Goal: Task Accomplishment & Management: Manage account settings

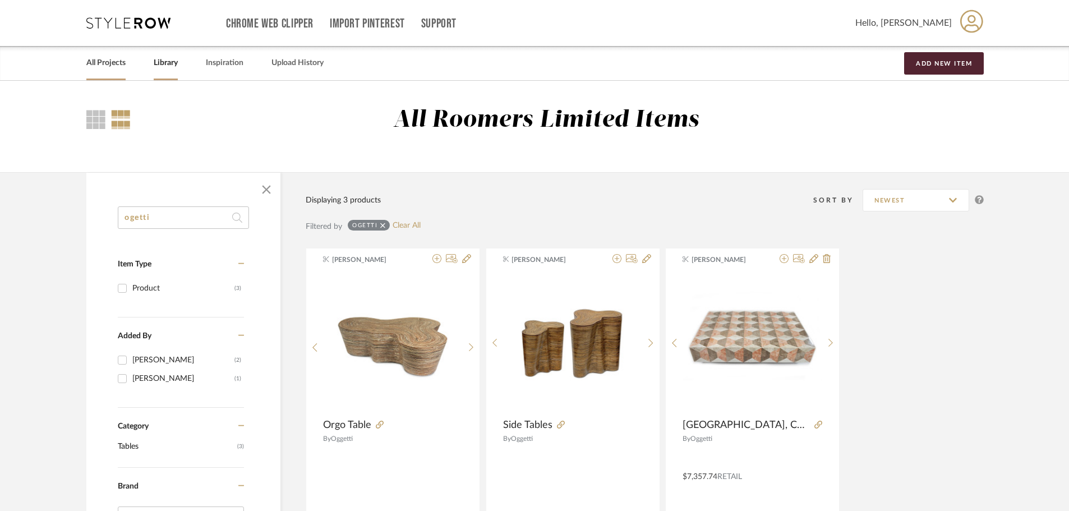
click at [120, 59] on link "All Projects" at bounding box center [105, 63] width 39 height 15
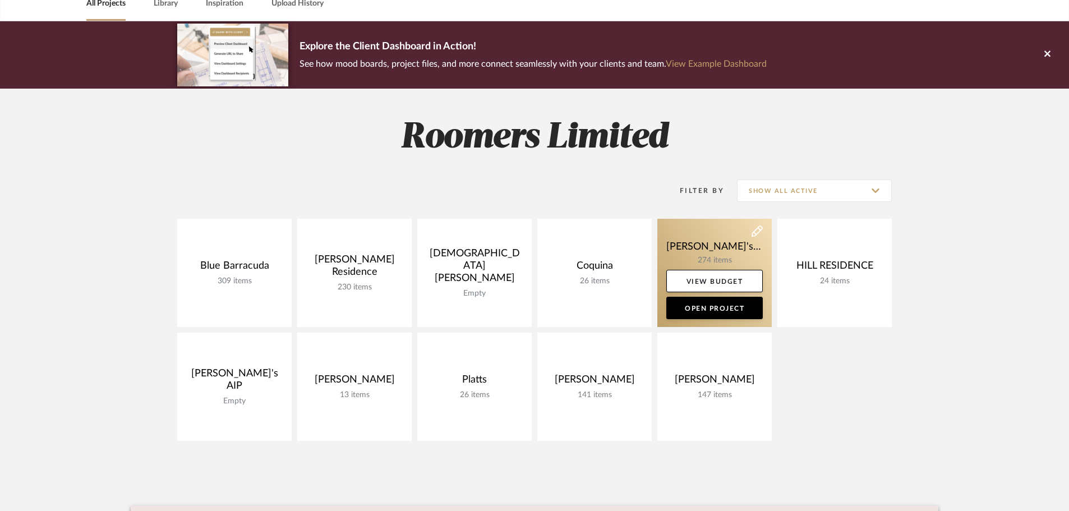
scroll to position [56, 0]
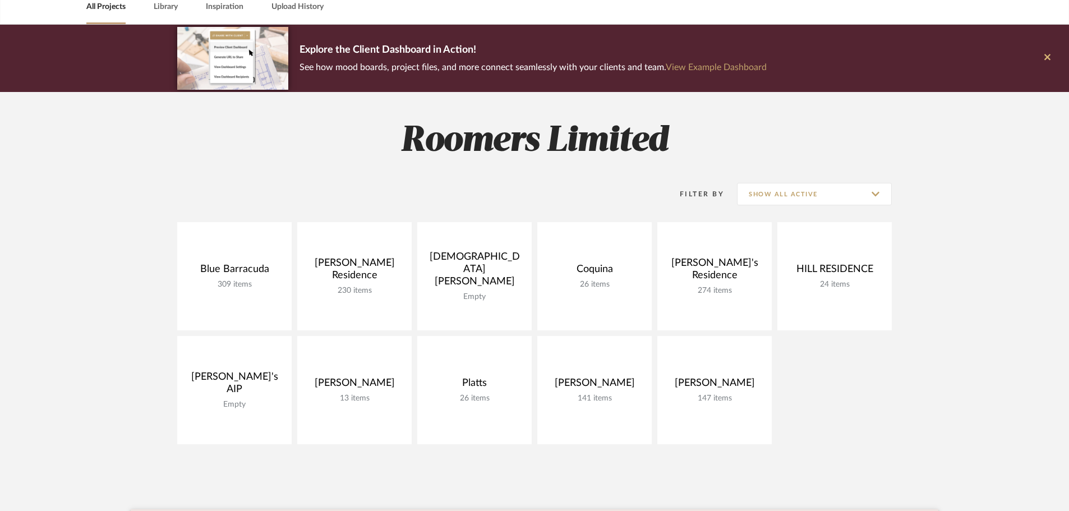
click at [1036, 51] on button at bounding box center [1047, 58] width 43 height 67
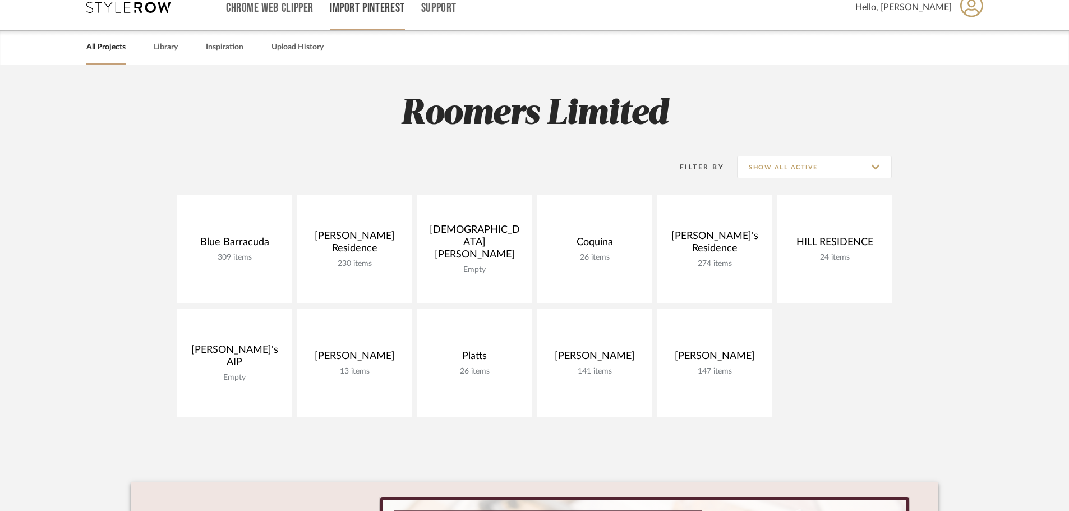
scroll to position [0, 0]
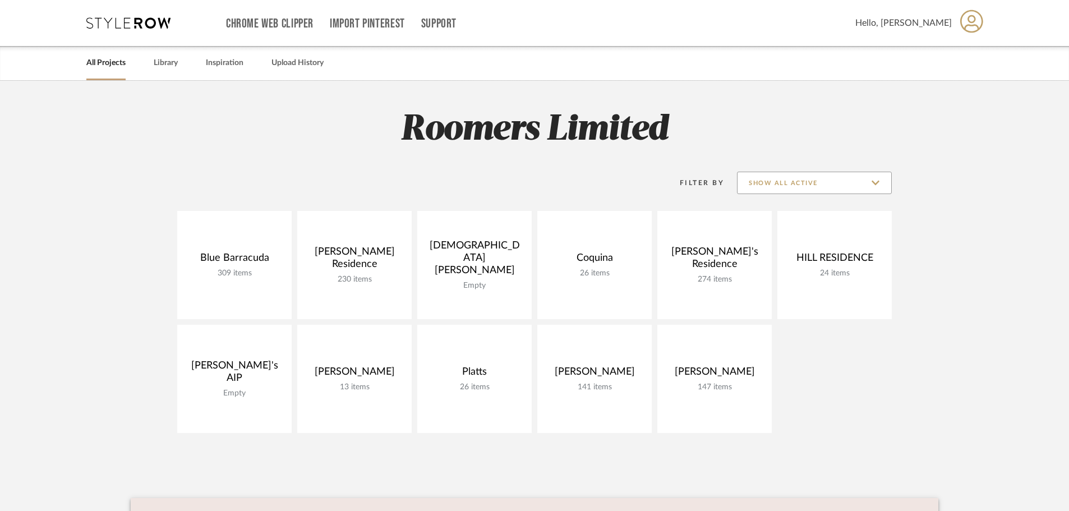
click at [807, 182] on input "Show All Active" at bounding box center [814, 183] width 155 height 22
click at [137, 20] on icon at bounding box center [128, 22] width 84 height 11
click at [913, 20] on span "Hello, [PERSON_NAME]" at bounding box center [903, 22] width 96 height 13
click at [923, 162] on span "Logout" at bounding box center [941, 162] width 66 height 10
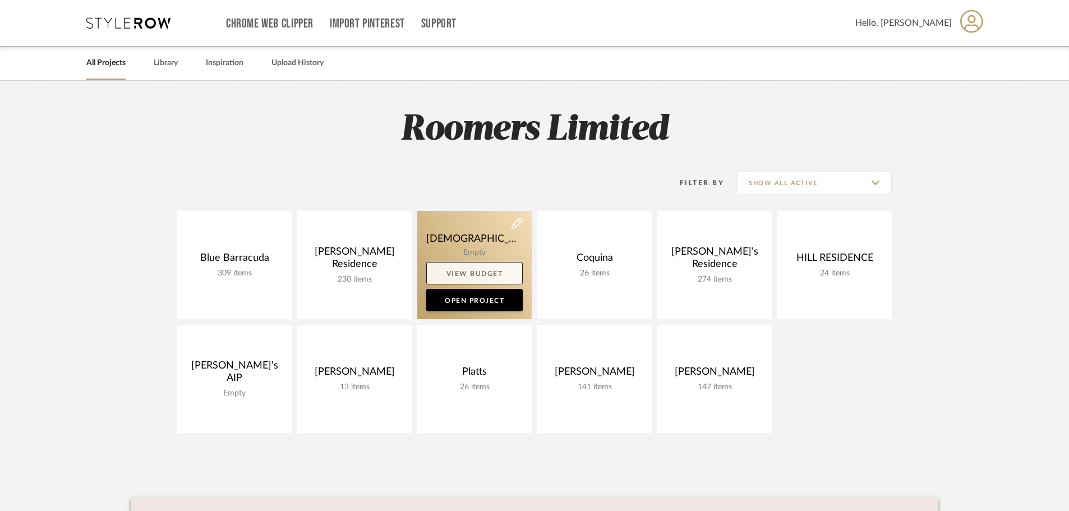
click at [490, 267] on link "View Budget" at bounding box center [474, 273] width 96 height 22
click at [477, 239] on link at bounding box center [474, 265] width 114 height 108
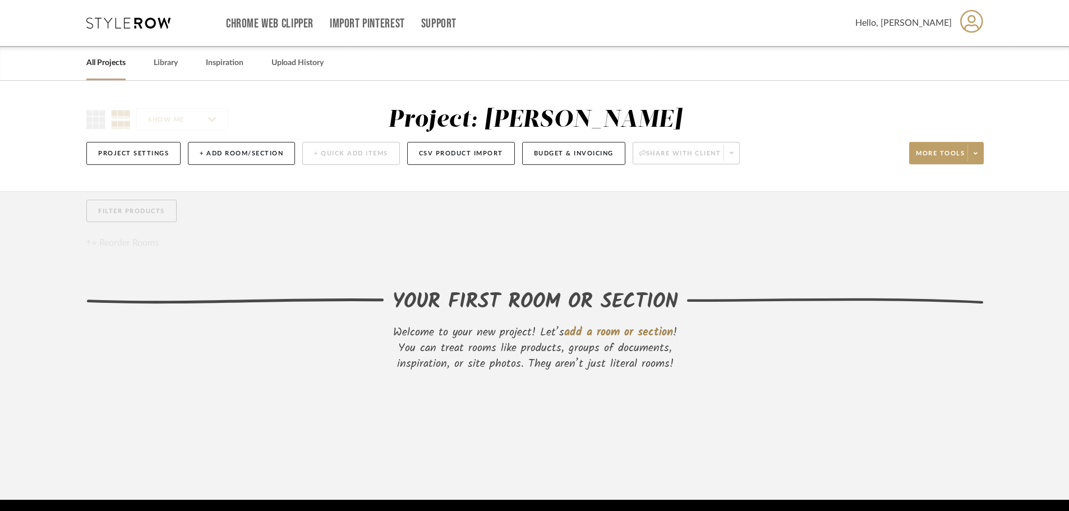
scroll to position [40, 0]
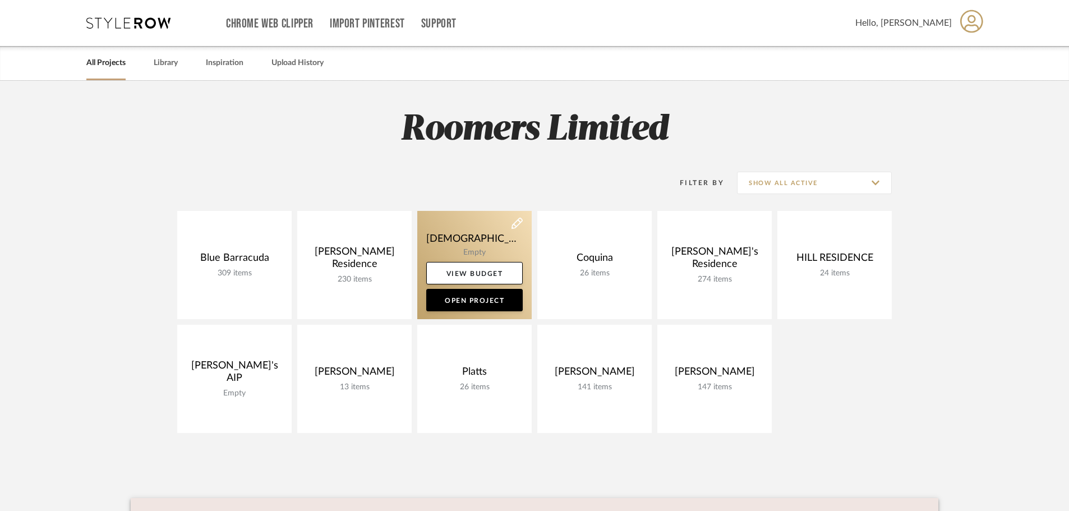
click at [471, 238] on link at bounding box center [474, 265] width 114 height 108
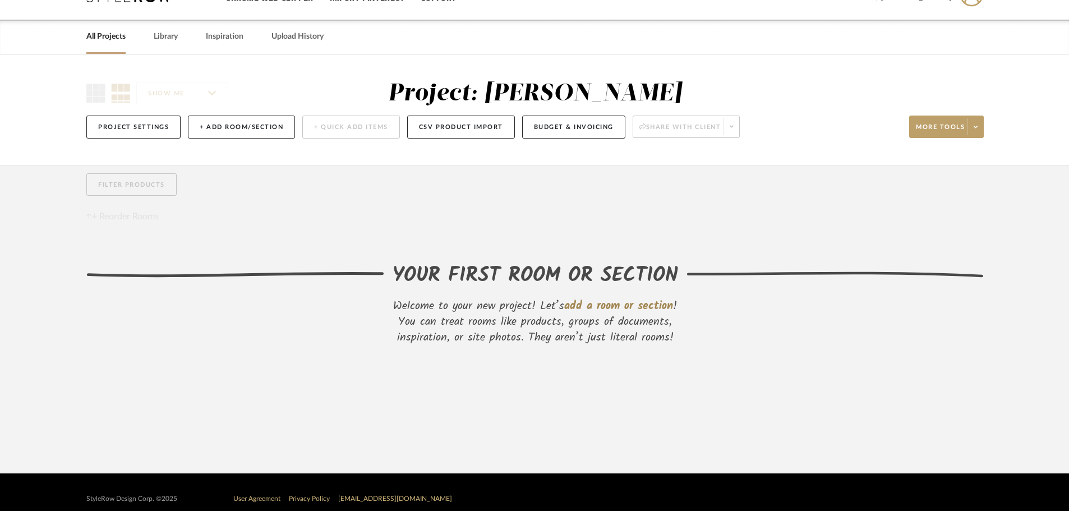
scroll to position [40, 0]
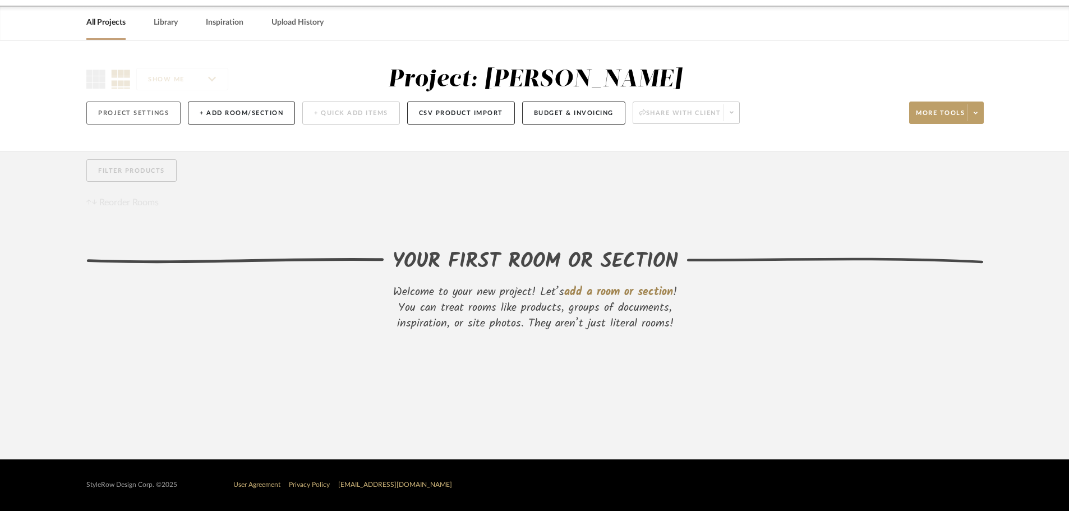
click at [148, 113] on button "Project Settings" at bounding box center [133, 112] width 94 height 23
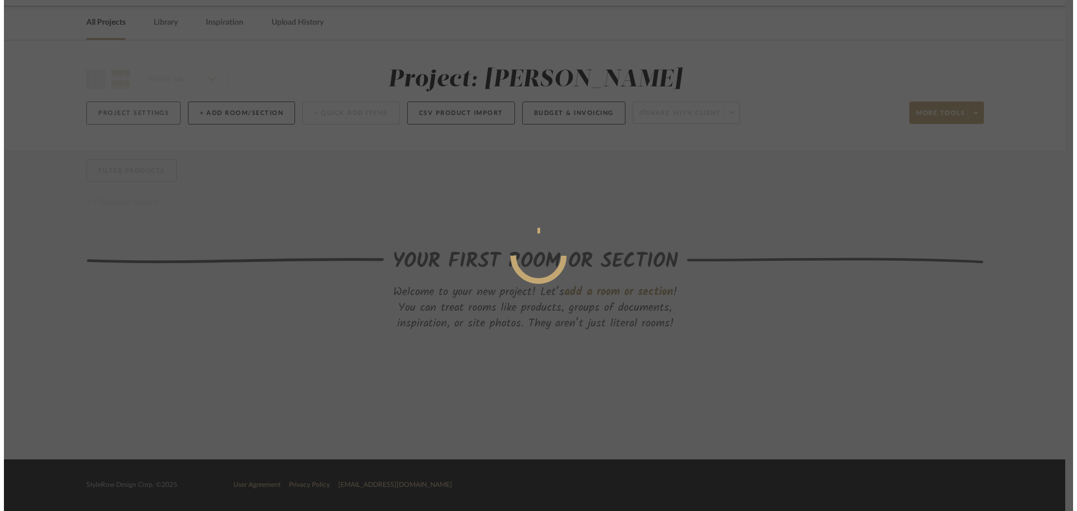
scroll to position [0, 0]
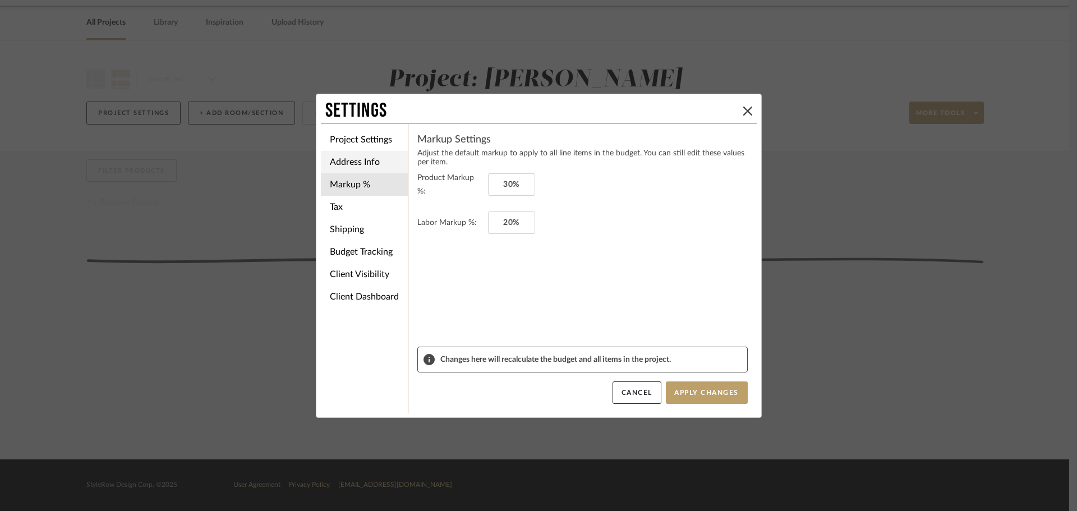
click at [363, 158] on li "Address Info" at bounding box center [364, 162] width 87 height 22
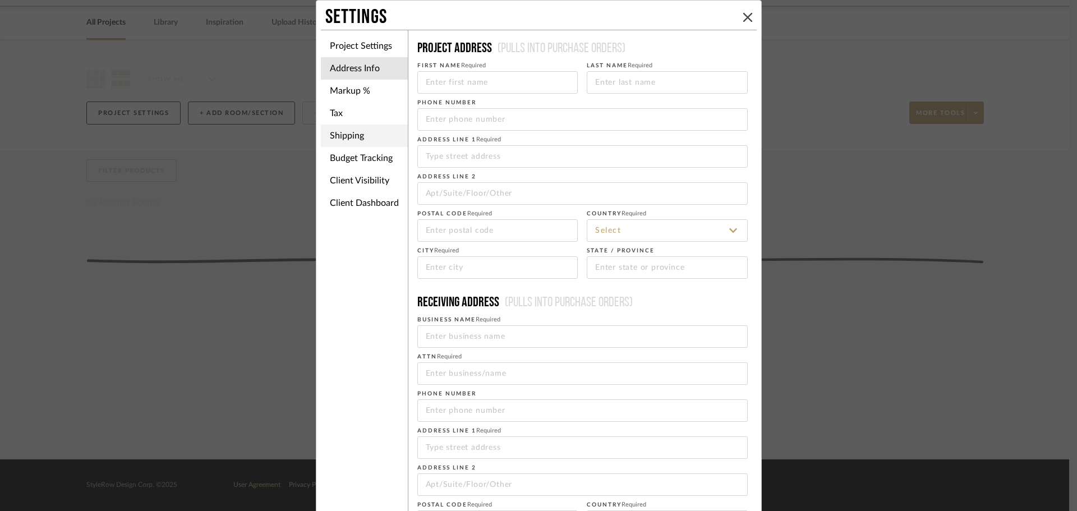
click at [348, 128] on li "Shipping" at bounding box center [364, 135] width 87 height 22
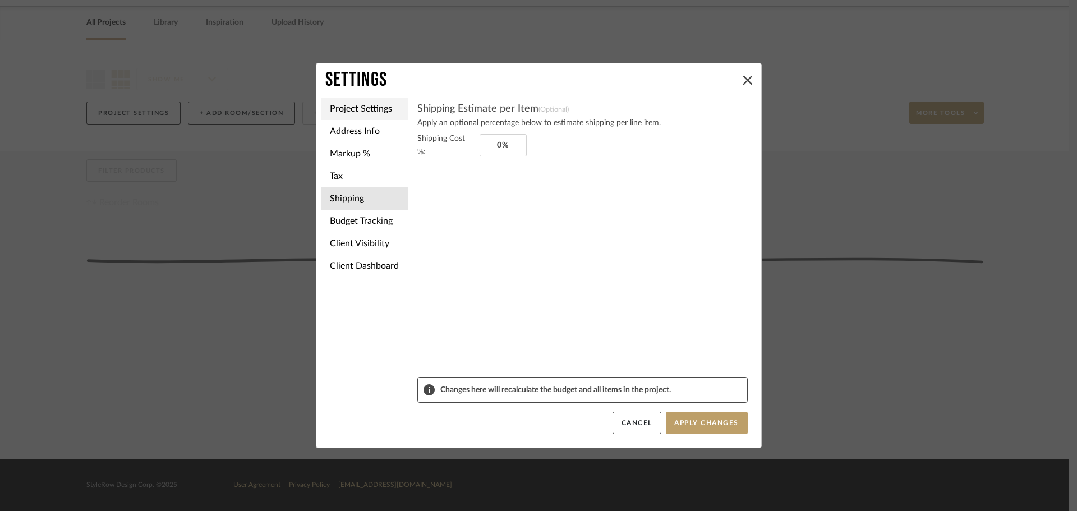
click at [349, 114] on li "Project Settings" at bounding box center [364, 109] width 87 height 22
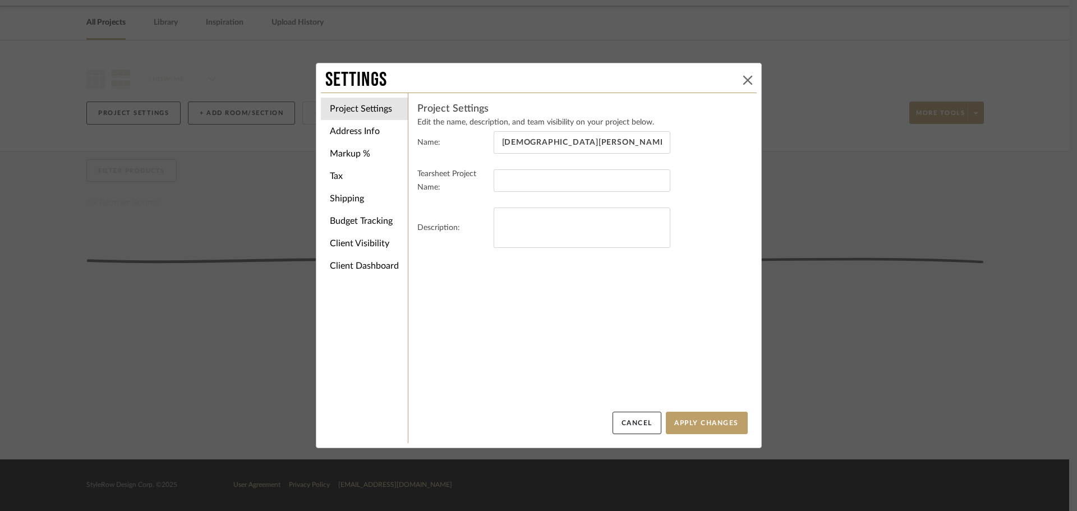
click at [741, 80] on button at bounding box center [747, 79] width 13 height 13
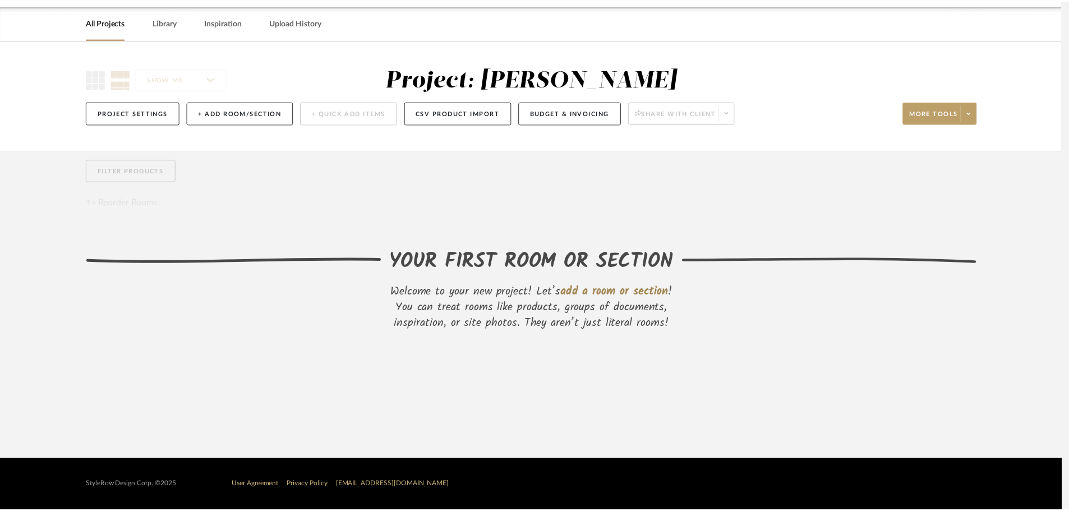
scroll to position [40, 0]
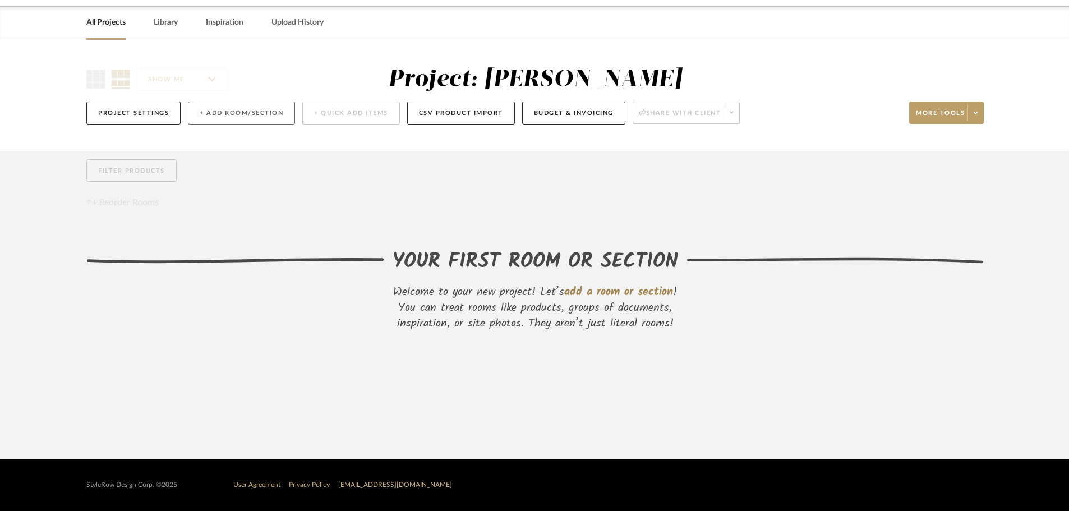
click at [228, 103] on button "+ Add Room/Section" at bounding box center [241, 112] width 107 height 23
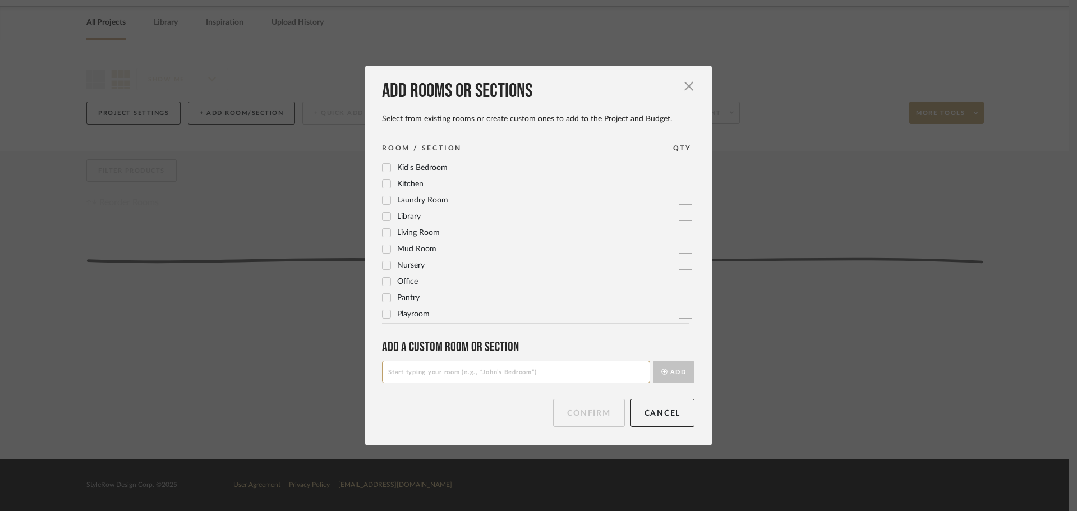
scroll to position [280, 0]
click at [417, 227] on span "Living Room" at bounding box center [418, 228] width 43 height 8
click at [382, 193] on icon at bounding box center [386, 196] width 8 height 8
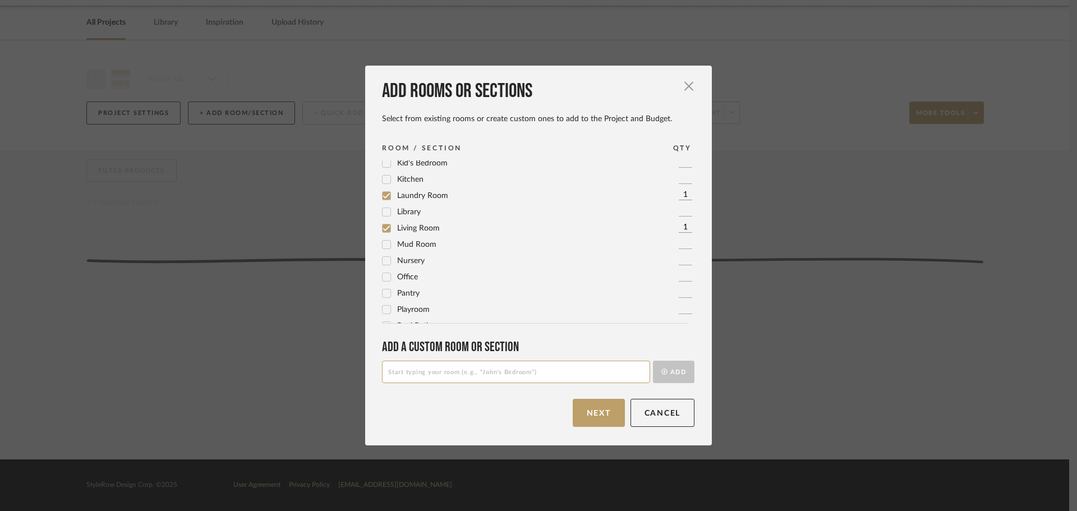
click at [382, 179] on icon at bounding box center [386, 180] width 8 height 8
click at [405, 218] on span "Kid's Bedroom" at bounding box center [422, 219] width 50 height 8
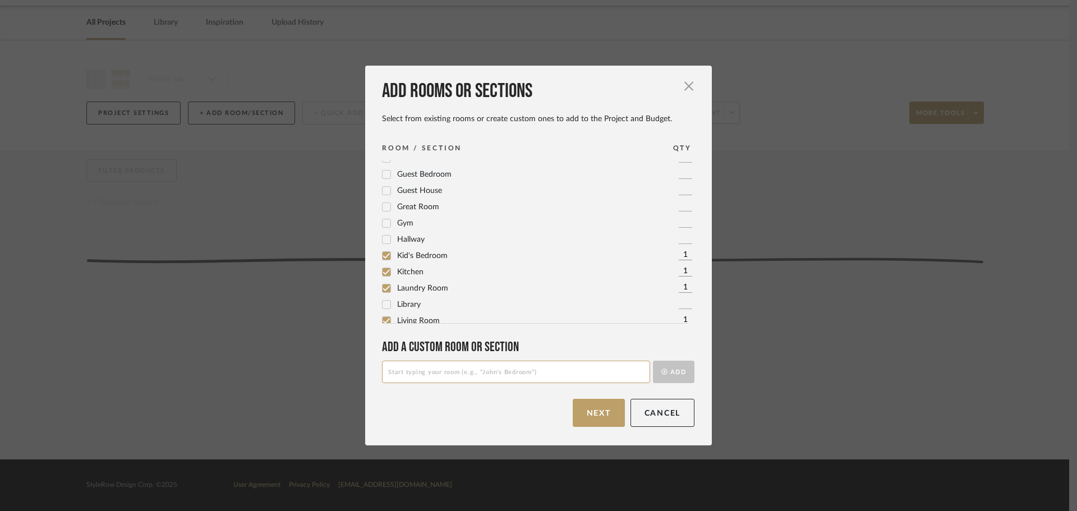
scroll to position [168, 0]
click at [397, 257] on span "Hallway" at bounding box center [410, 259] width 27 height 8
click at [399, 248] on span "Guest Bedroom" at bounding box center [424, 250] width 54 height 8
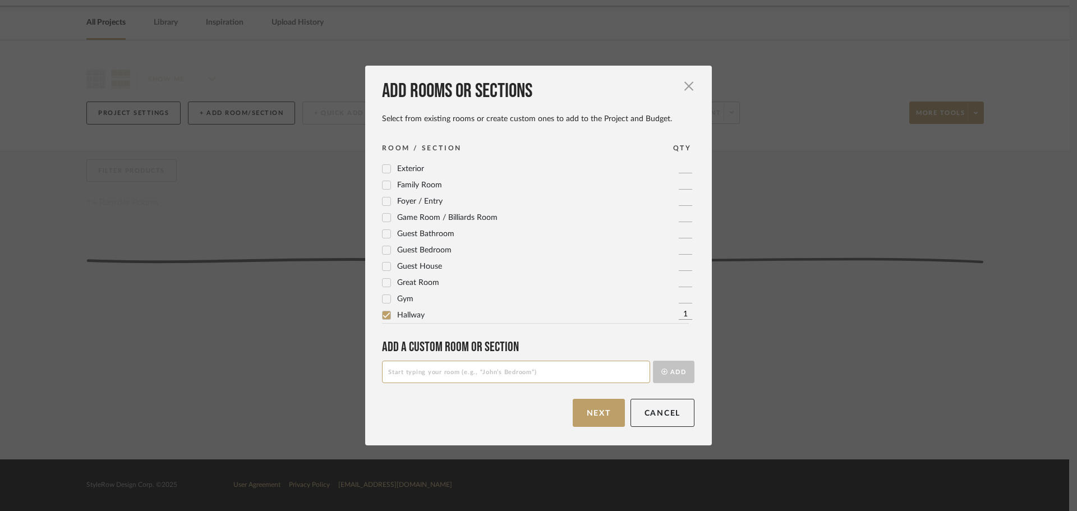
click at [678, 250] on input "1" at bounding box center [684, 249] width 13 height 11
type input "2"
click at [383, 203] on icon at bounding box center [386, 201] width 7 height 6
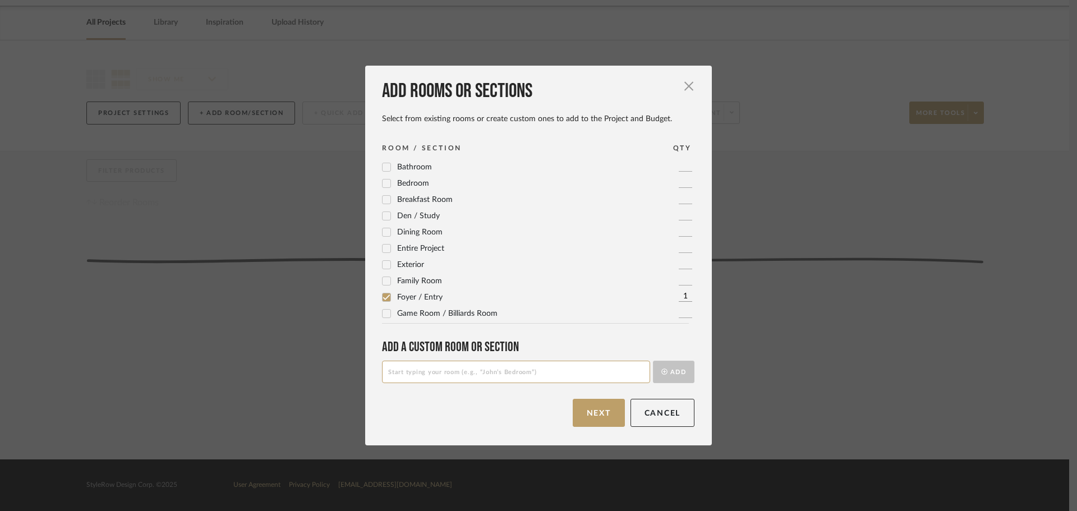
scroll to position [0, 0]
click at [382, 181] on icon at bounding box center [386, 183] width 8 height 8
click at [385, 283] on icon at bounding box center [386, 281] width 8 height 8
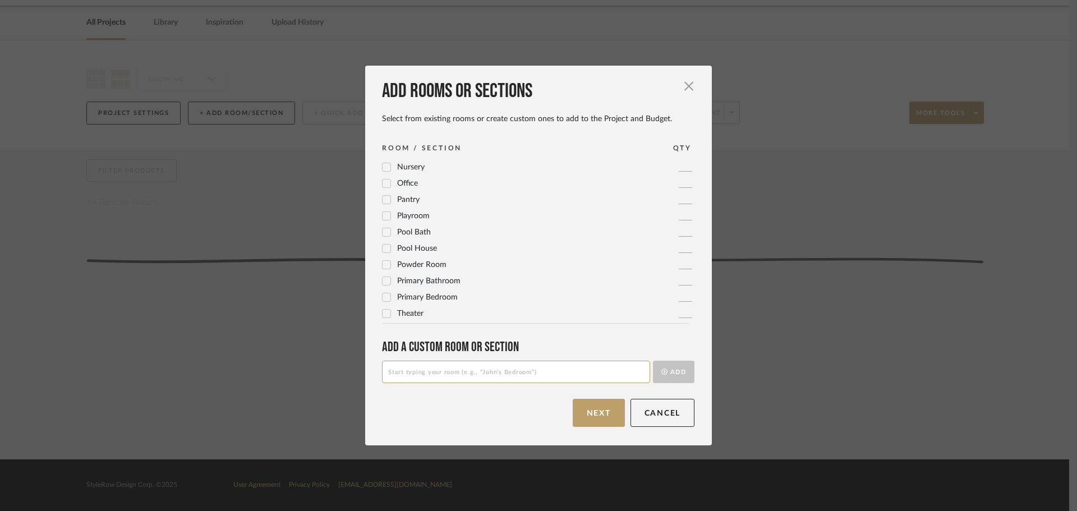
click at [383, 266] on icon at bounding box center [386, 265] width 7 height 6
click at [678, 179] on input "1" at bounding box center [684, 182] width 13 height 11
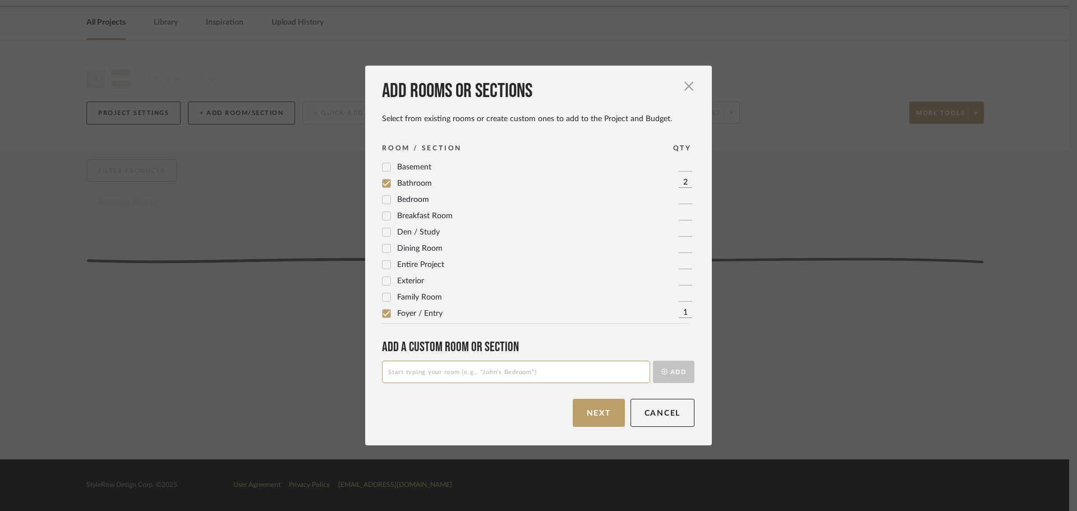
type input "2"
click at [506, 197] on div "Bedroom 1" at bounding box center [538, 199] width 312 height 13
click at [383, 293] on div at bounding box center [386, 297] width 9 height 9
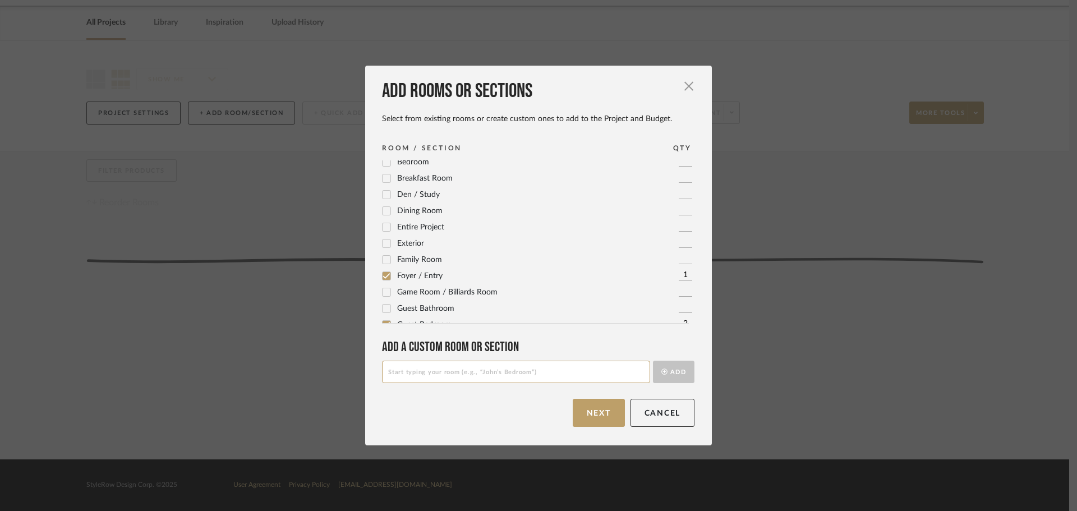
scroll to position [0, 0]
click at [418, 373] on input at bounding box center [516, 372] width 268 height 22
type input "Main Outdoor Patio"
click at [660, 381] on button "Add" at bounding box center [673, 372] width 41 height 22
click at [464, 369] on input at bounding box center [516, 372] width 268 height 22
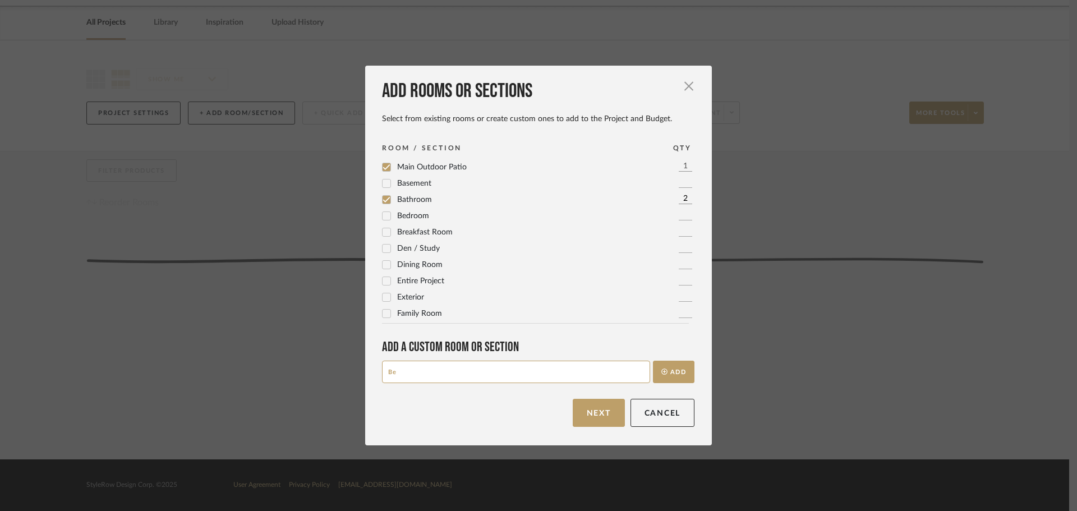
type input "B"
type input "Guest Bedroom 1 Patio"
click at [670, 375] on button "Add" at bounding box center [673, 372] width 41 height 22
click at [605, 408] on button "Next" at bounding box center [598, 413] width 52 height 28
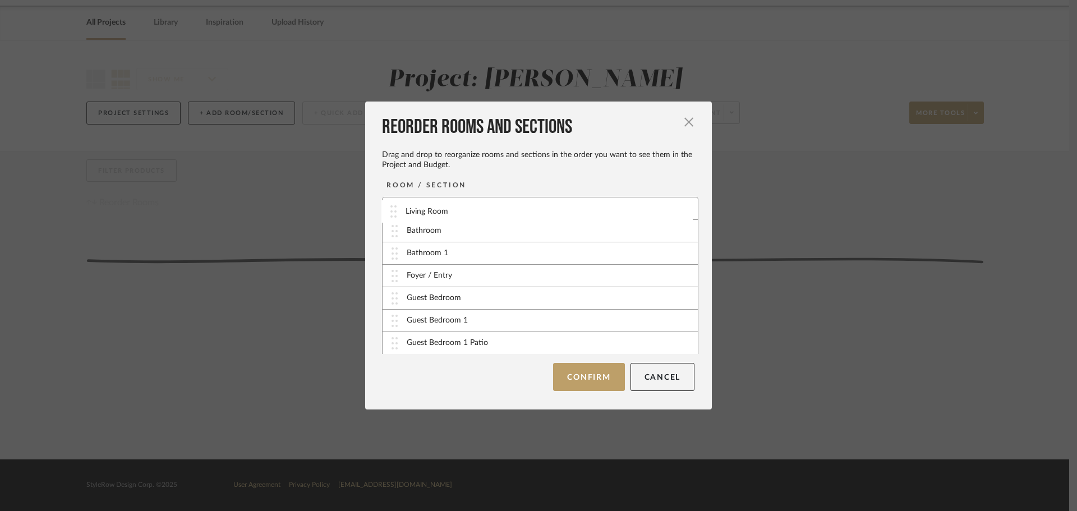
drag, startPoint x: 391, startPoint y: 304, endPoint x: 394, endPoint y: 209, distance: 95.9
drag, startPoint x: 393, startPoint y: 246, endPoint x: 396, endPoint y: 232, distance: 13.9
drag, startPoint x: 391, startPoint y: 297, endPoint x: 395, endPoint y: 201, distance: 96.5
drag, startPoint x: 390, startPoint y: 349, endPoint x: 391, endPoint y: 292, distance: 57.8
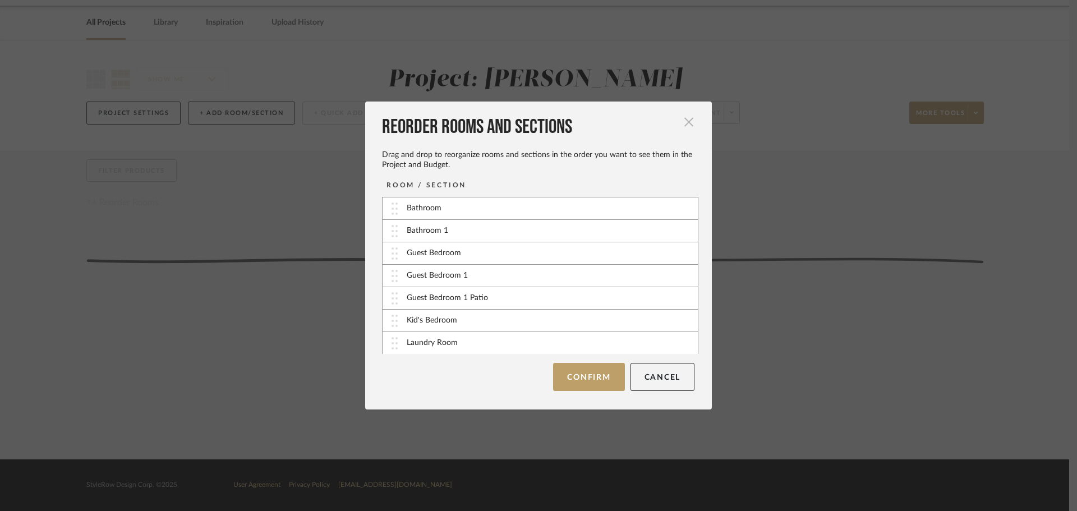
click at [685, 119] on span "button" at bounding box center [688, 121] width 22 height 22
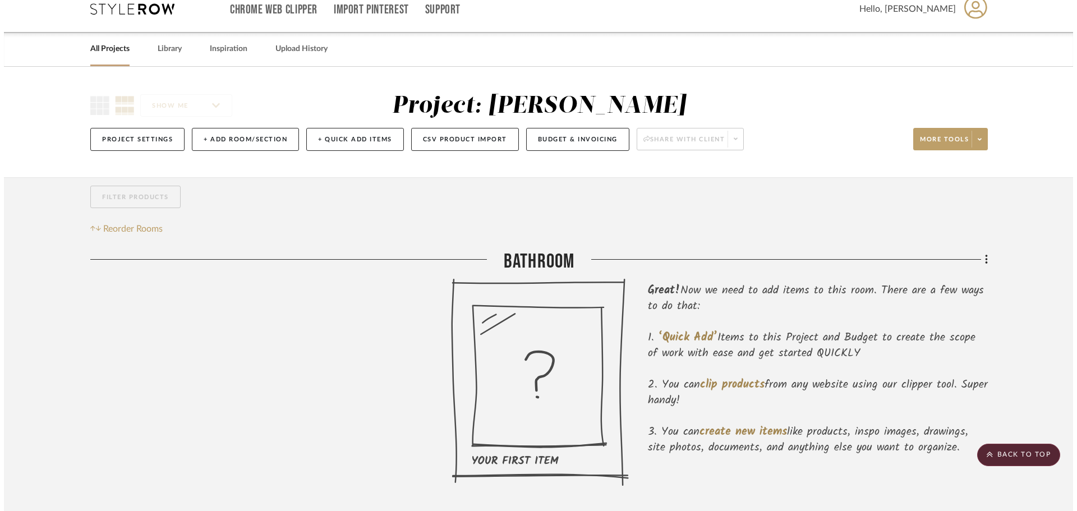
scroll to position [0, 0]
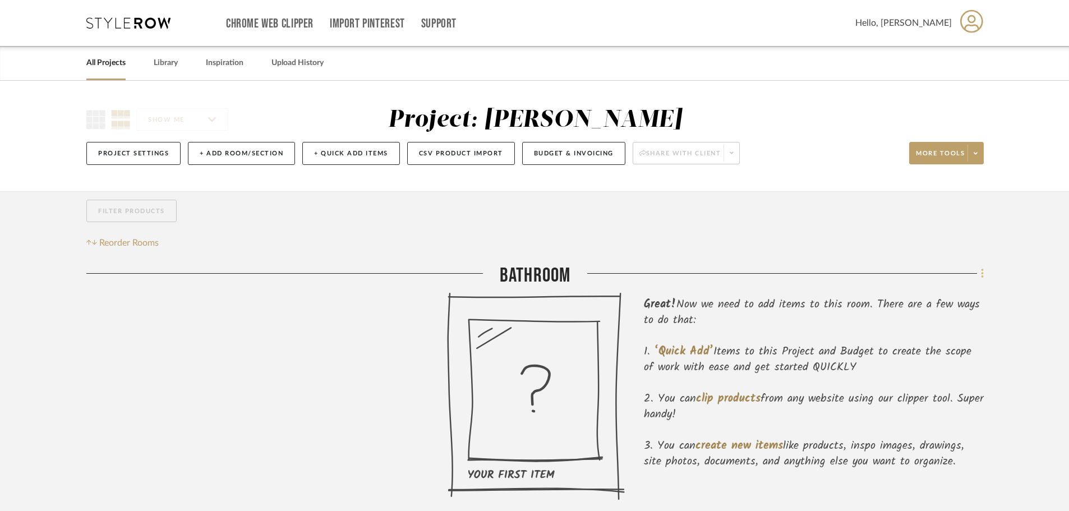
click at [983, 276] on icon at bounding box center [982, 273] width 3 height 12
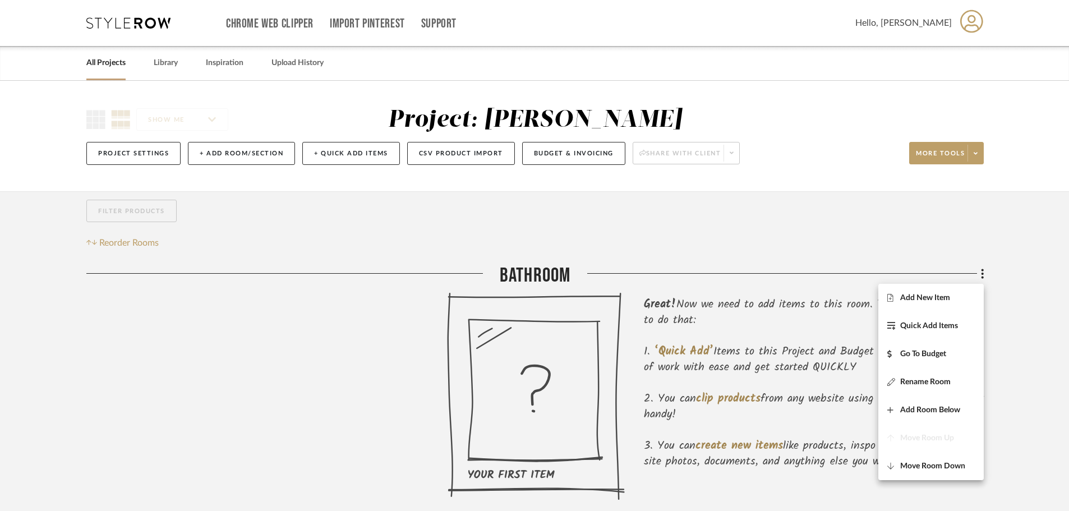
click at [242, 153] on div at bounding box center [534, 255] width 1069 height 511
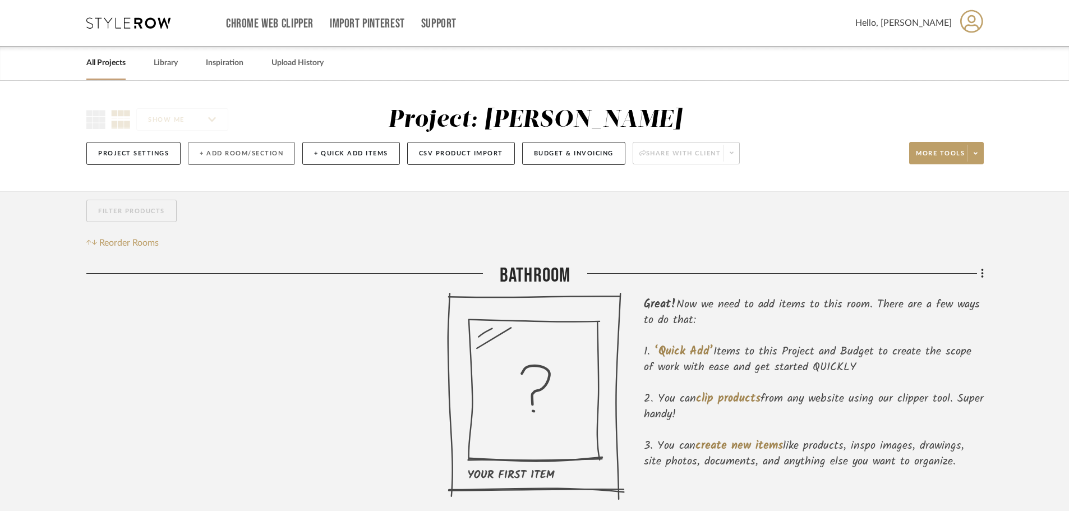
click at [247, 151] on button "+ Add Room/Section" at bounding box center [241, 153] width 107 height 23
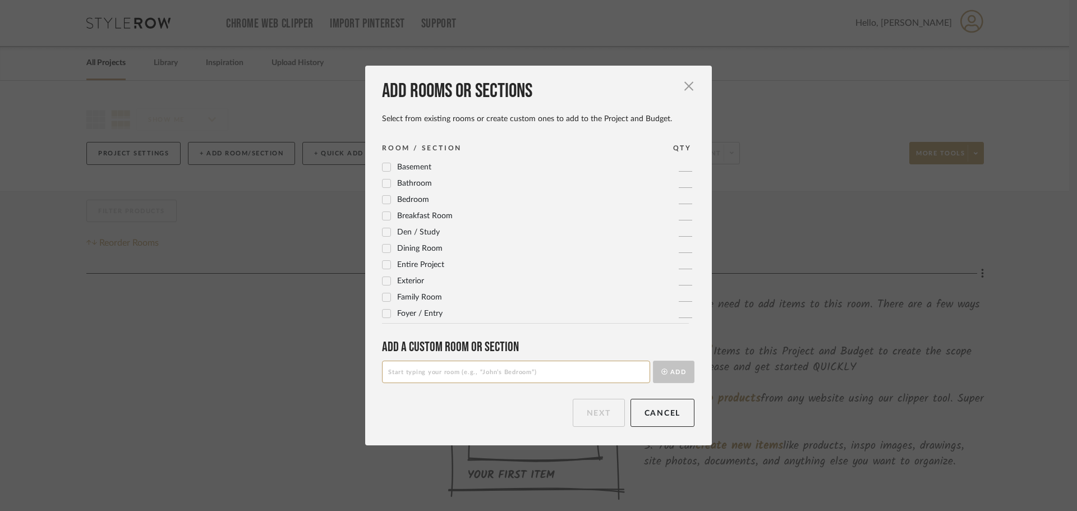
click at [458, 370] on input at bounding box center [516, 372] width 268 height 22
click at [416, 246] on span "Dining Room" at bounding box center [419, 248] width 45 height 8
click at [596, 407] on button "Next" at bounding box center [598, 413] width 52 height 28
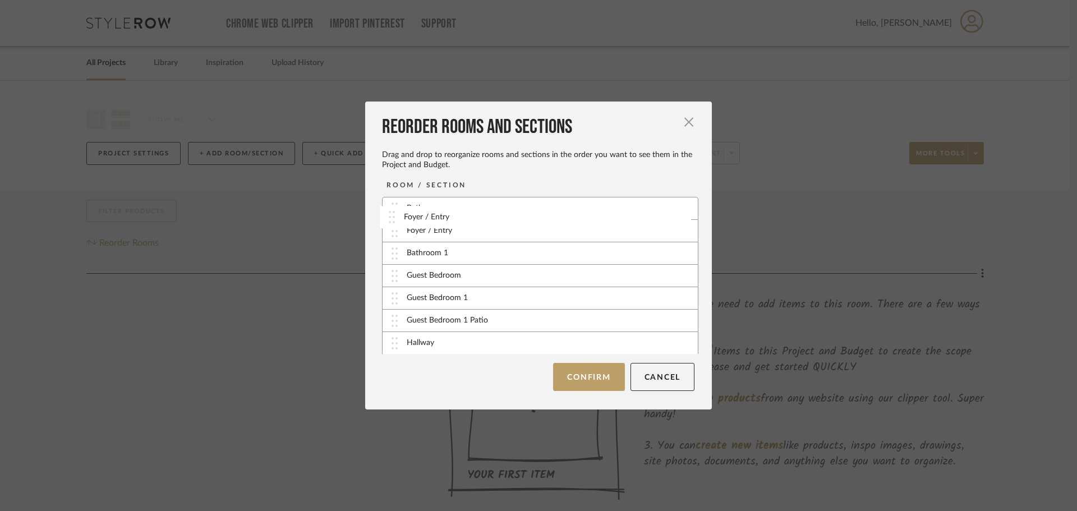
drag, startPoint x: 390, startPoint y: 256, endPoint x: 392, endPoint y: 207, distance: 48.3
drag, startPoint x: 391, startPoint y: 299, endPoint x: 392, endPoint y: 230, distance: 69.5
drag, startPoint x: 390, startPoint y: 341, endPoint x: 395, endPoint y: 237, distance: 105.0
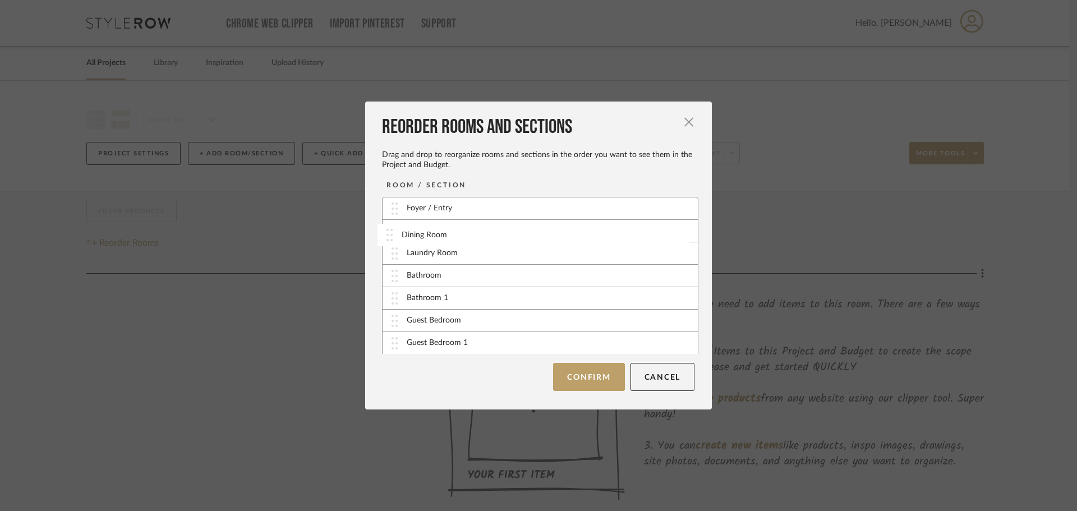
drag, startPoint x: 392, startPoint y: 253, endPoint x: 391, endPoint y: 234, distance: 19.7
drag, startPoint x: 391, startPoint y: 253, endPoint x: 392, endPoint y: 231, distance: 21.9
drag, startPoint x: 392, startPoint y: 257, endPoint x: 396, endPoint y: 276, distance: 19.4
drag, startPoint x: 397, startPoint y: 310, endPoint x: 397, endPoint y: 280, distance: 29.2
drag, startPoint x: 392, startPoint y: 274, endPoint x: 394, endPoint y: 299, distance: 25.3
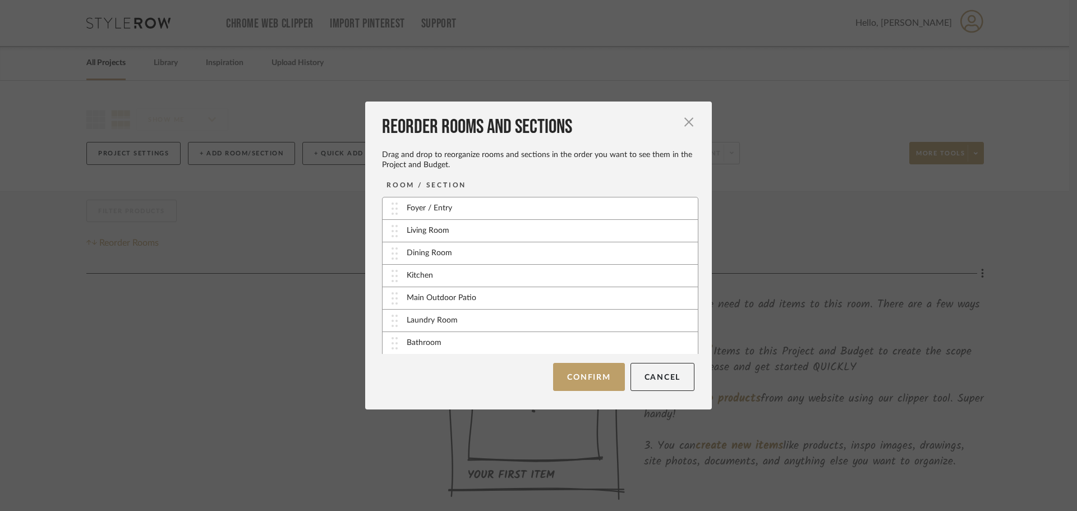
scroll to position [56, 0]
drag, startPoint x: 395, startPoint y: 242, endPoint x: 396, endPoint y: 336, distance: 94.2
drag, startPoint x: 398, startPoint y: 341, endPoint x: 392, endPoint y: 255, distance: 86.5
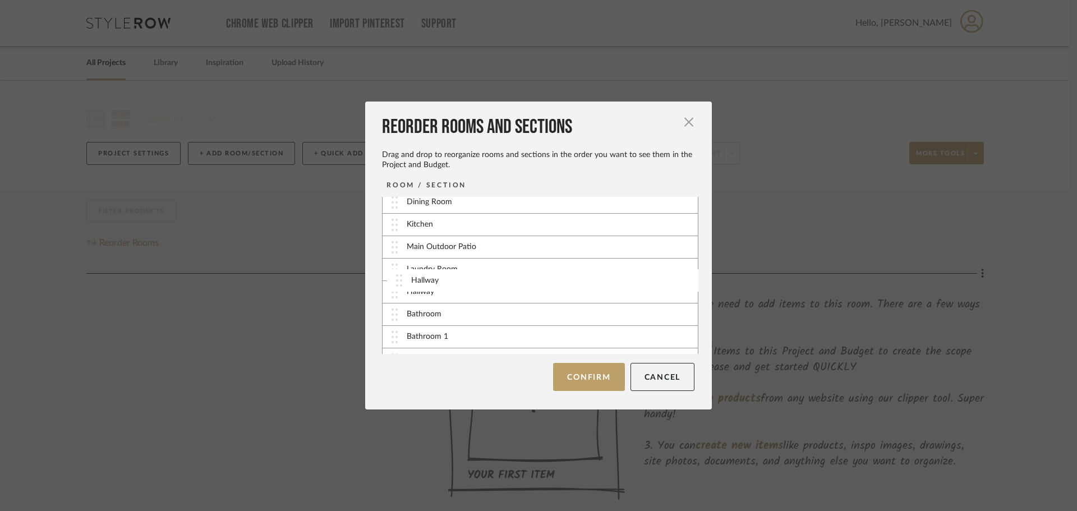
drag, startPoint x: 392, startPoint y: 255, endPoint x: 400, endPoint y: 282, distance: 28.7
click at [400, 282] on div "Hallway" at bounding box center [539, 292] width 315 height 22
drag, startPoint x: 390, startPoint y: 295, endPoint x: 390, endPoint y: 279, distance: 16.8
drag, startPoint x: 392, startPoint y: 310, endPoint x: 396, endPoint y: 267, distance: 42.8
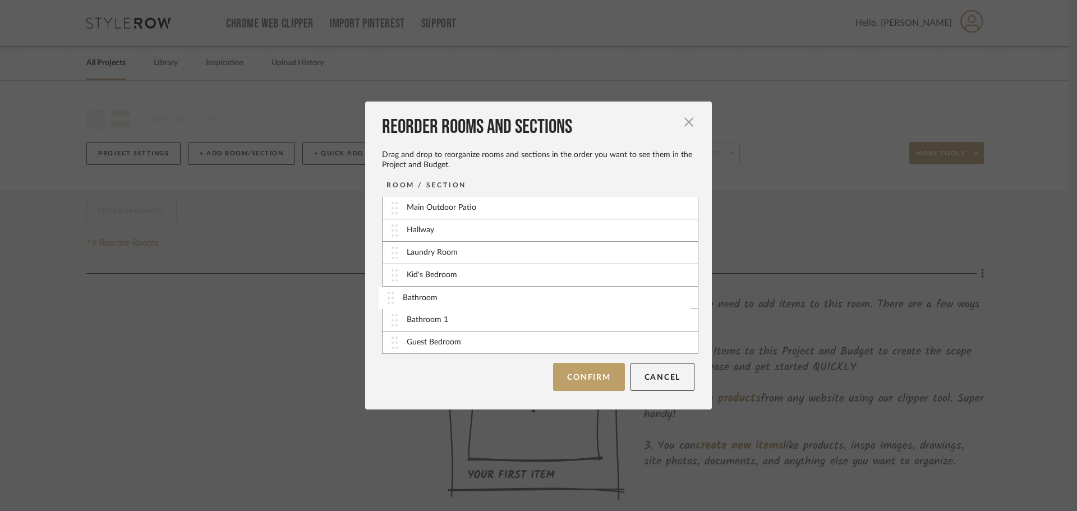
drag, startPoint x: 394, startPoint y: 299, endPoint x: 399, endPoint y: 297, distance: 6.0
click at [399, 297] on div "Bathroom" at bounding box center [539, 298] width 315 height 22
drag, startPoint x: 595, startPoint y: 297, endPoint x: 501, endPoint y: 295, distance: 94.2
click at [501, 295] on div "Bathroom" at bounding box center [539, 298] width 315 height 22
drag, startPoint x: 391, startPoint y: 271, endPoint x: 388, endPoint y: 253, distance: 17.7
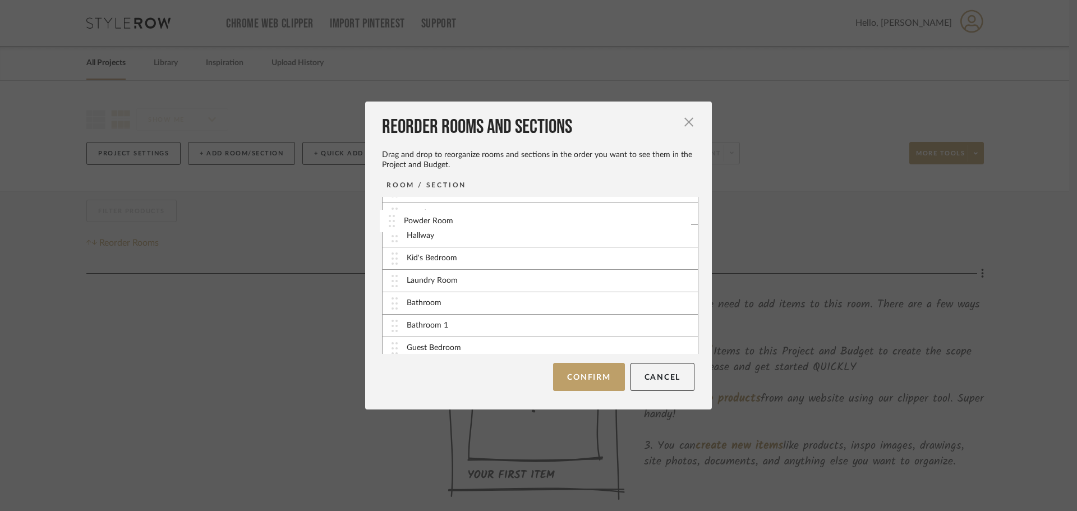
scroll to position [101, 0]
drag, startPoint x: 391, startPoint y: 299, endPoint x: 391, endPoint y: 267, distance: 31.4
drag, startPoint x: 395, startPoint y: 338, endPoint x: 394, endPoint y: 325, distance: 12.9
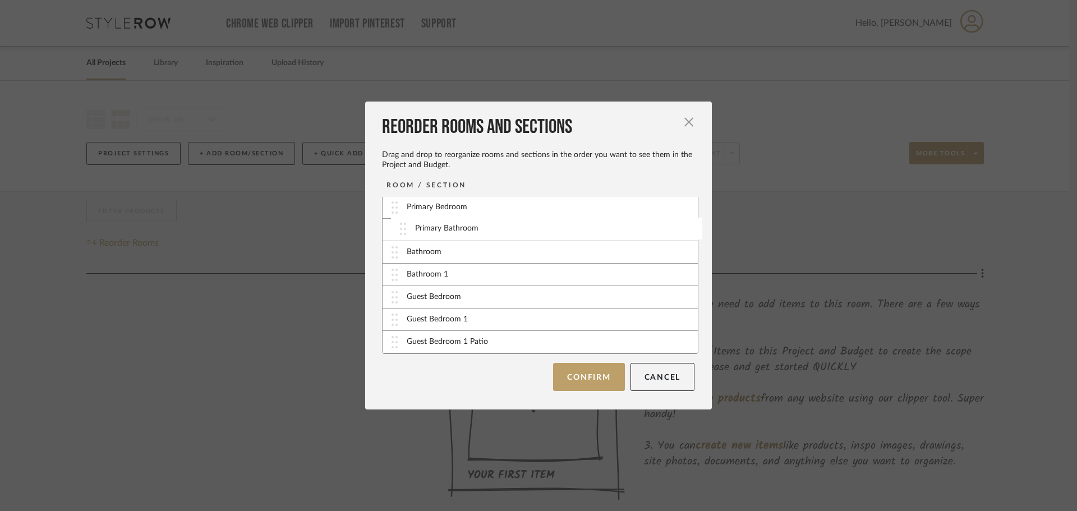
drag, startPoint x: 390, startPoint y: 344, endPoint x: 402, endPoint y: 230, distance: 114.5
drag, startPoint x: 394, startPoint y: 295, endPoint x: 393, endPoint y: 250, distance: 46.0
drag, startPoint x: 398, startPoint y: 295, endPoint x: 398, endPoint y: 273, distance: 22.4
drag, startPoint x: 403, startPoint y: 324, endPoint x: 403, endPoint y: 299, distance: 24.1
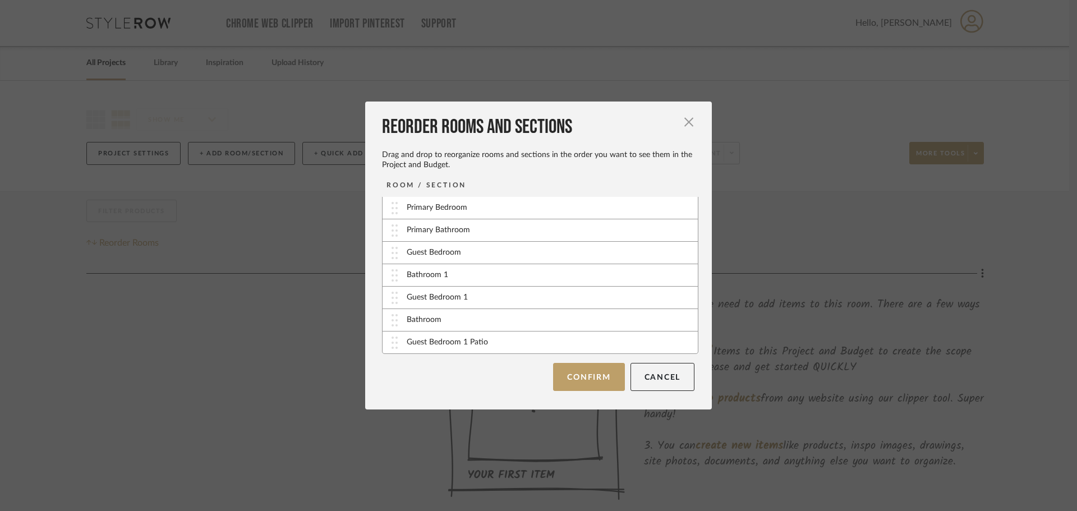
scroll to position [203, 0]
drag, startPoint x: 400, startPoint y: 340, endPoint x: 401, endPoint y: 295, distance: 44.9
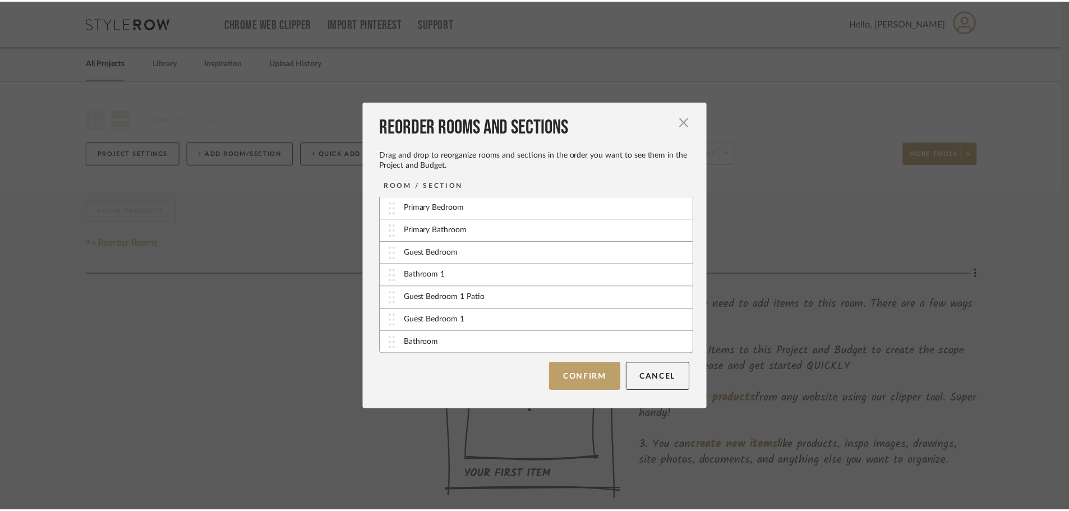
scroll to position [202, 0]
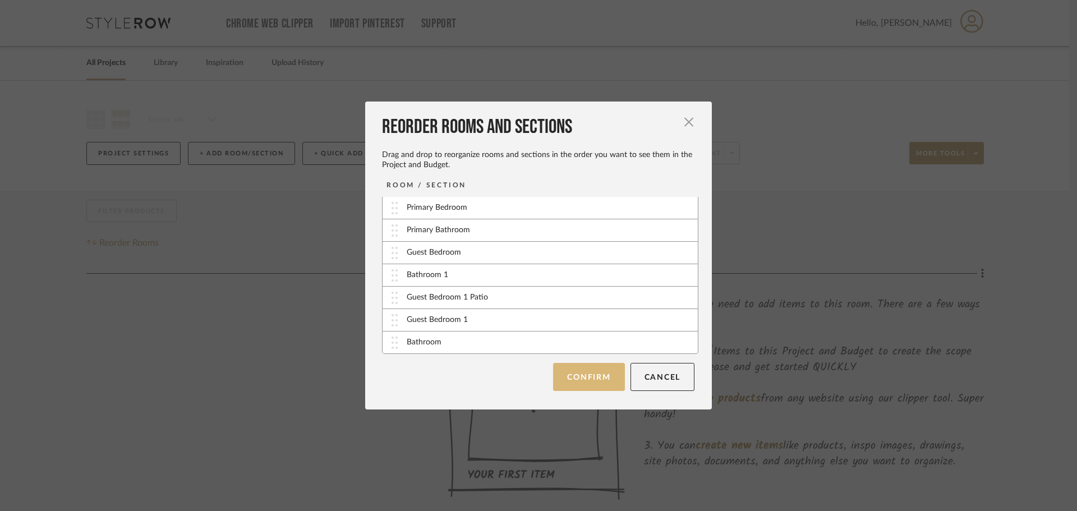
click at [592, 368] on button "Confirm" at bounding box center [588, 377] width 71 height 28
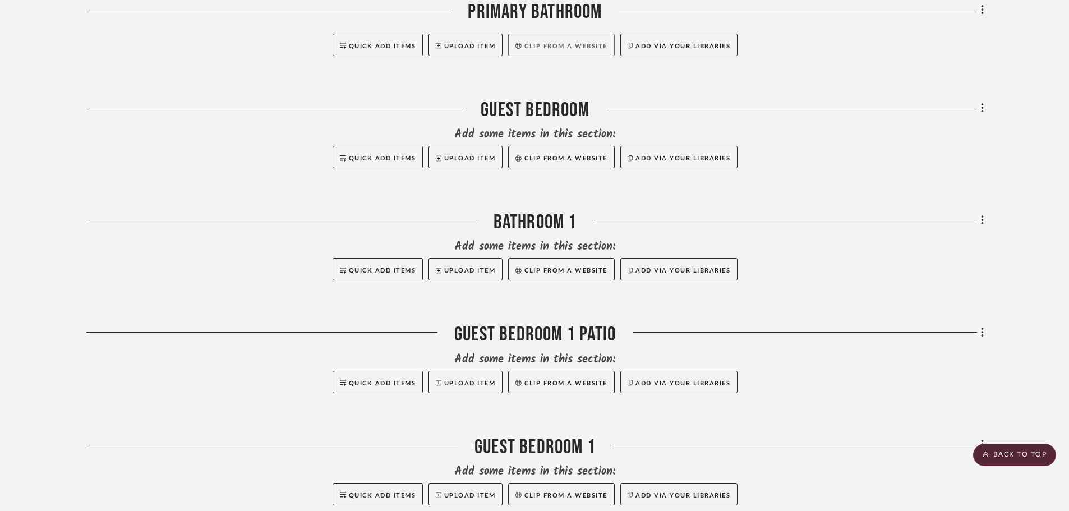
scroll to position [1346, 0]
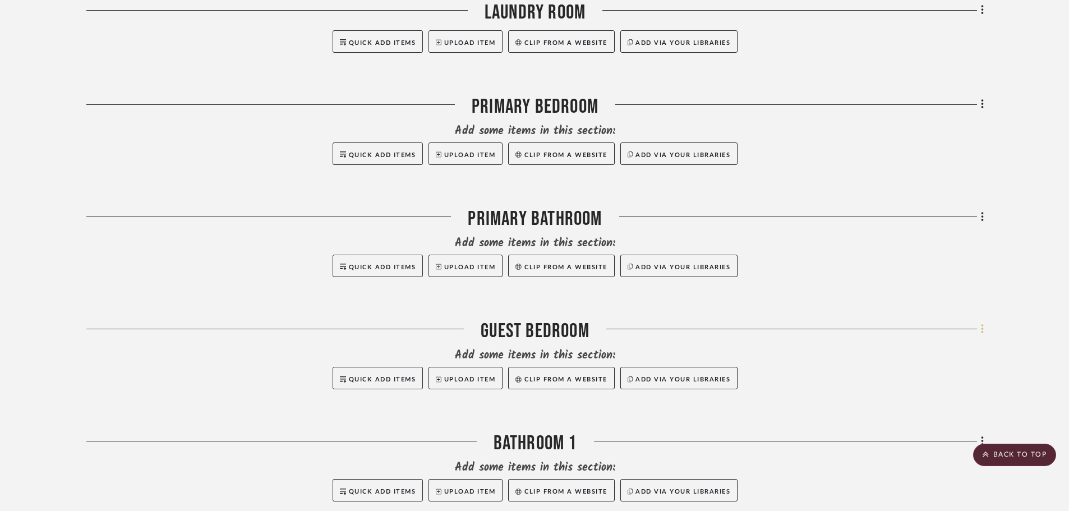
click at [982, 326] on icon at bounding box center [982, 329] width 2 height 10
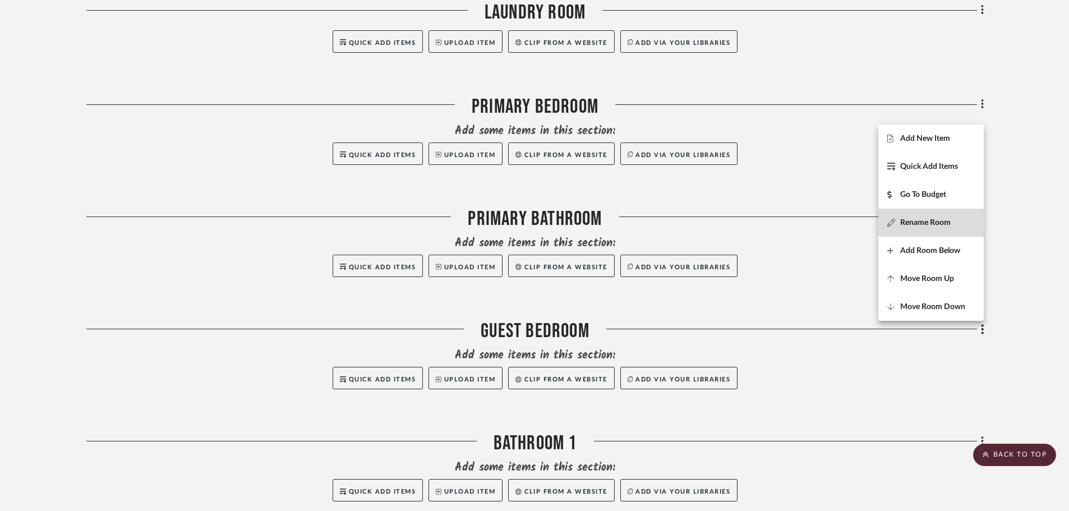
click at [923, 226] on span "Rename Room" at bounding box center [925, 223] width 50 height 10
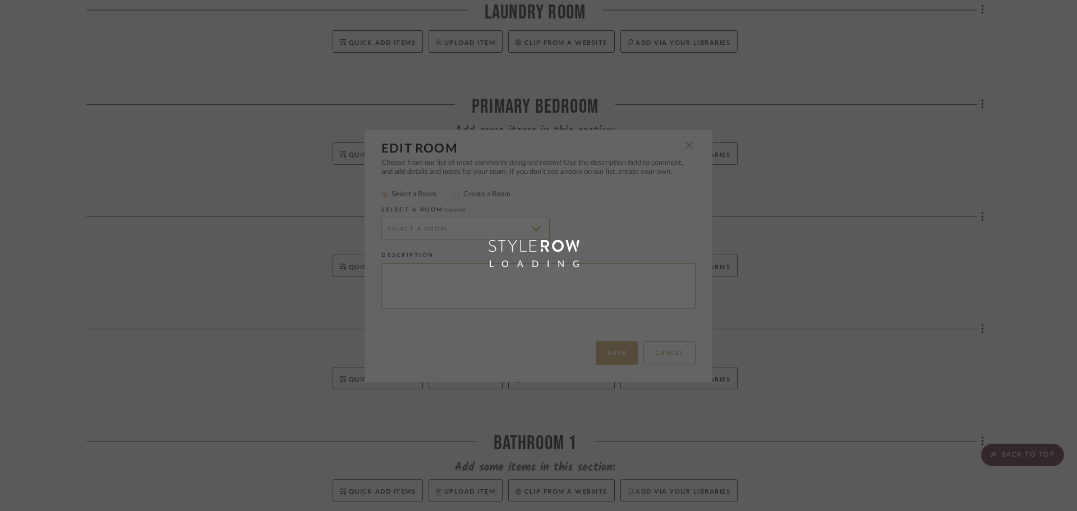
type input "Guest Bedroom"
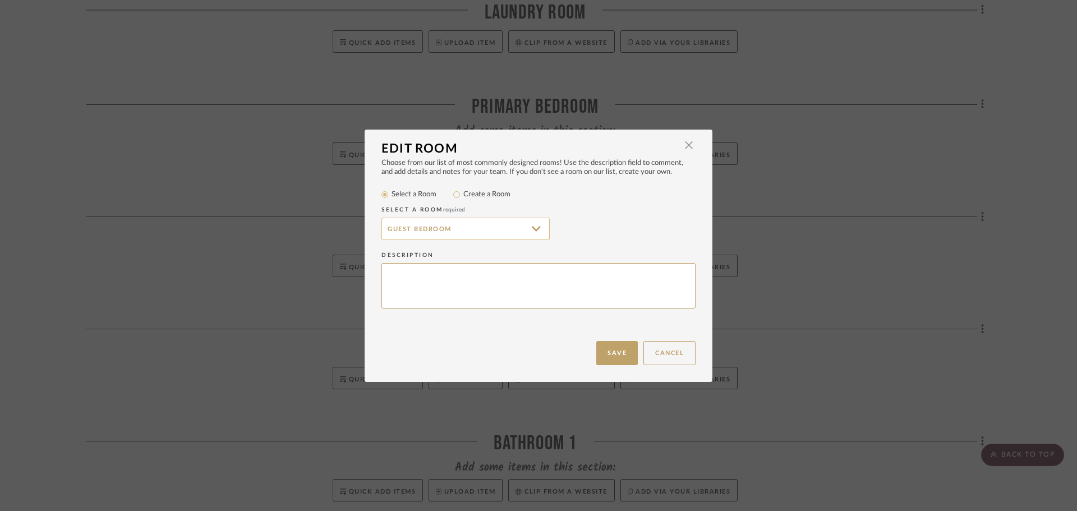
click at [512, 231] on input "Guest Bedroom" at bounding box center [465, 229] width 168 height 22
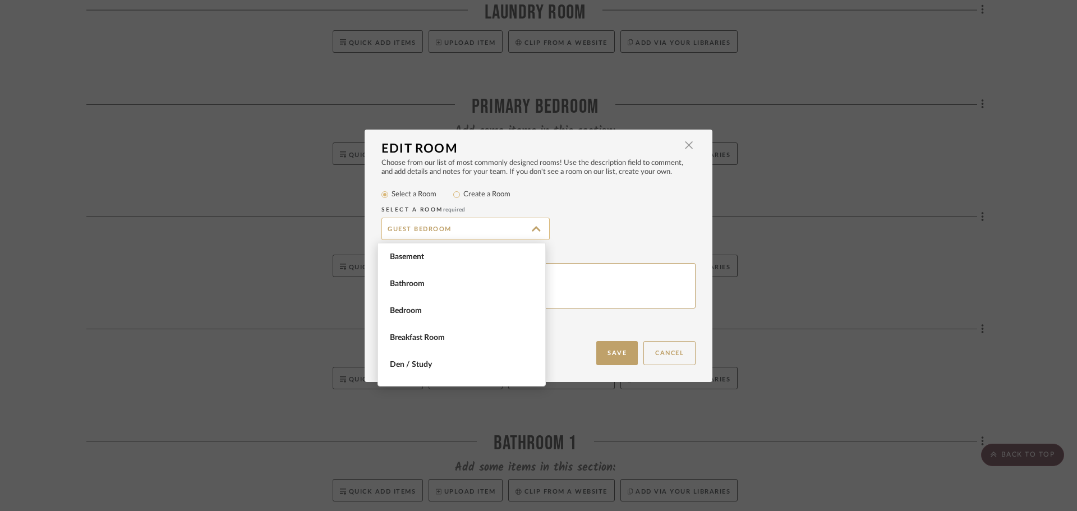
scroll to position [323, 0]
click at [473, 227] on input "Guest Bedroom" at bounding box center [465, 229] width 168 height 22
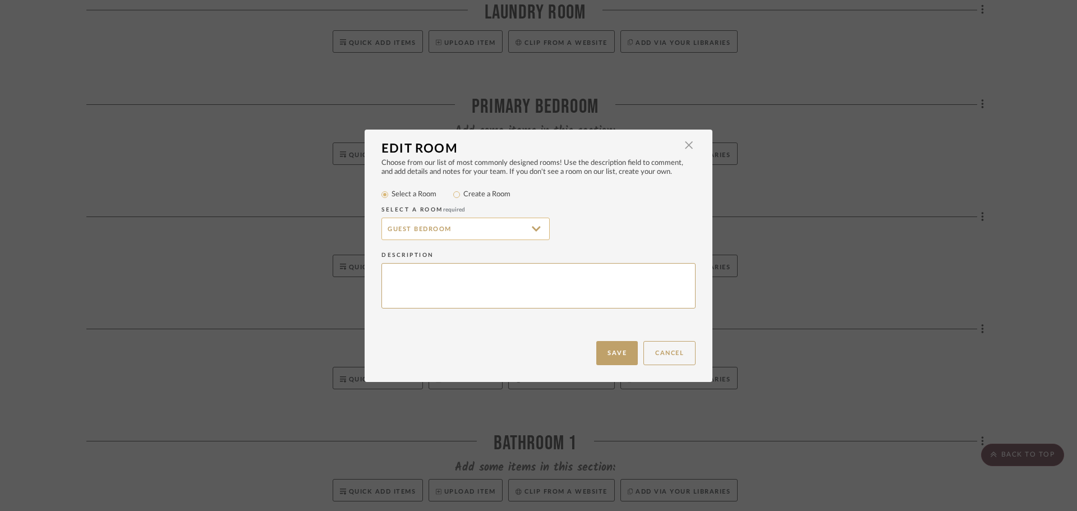
click at [449, 227] on input "Guest Bedroom" at bounding box center [465, 229] width 168 height 22
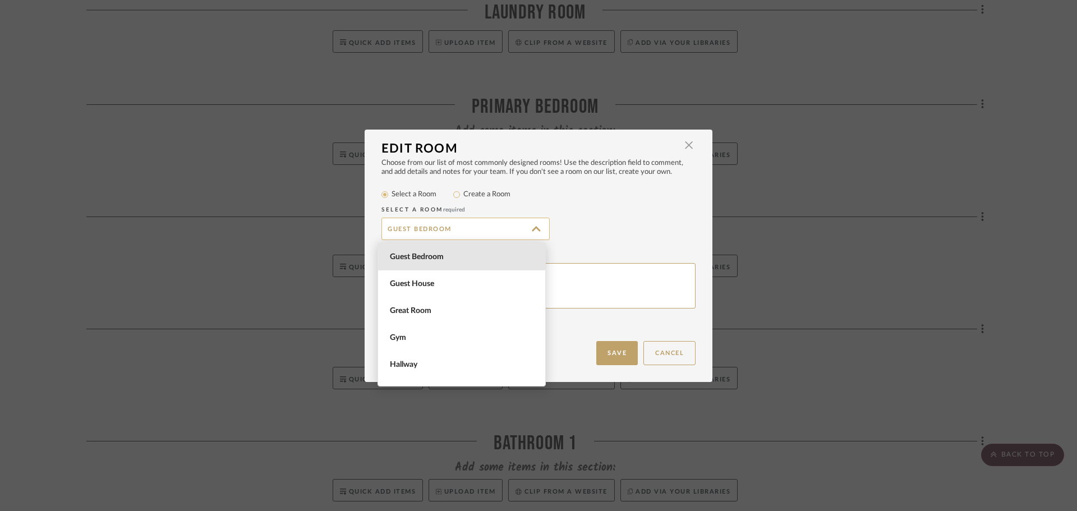
click at [448, 233] on input "Guest Bedroom" at bounding box center [465, 229] width 168 height 22
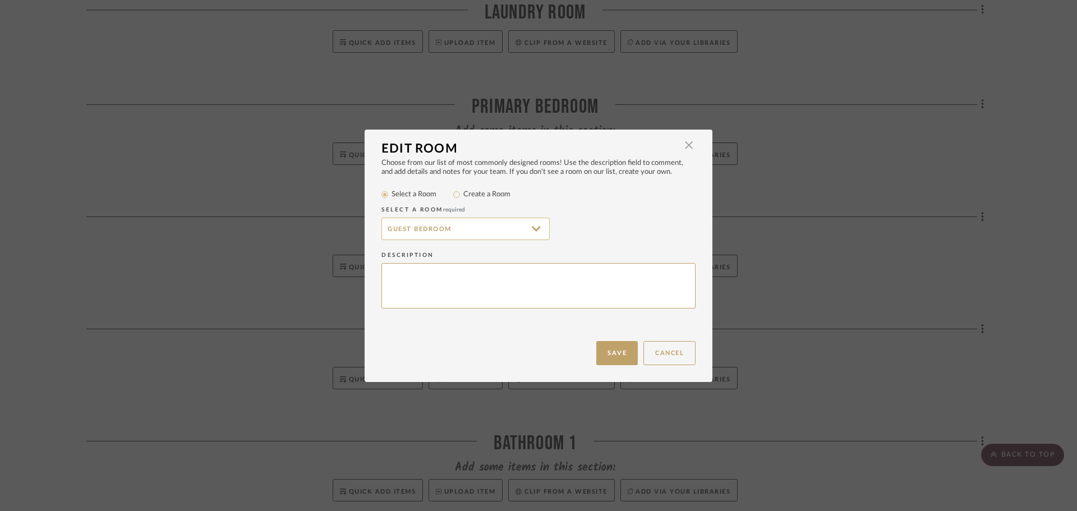
click at [448, 233] on input "Guest Bedroom" at bounding box center [465, 229] width 168 height 22
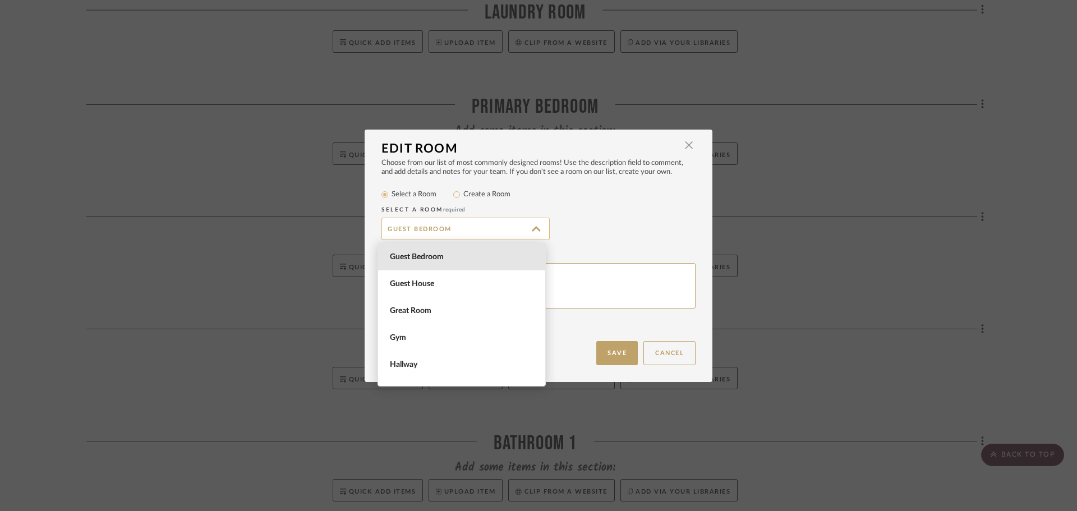
click at [449, 229] on input "Guest Bedroom" at bounding box center [465, 229] width 168 height 22
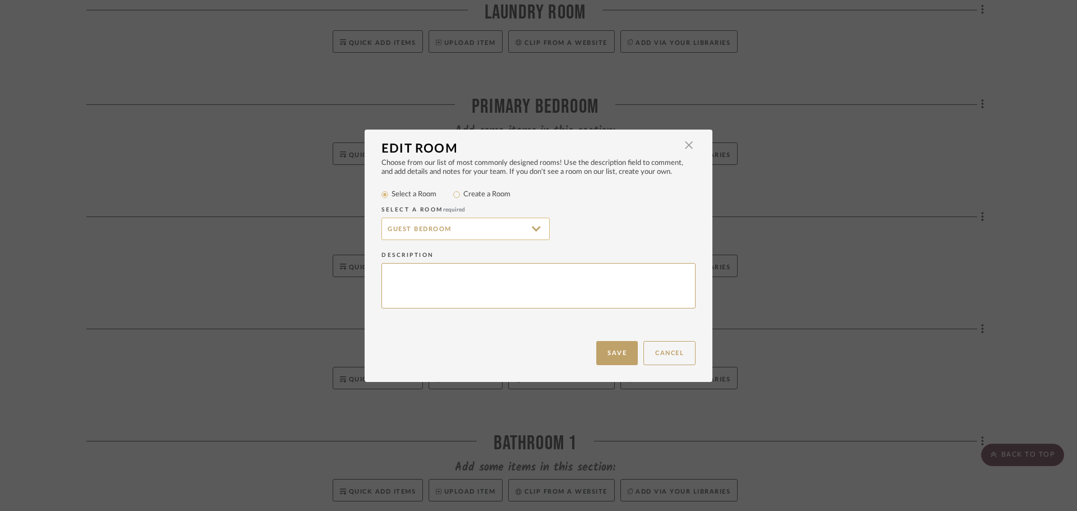
click at [435, 229] on input "Guest Bedroom" at bounding box center [465, 229] width 168 height 22
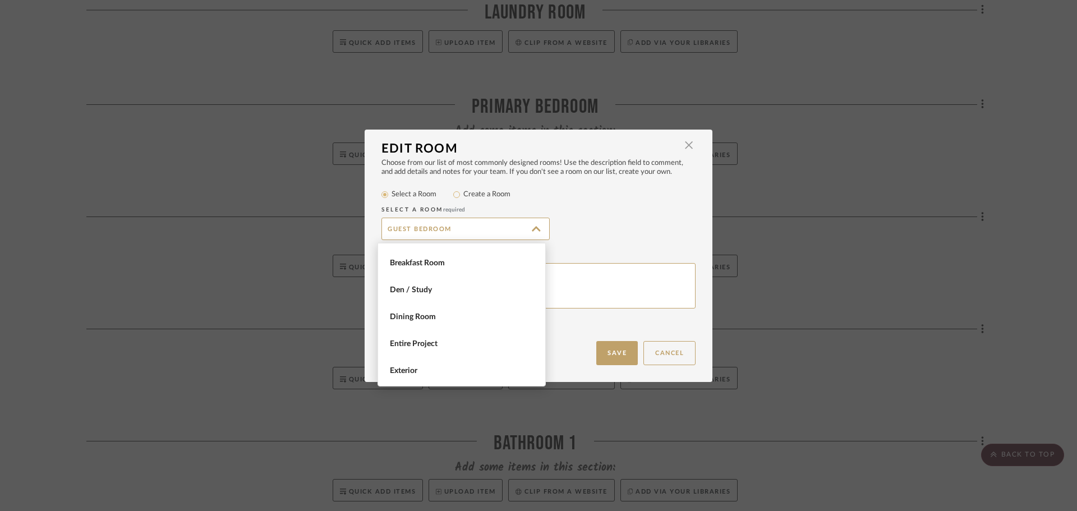
scroll to position [0, 0]
click at [597, 220] on div "Guest Bedroom" at bounding box center [538, 229] width 314 height 22
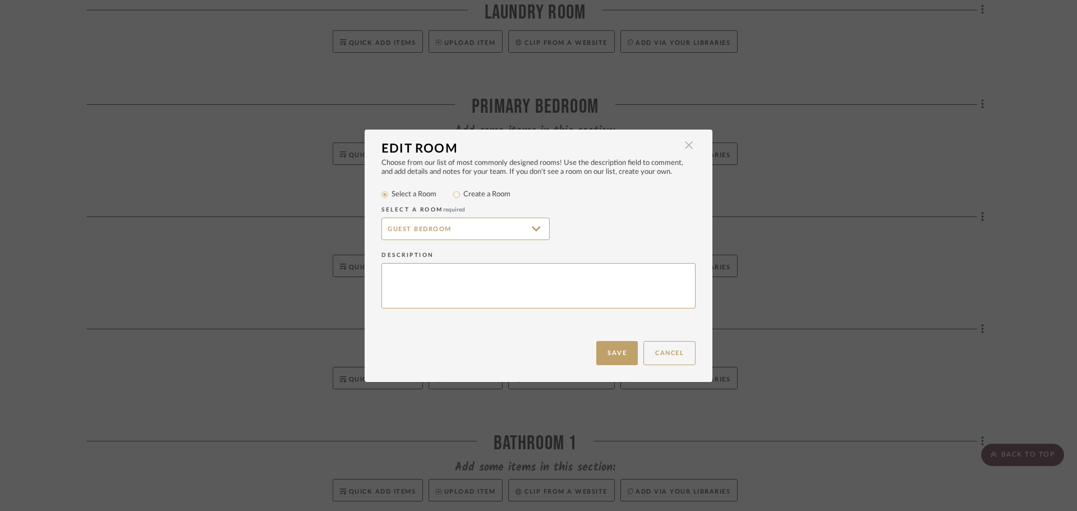
drag, startPoint x: 430, startPoint y: 228, endPoint x: 692, endPoint y: 145, distance: 274.7
click at [692, 145] on span "button" at bounding box center [688, 145] width 22 height 22
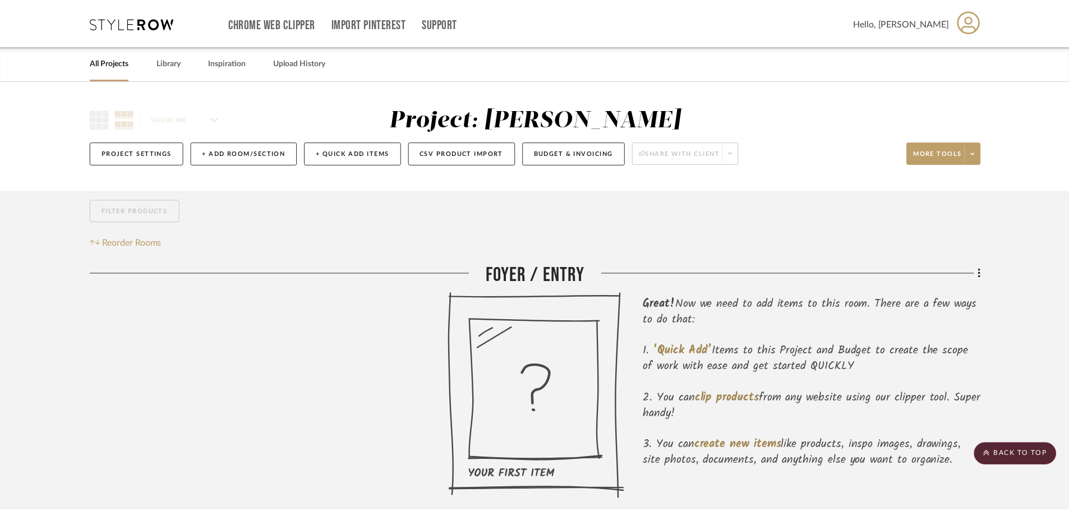
scroll to position [1346, 0]
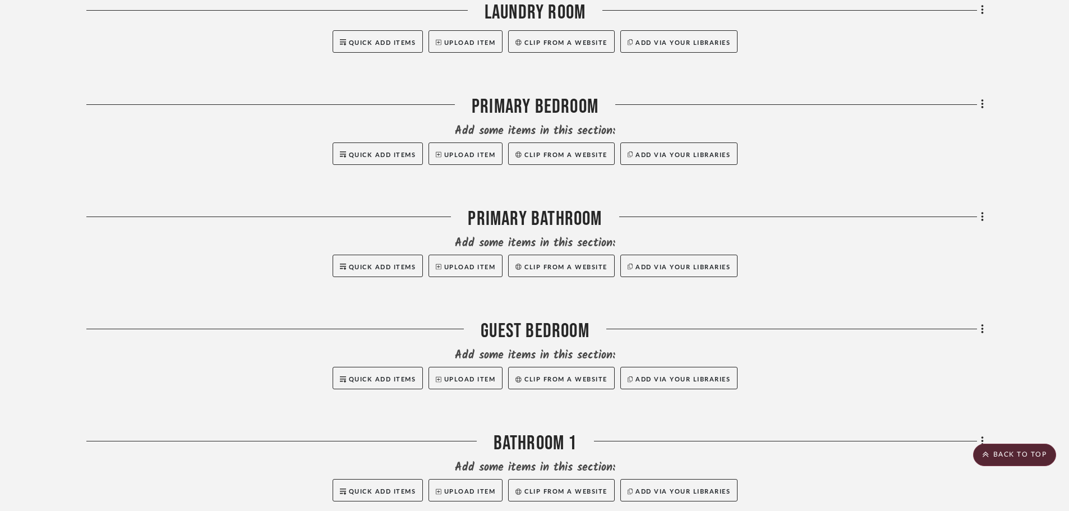
drag, startPoint x: 552, startPoint y: 217, endPoint x: 770, endPoint y: 241, distance: 219.4
click at [770, 241] on div "Add some items in this section:" at bounding box center [534, 243] width 897 height 16
click at [981, 325] on icon at bounding box center [982, 329] width 3 height 12
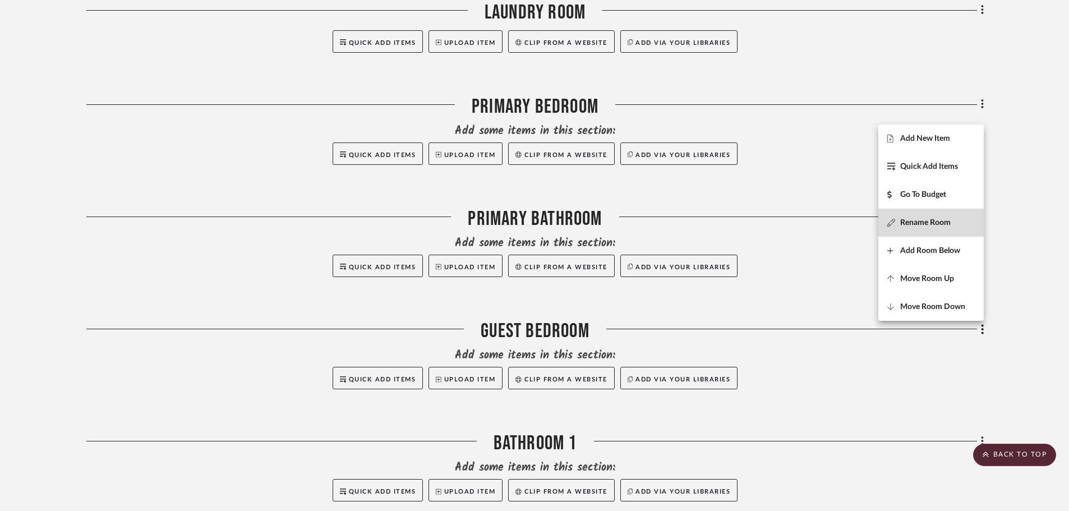
click at [954, 234] on button "Rename Room" at bounding box center [930, 223] width 105 height 28
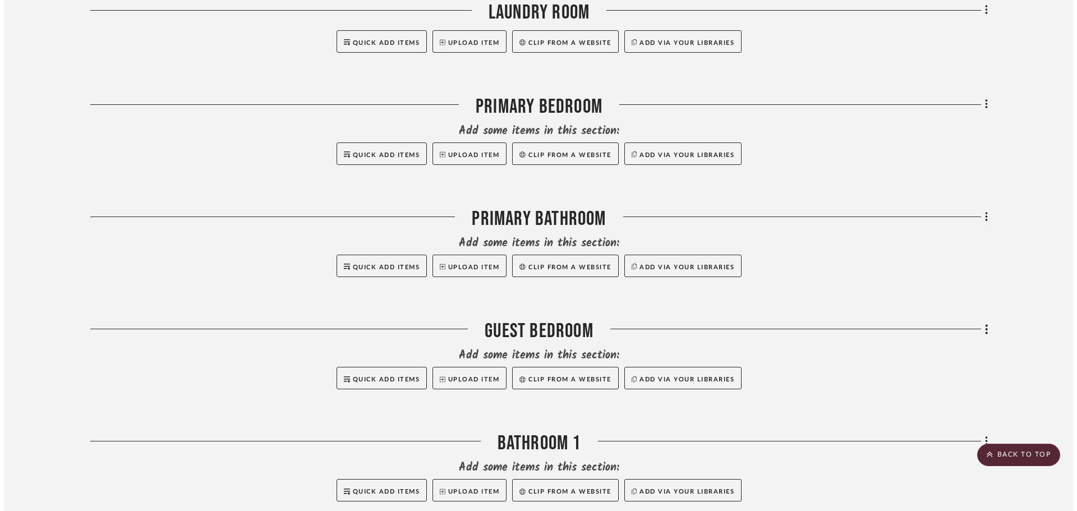
scroll to position [0, 0]
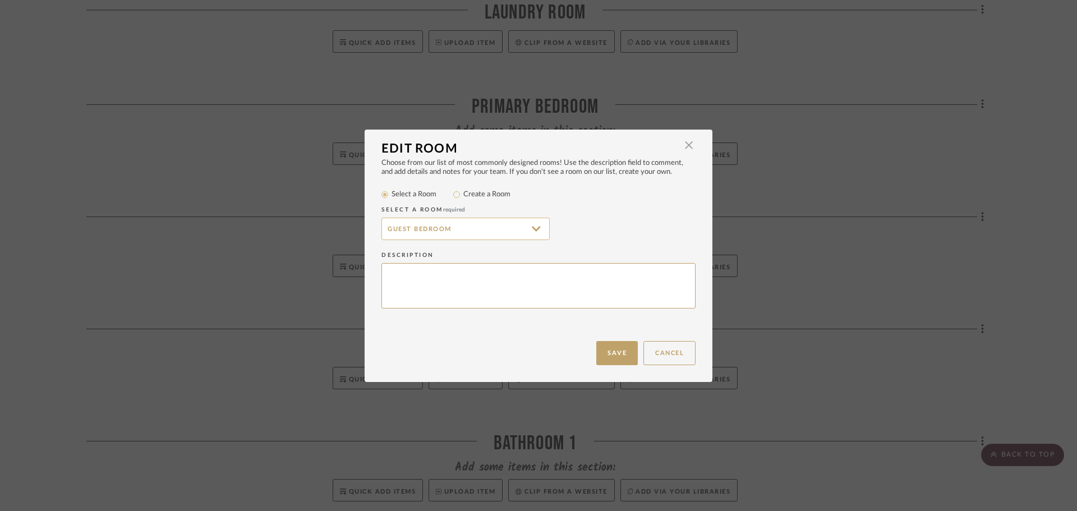
click at [396, 232] on input "Guest Bedroom" at bounding box center [465, 229] width 168 height 22
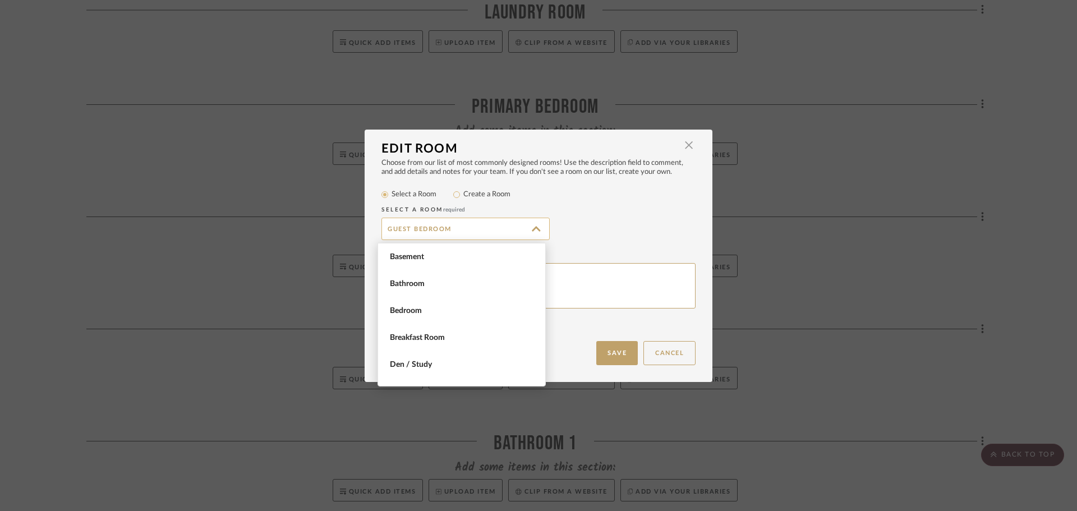
scroll to position [323, 0]
click at [410, 260] on span "Guest Bedroom" at bounding box center [463, 257] width 146 height 10
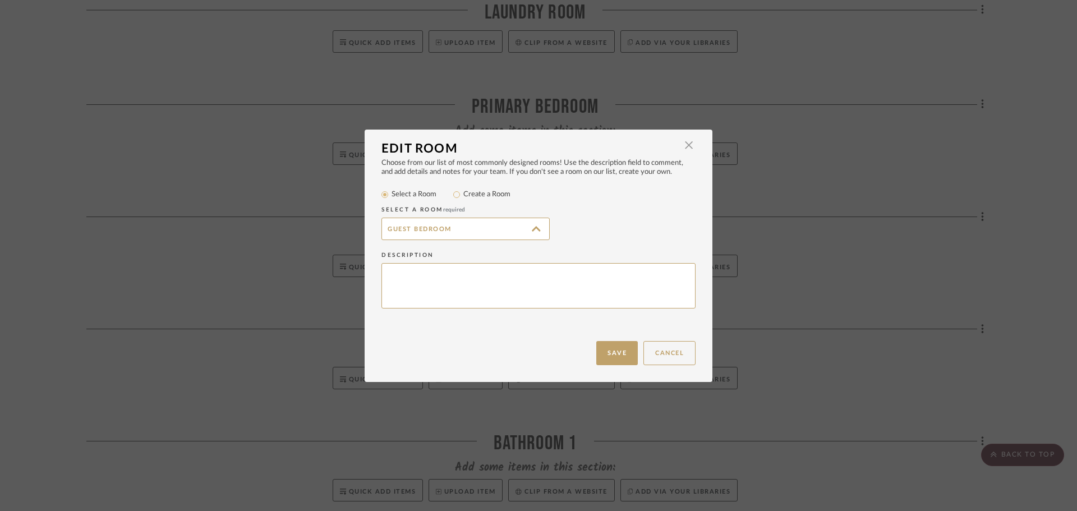
type input "Guest Bedroom"
click at [489, 228] on input "Guest Bedroom" at bounding box center [465, 229] width 168 height 22
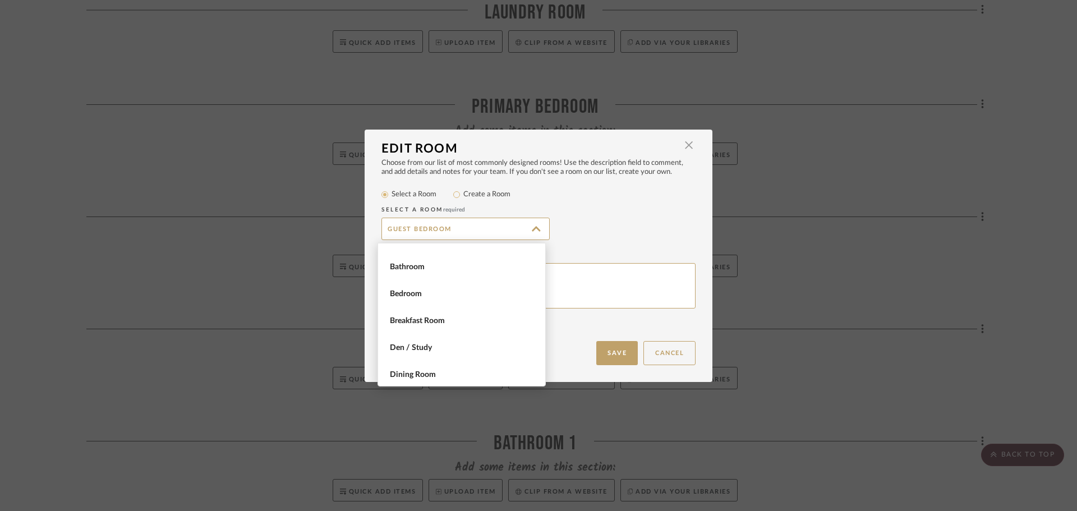
scroll to position [0, 0]
click at [684, 146] on span "button" at bounding box center [688, 145] width 22 height 22
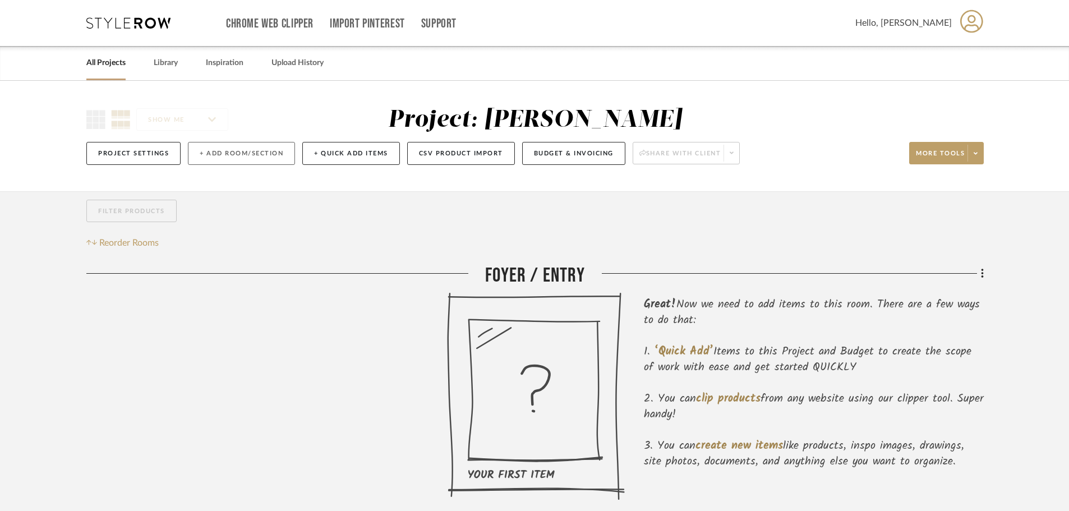
click at [235, 159] on button "+ Add Room/Section" at bounding box center [241, 153] width 107 height 23
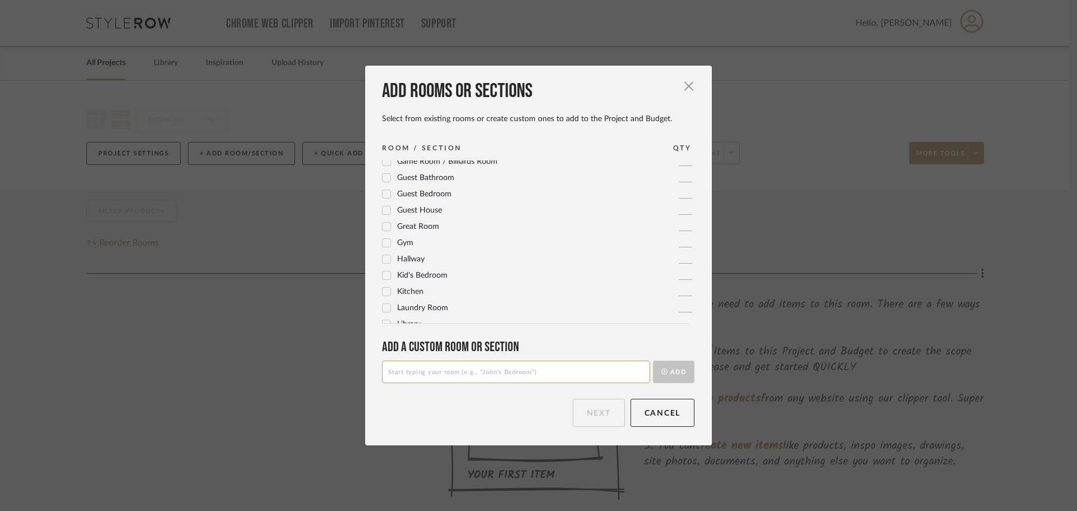
scroll to position [374, 0]
click at [431, 368] on input at bounding box center [516, 372] width 268 height 22
type input "Guest Bedroom 1"
click at [684, 373] on button "Add" at bounding box center [673, 372] width 41 height 22
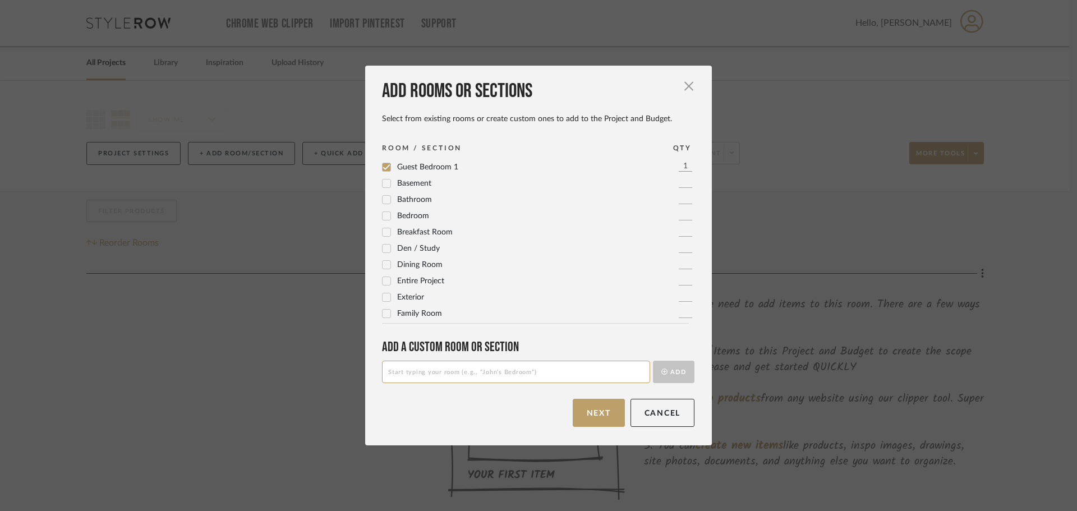
click at [497, 372] on input at bounding box center [516, 372] width 268 height 22
type input "Guest Bedroom 2"
click at [661, 371] on icon "submit" at bounding box center [664, 371] width 6 height 6
click at [435, 365] on input at bounding box center [516, 372] width 268 height 22
click at [408, 372] on input "Guest bathrrom 1" at bounding box center [516, 372] width 268 height 22
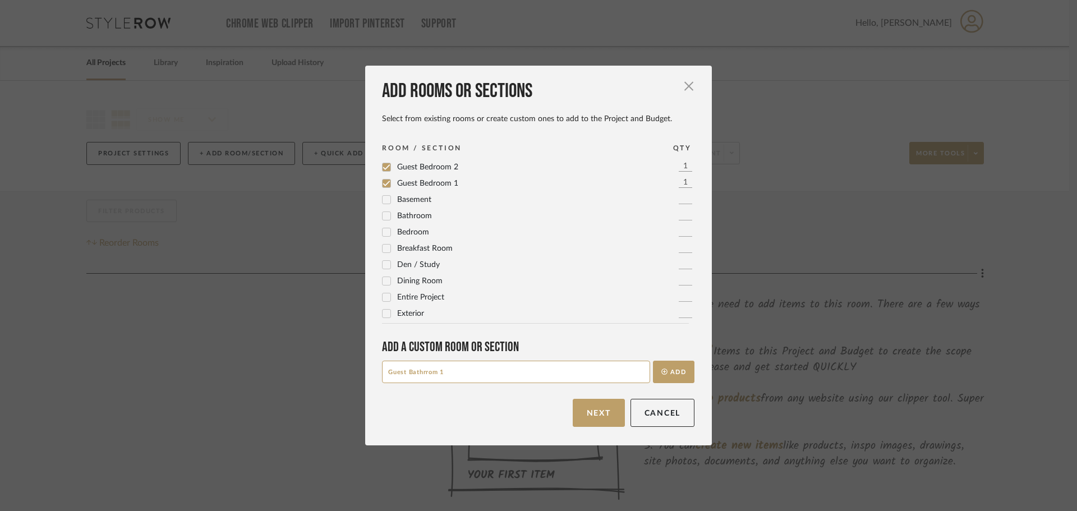
click at [427, 374] on input "Guest Bathrrom 1" at bounding box center [516, 372] width 268 height 22
type input "Guest Bathroom 1"
click at [682, 378] on button "Add" at bounding box center [673, 372] width 41 height 22
click at [395, 371] on input at bounding box center [516, 372] width 268 height 22
type input "Guest Bathroom 2"
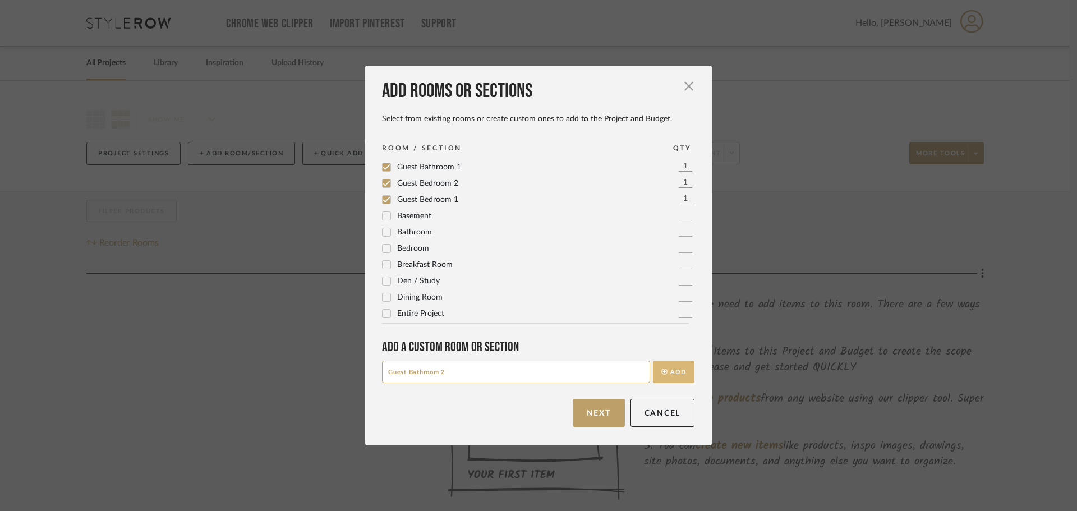
click at [662, 371] on button "Add" at bounding box center [673, 372] width 41 height 22
click at [602, 419] on button "Next" at bounding box center [598, 413] width 52 height 28
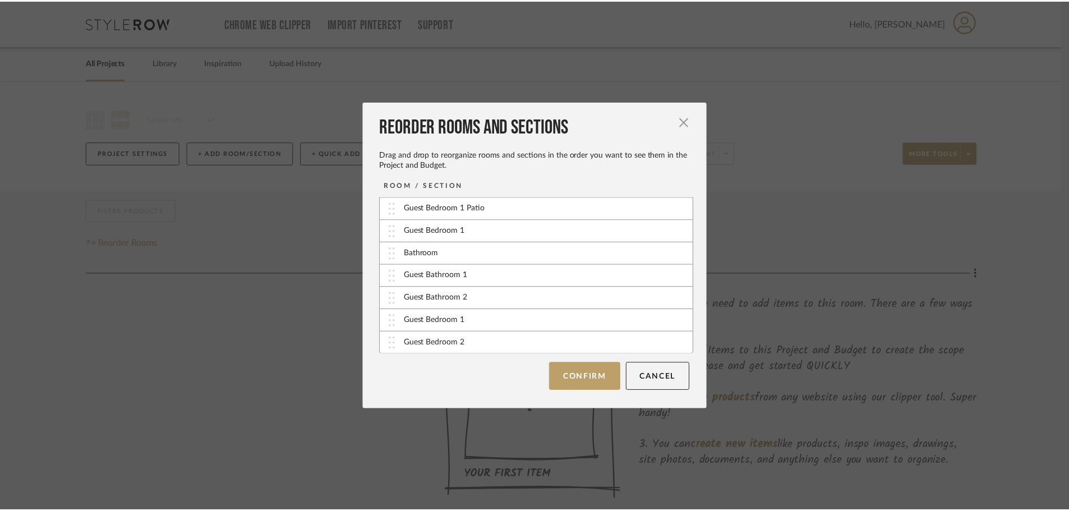
scroll to position [292, 0]
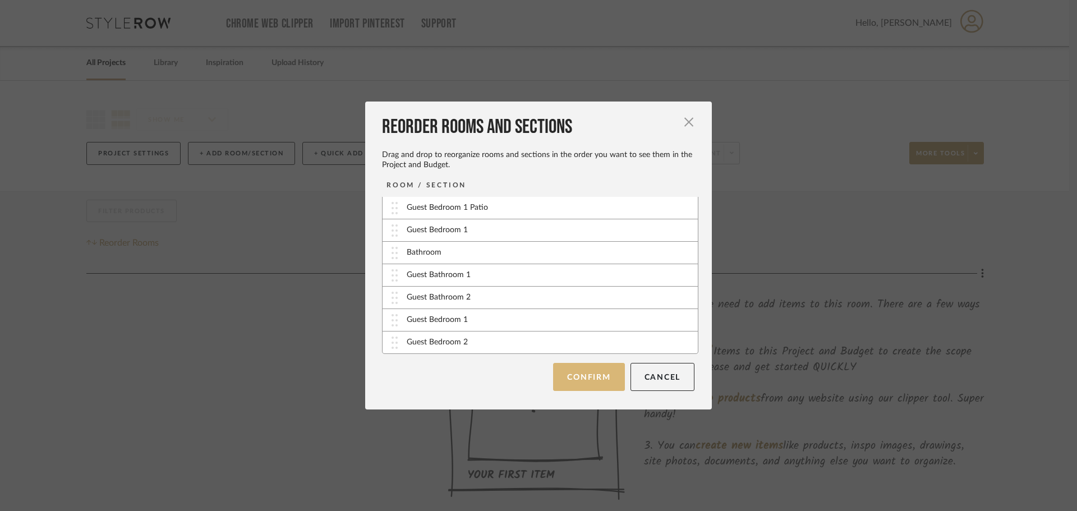
click at [575, 375] on button "Confirm" at bounding box center [588, 377] width 71 height 28
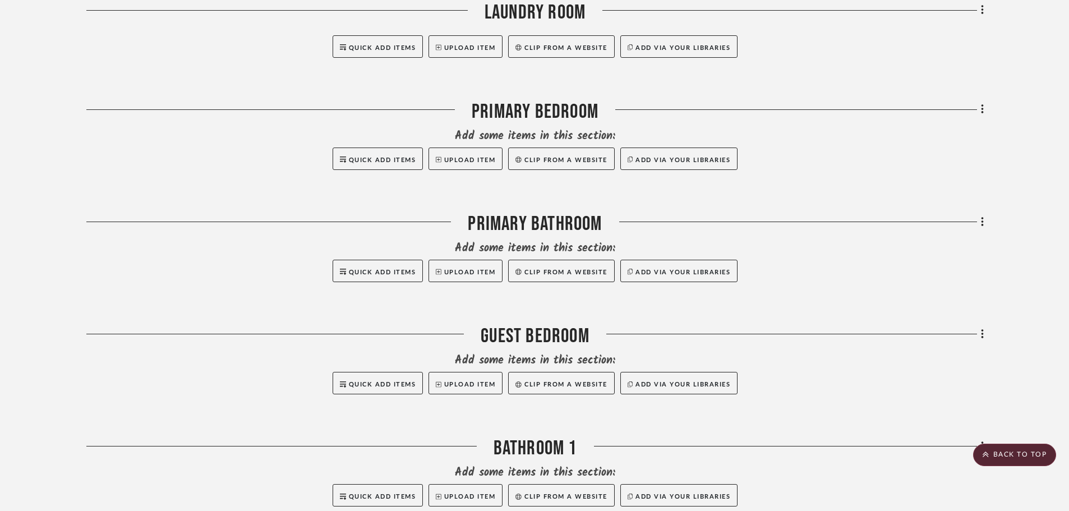
scroll to position [1346, 0]
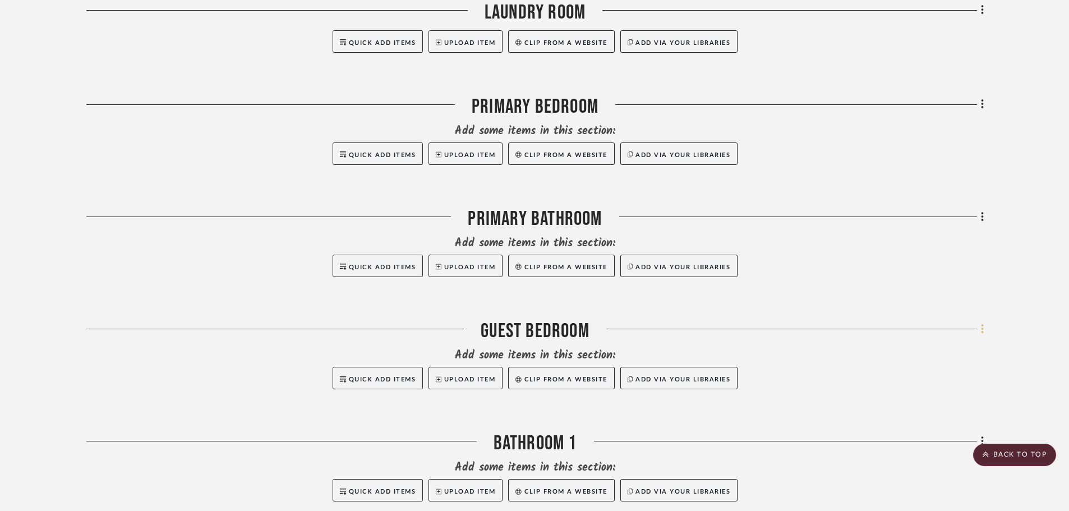
click at [981, 329] on icon at bounding box center [982, 329] width 3 height 12
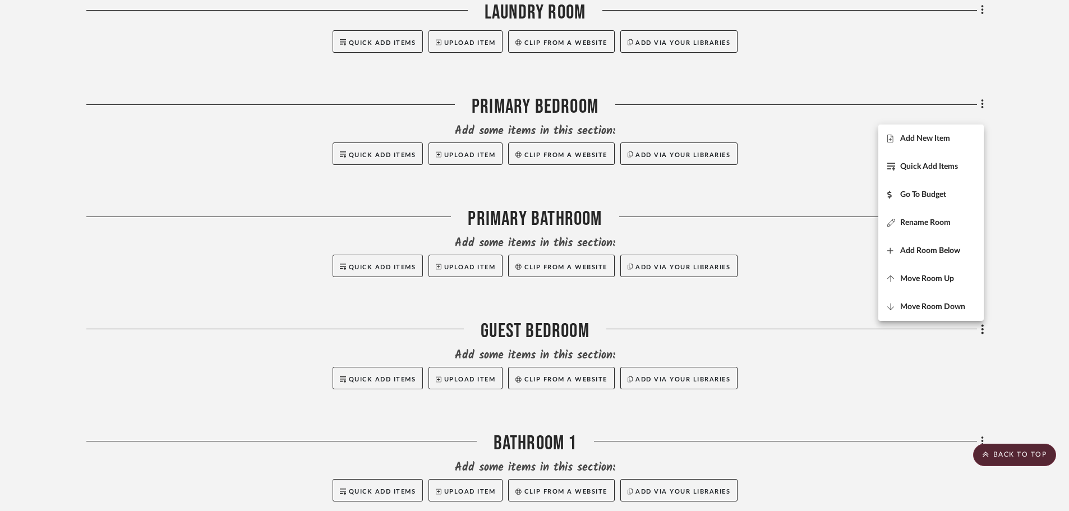
drag, startPoint x: 972, startPoint y: 318, endPoint x: 1001, endPoint y: 326, distance: 29.8
click at [1001, 326] on div at bounding box center [534, 255] width 1069 height 511
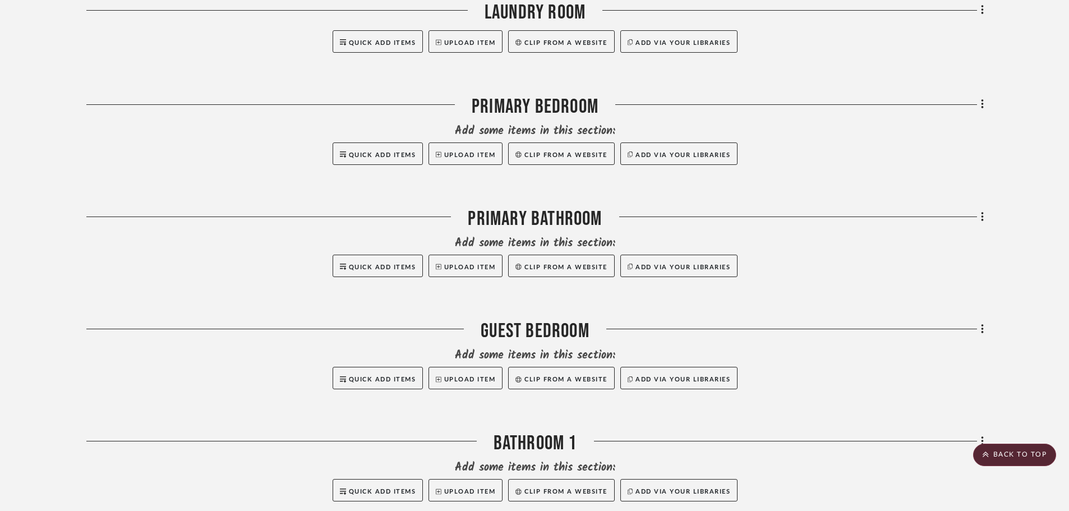
drag, startPoint x: 979, startPoint y: 330, endPoint x: 1046, endPoint y: 306, distance: 70.8
click at [1047, 303] on project-details-page "SHOW ME Project: Christian Lunny Project Settings + Add Room/Section + Quick Ad…" at bounding box center [534, 36] width 1069 height 2602
click at [981, 331] on icon at bounding box center [982, 329] width 3 height 12
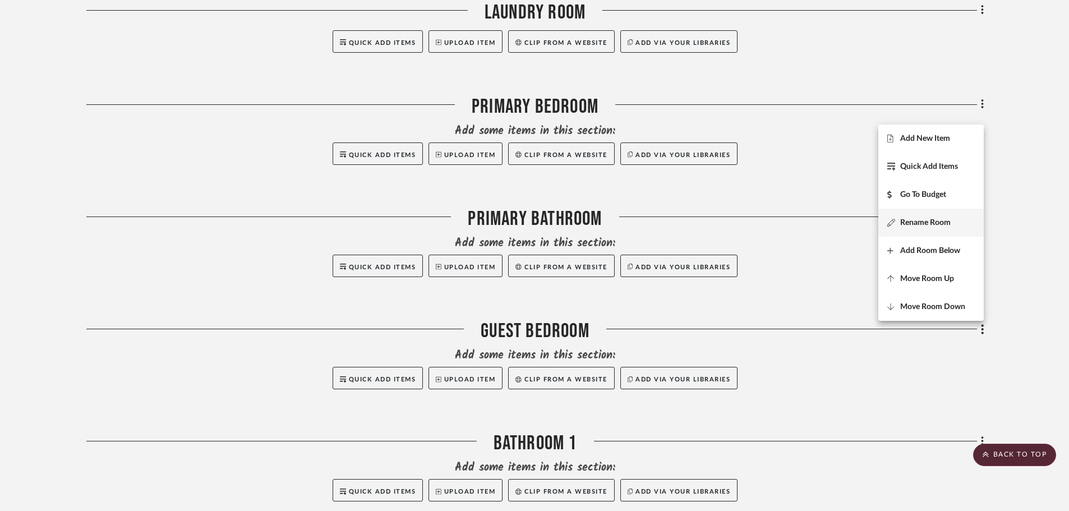
click at [947, 212] on button "Rename Room" at bounding box center [930, 223] width 105 height 28
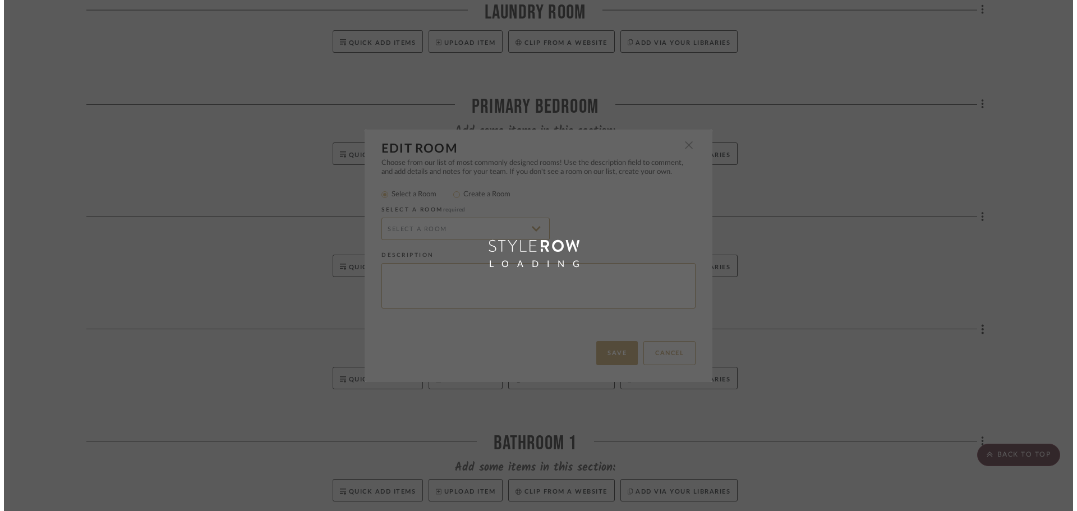
scroll to position [0, 0]
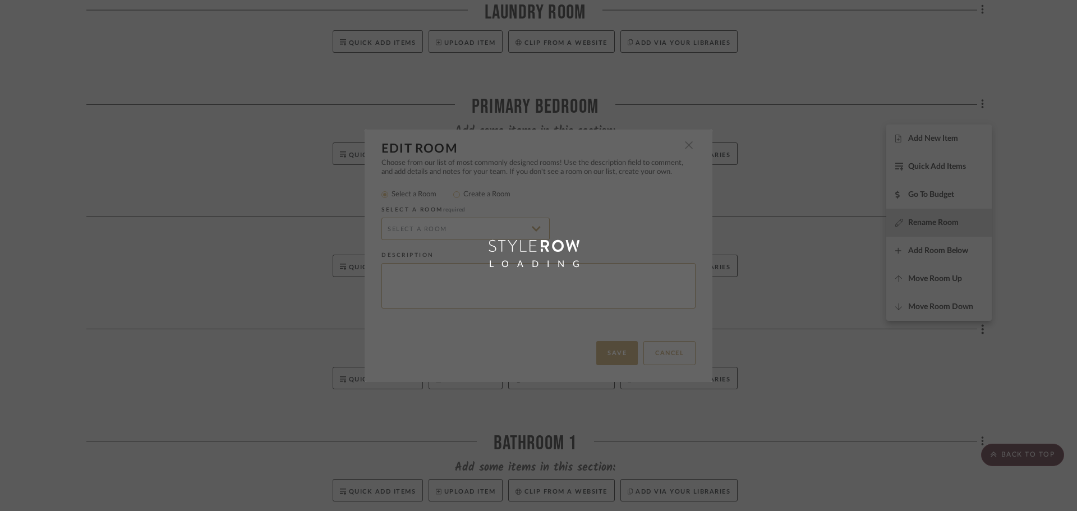
type input "Guest Bedroom"
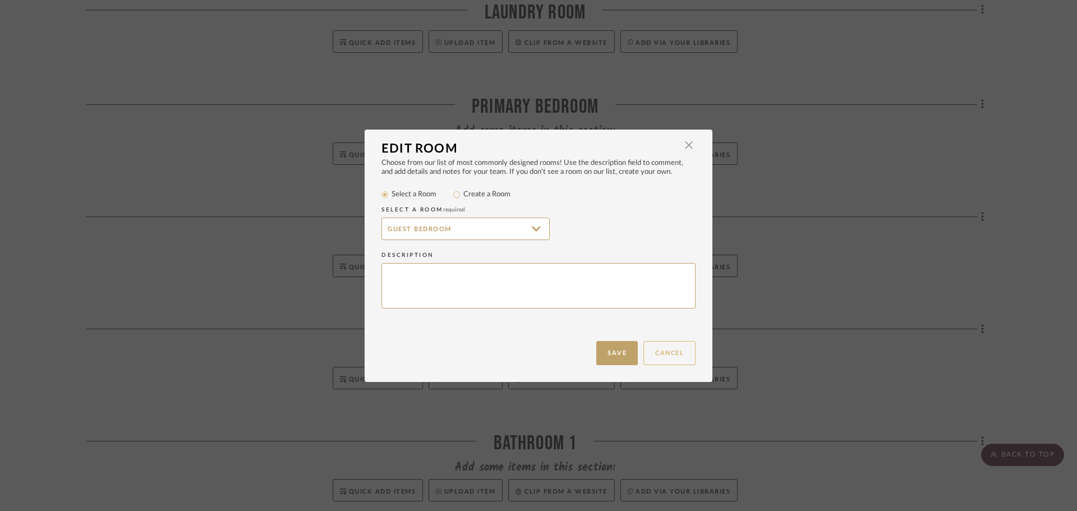
click at [675, 352] on button "Cancel" at bounding box center [669, 353] width 52 height 24
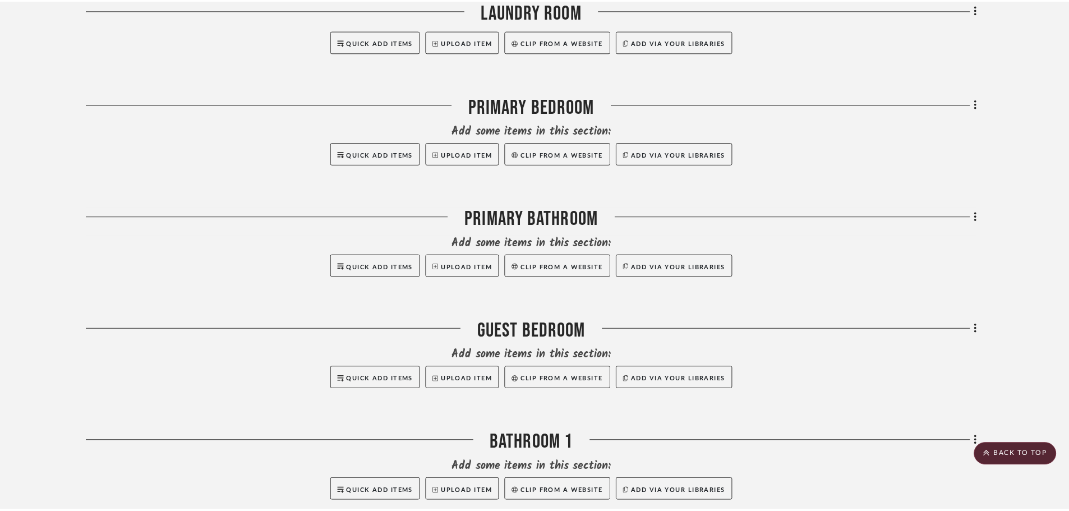
scroll to position [1346, 0]
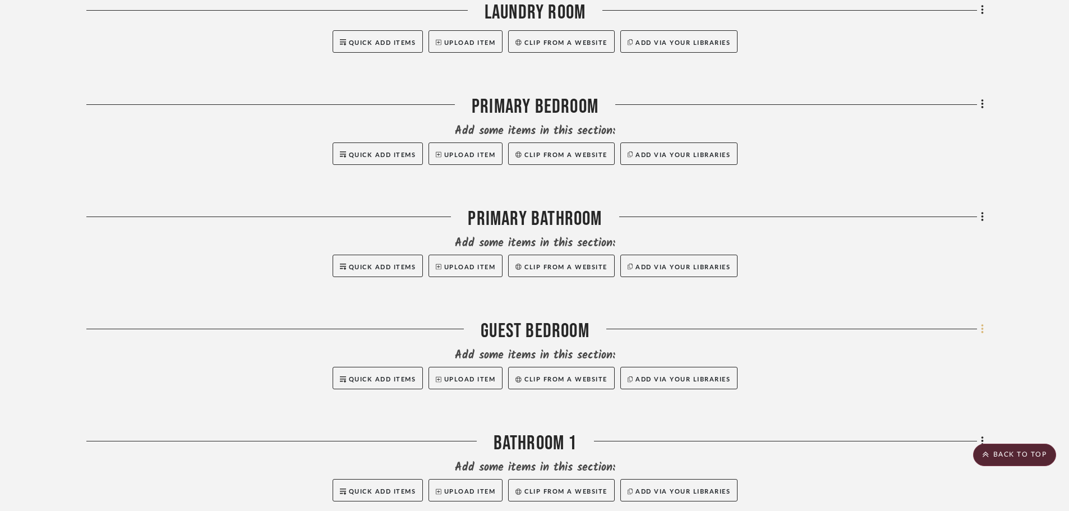
click at [983, 335] on fa-icon at bounding box center [980, 330] width 7 height 19
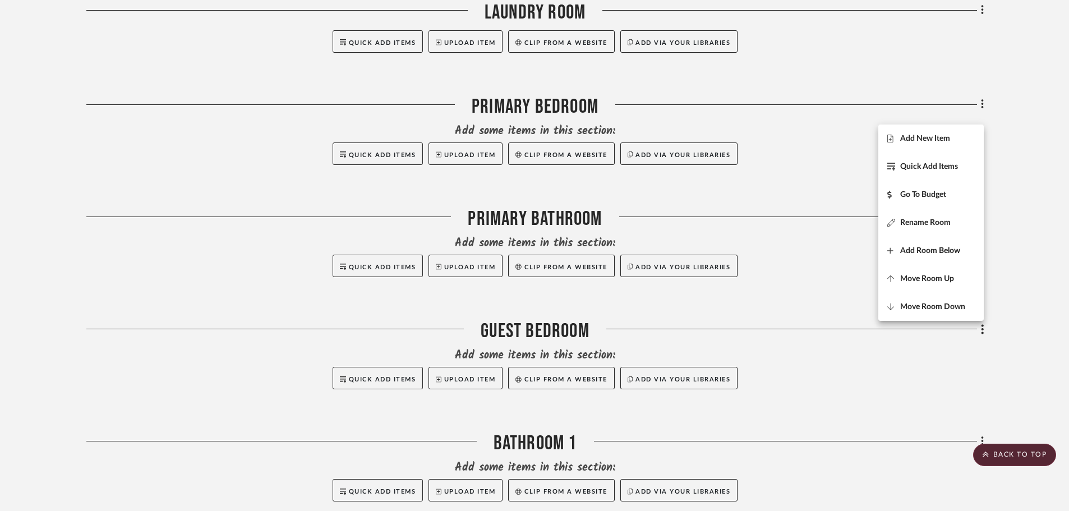
click at [1033, 290] on div at bounding box center [534, 255] width 1069 height 511
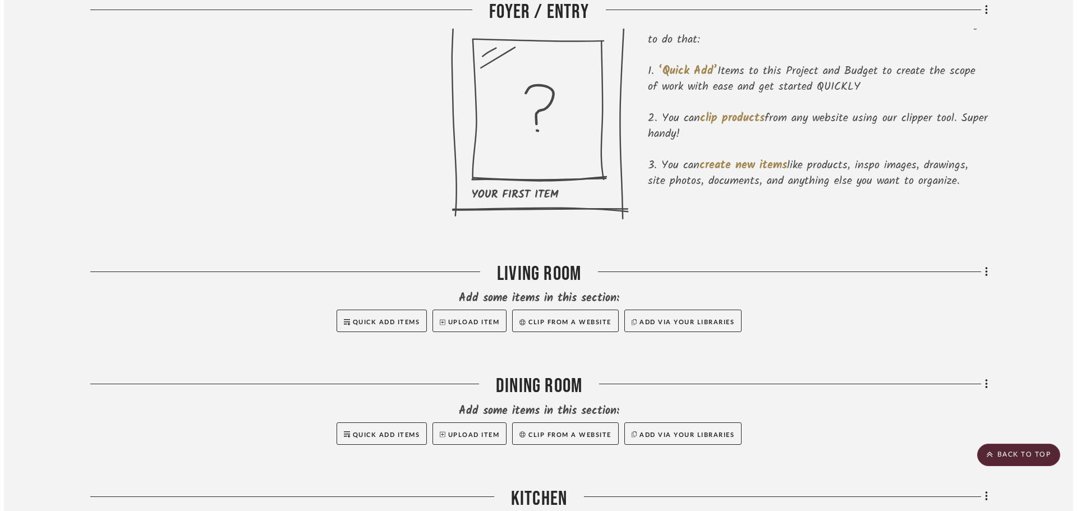
scroll to position [0, 0]
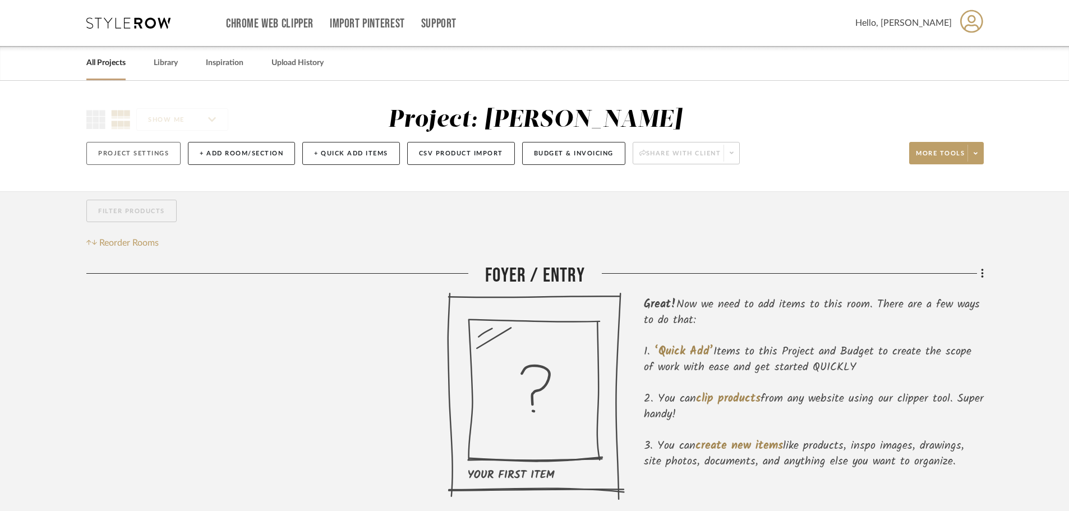
click at [171, 147] on button "Project Settings" at bounding box center [133, 153] width 94 height 23
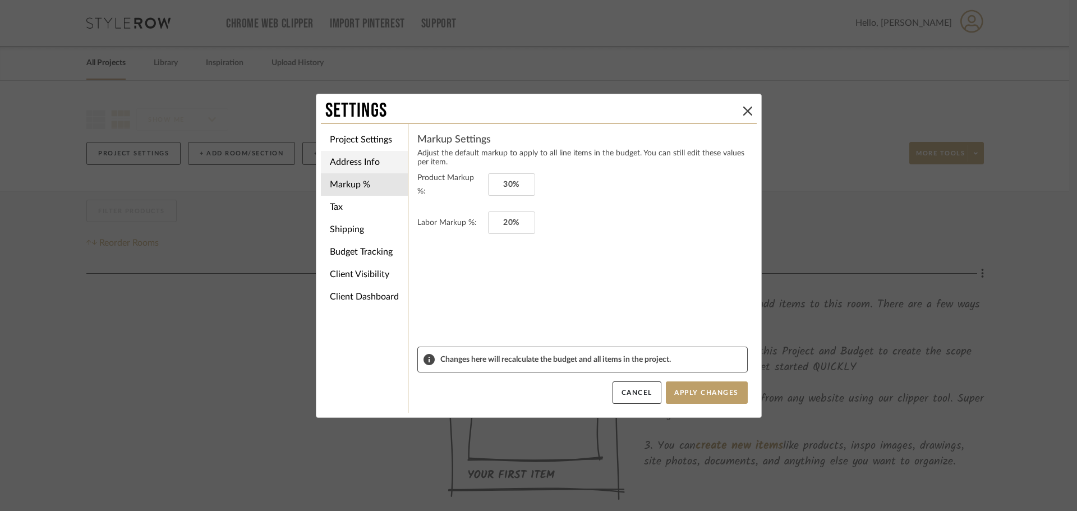
click at [349, 160] on li "Address Info" at bounding box center [364, 162] width 87 height 22
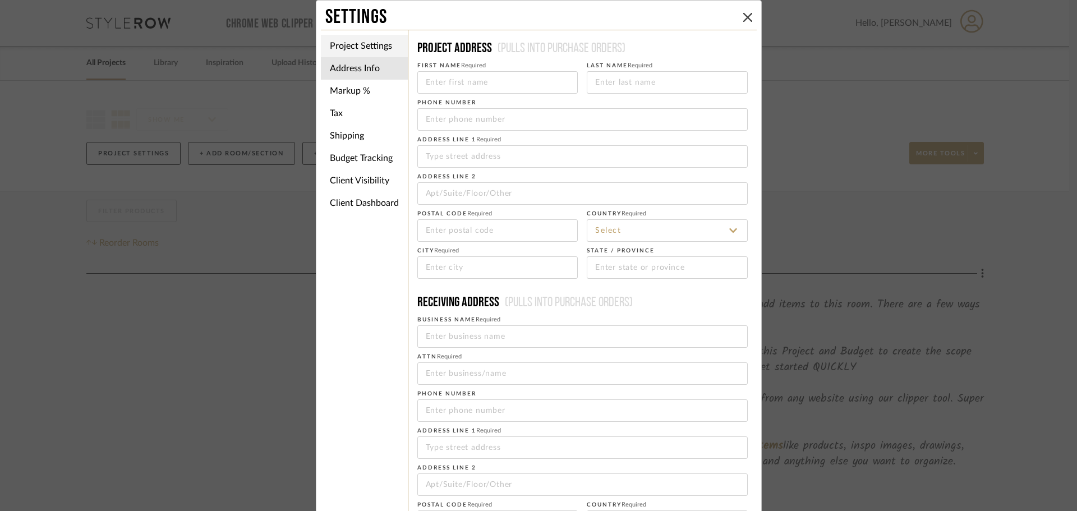
click at [369, 37] on li "Project Settings" at bounding box center [364, 46] width 87 height 22
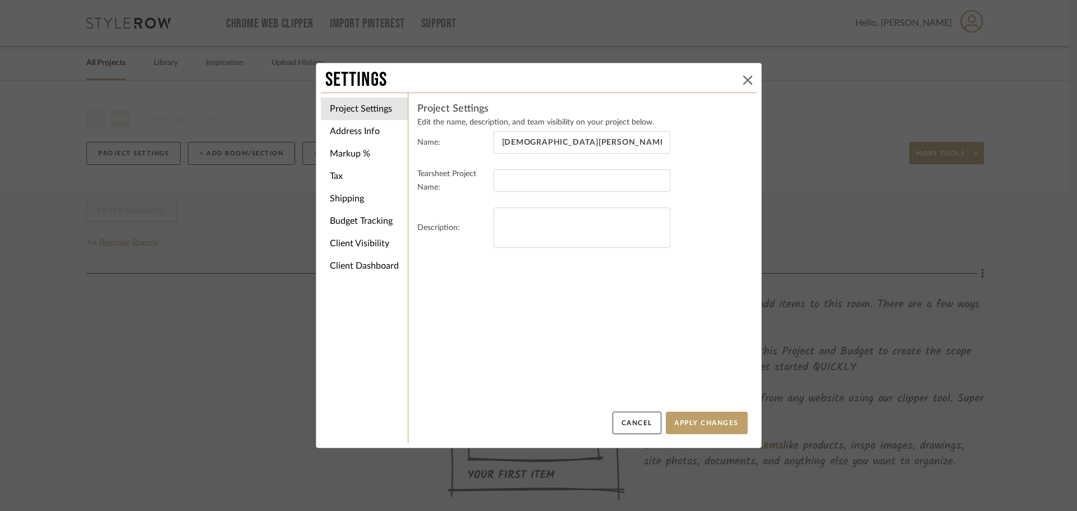
click at [745, 78] on icon at bounding box center [747, 80] width 9 height 9
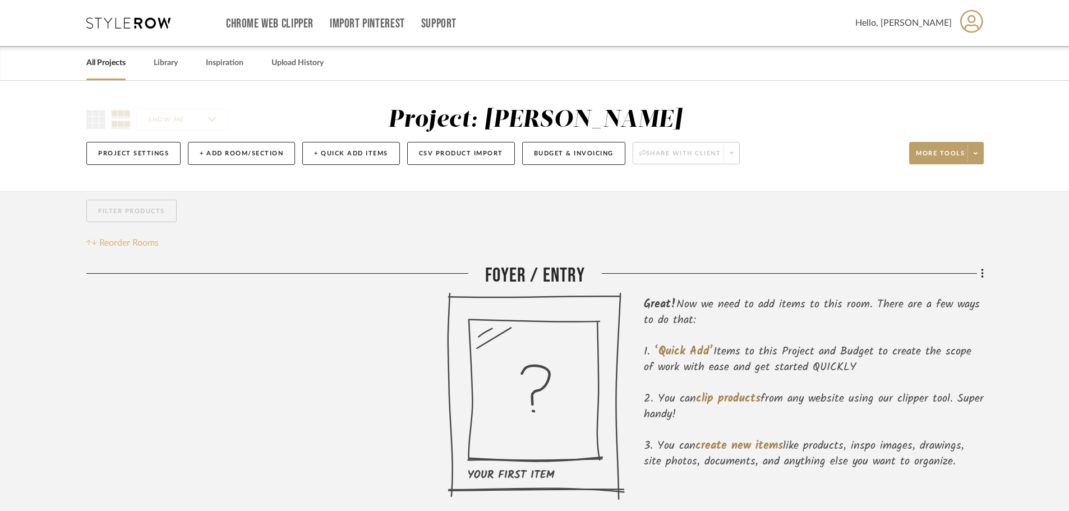
click at [153, 243] on span "Reorder Rooms" at bounding box center [128, 242] width 59 height 13
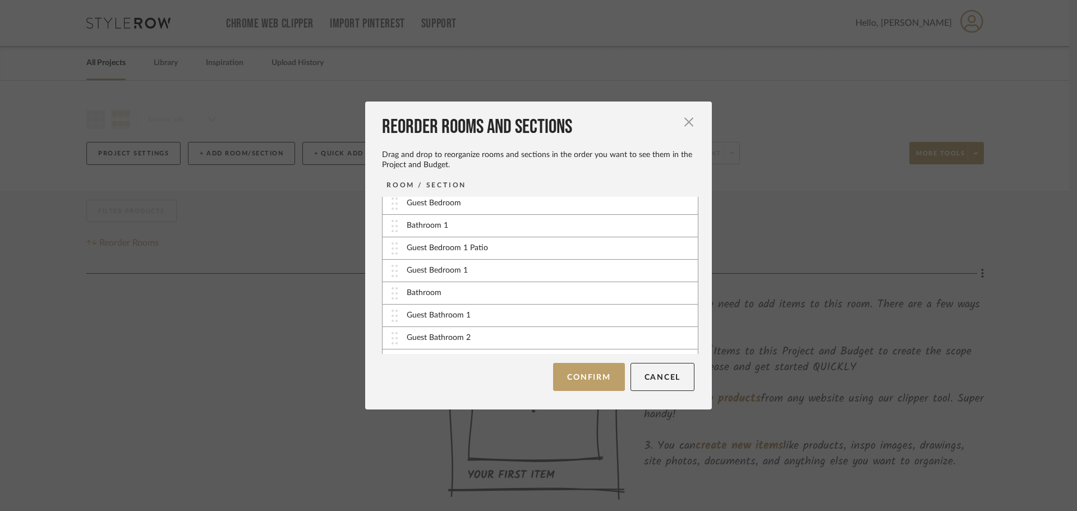
scroll to position [236, 0]
drag, startPoint x: 390, startPoint y: 262, endPoint x: 389, endPoint y: 284, distance: 22.4
drag, startPoint x: 396, startPoint y: 222, endPoint x: 403, endPoint y: 338, distance: 115.7
click at [391, 279] on img at bounding box center [394, 275] width 6 height 12
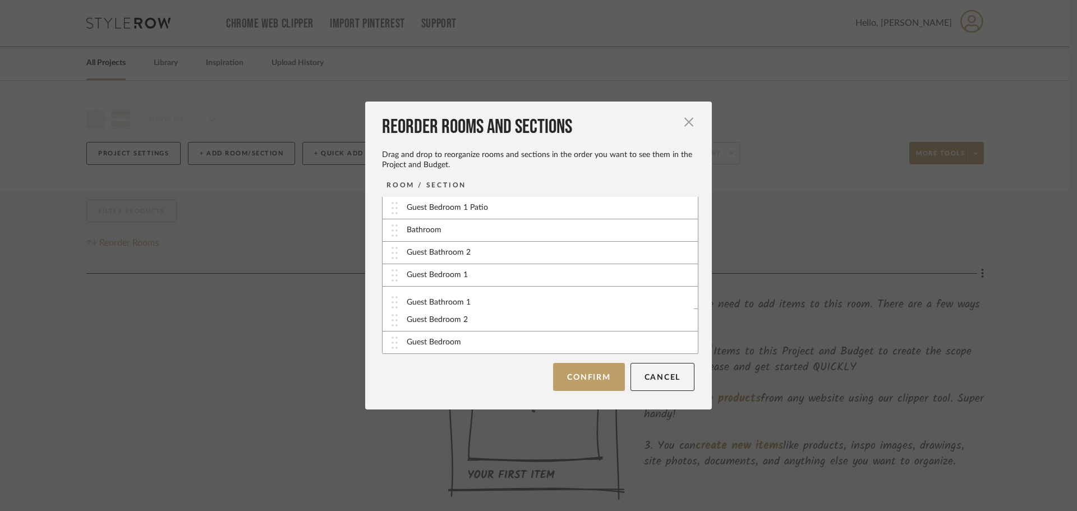
drag, startPoint x: 393, startPoint y: 253, endPoint x: 397, endPoint y: 302, distance: 49.5
drag, startPoint x: 391, startPoint y: 254, endPoint x: 395, endPoint y: 232, distance: 22.8
drag, startPoint x: 402, startPoint y: 321, endPoint x: 401, endPoint y: 227, distance: 94.2
drag, startPoint x: 451, startPoint y: 301, endPoint x: 413, endPoint y: 299, distance: 38.7
click at [413, 299] on div "Guest Bedroom 1" at bounding box center [437, 298] width 61 height 12
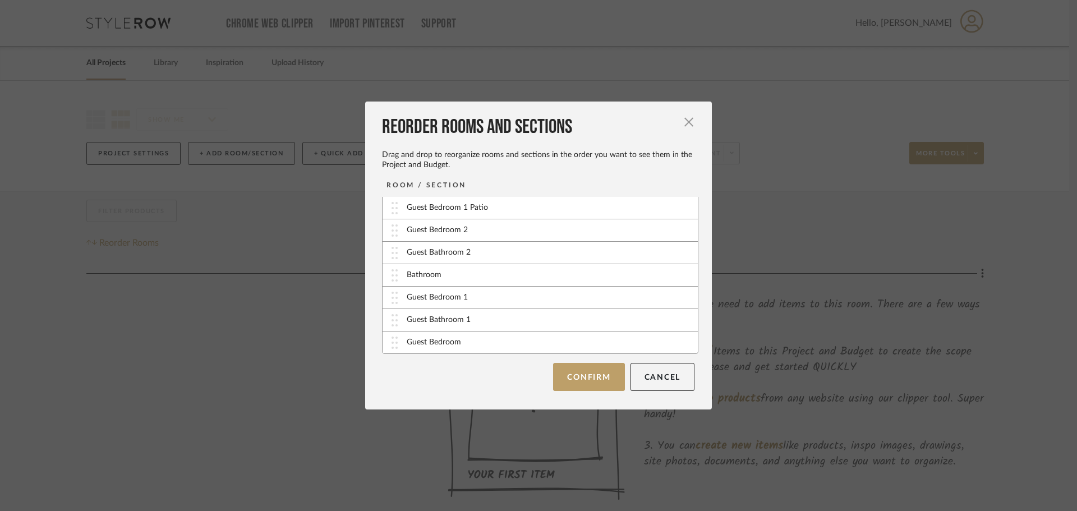
click at [391, 299] on img at bounding box center [394, 298] width 6 height 12
click at [391, 298] on img at bounding box center [394, 298] width 6 height 12
click at [598, 373] on button "Confirm" at bounding box center [588, 377] width 71 height 28
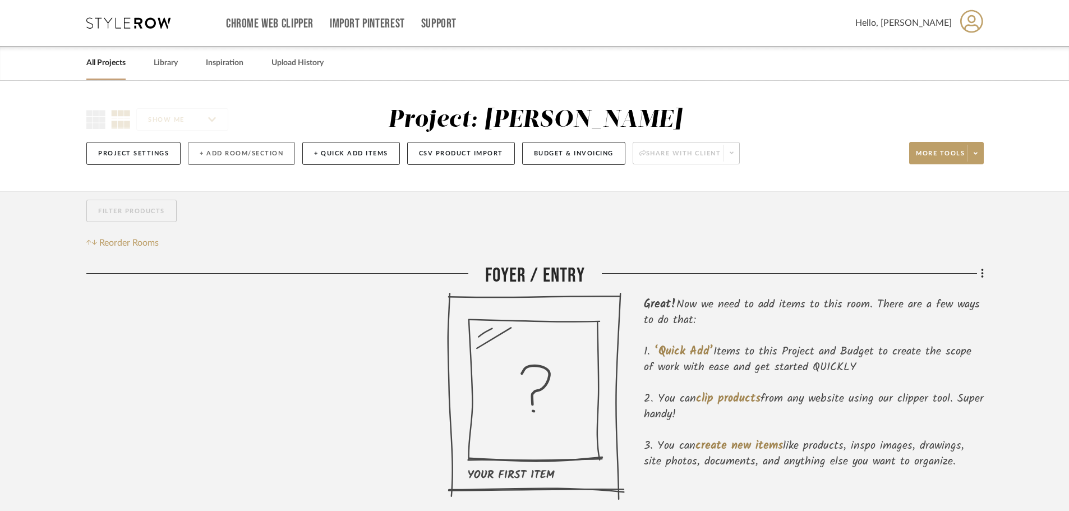
click at [220, 151] on button "+ Add Room/Section" at bounding box center [241, 153] width 107 height 23
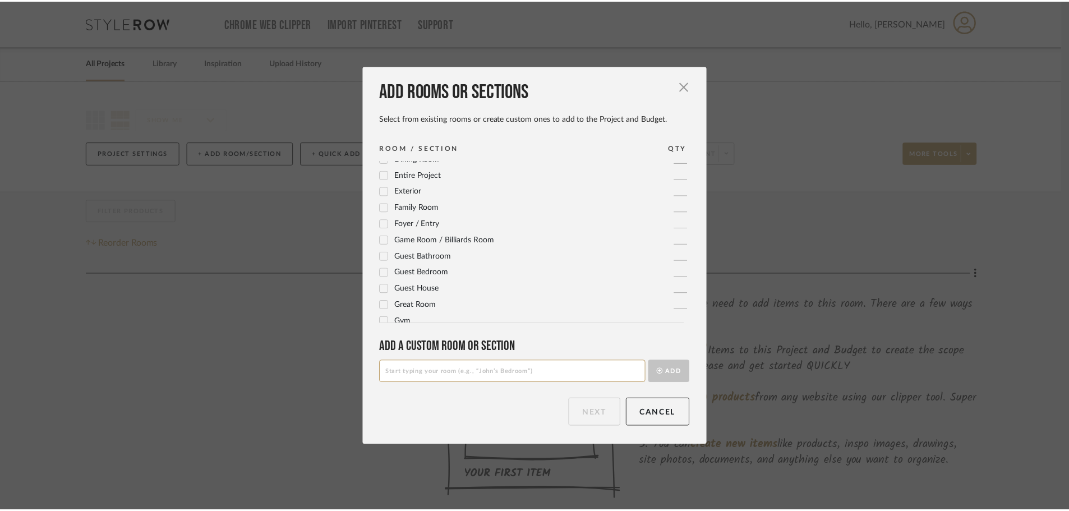
scroll to position [0, 0]
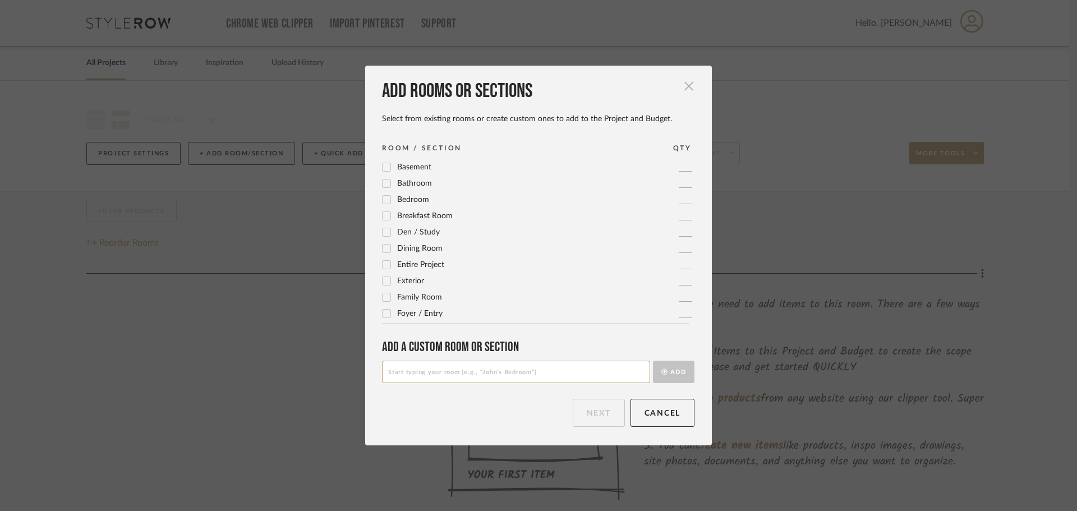
click at [684, 84] on span "button" at bounding box center [688, 86] width 22 height 22
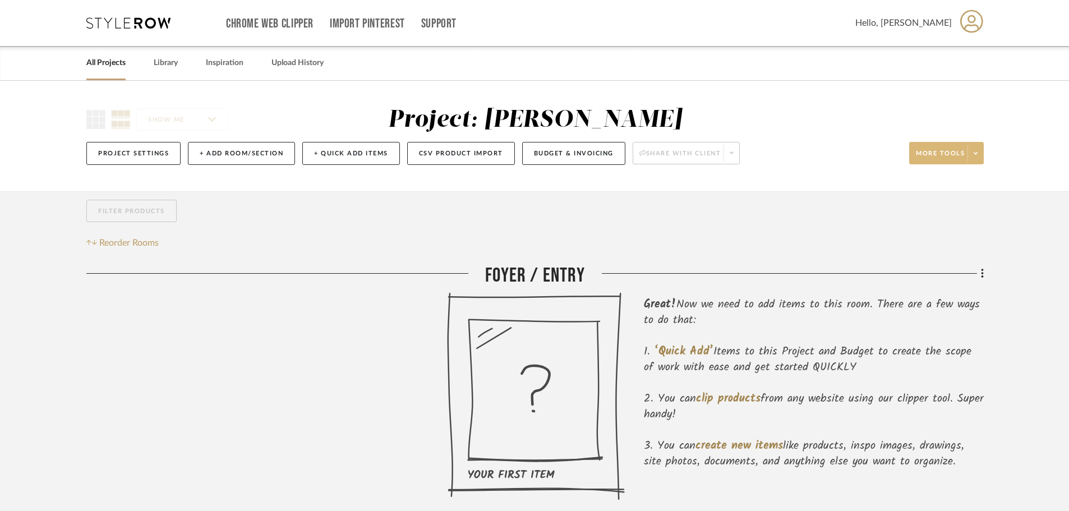
click at [971, 149] on span at bounding box center [975, 153] width 16 height 17
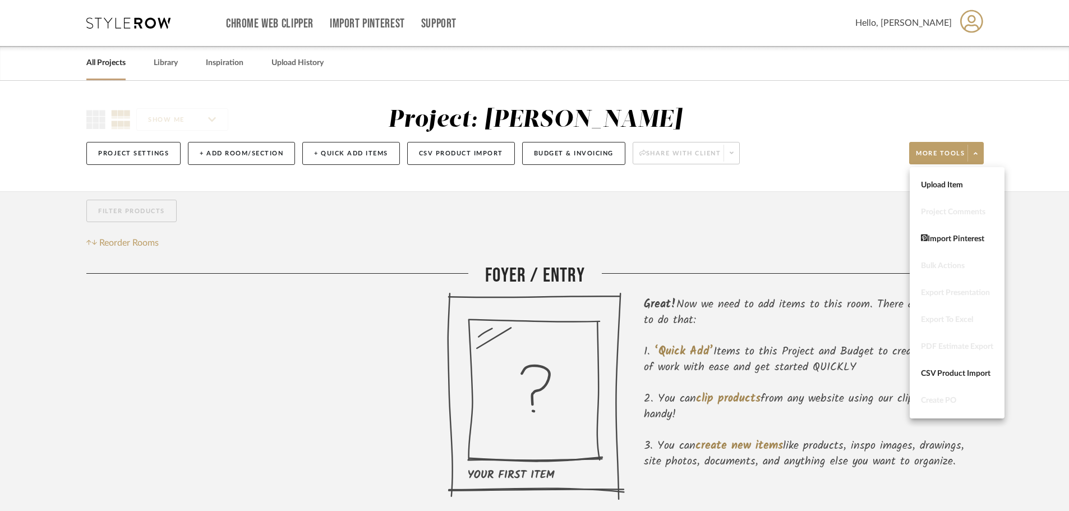
click at [890, 206] on div at bounding box center [534, 255] width 1069 height 511
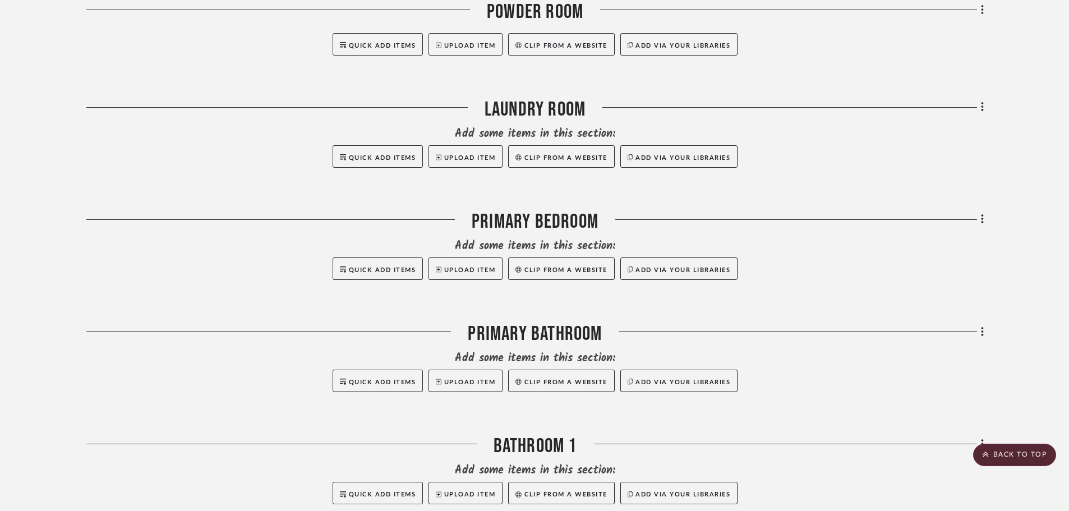
scroll to position [1234, 0]
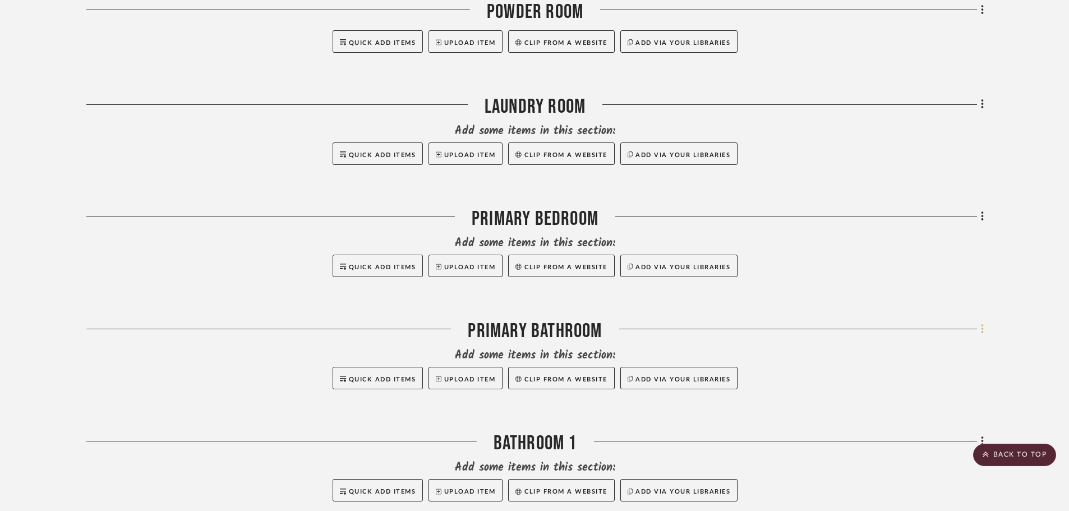
click at [978, 327] on fa-icon at bounding box center [980, 330] width 7 height 19
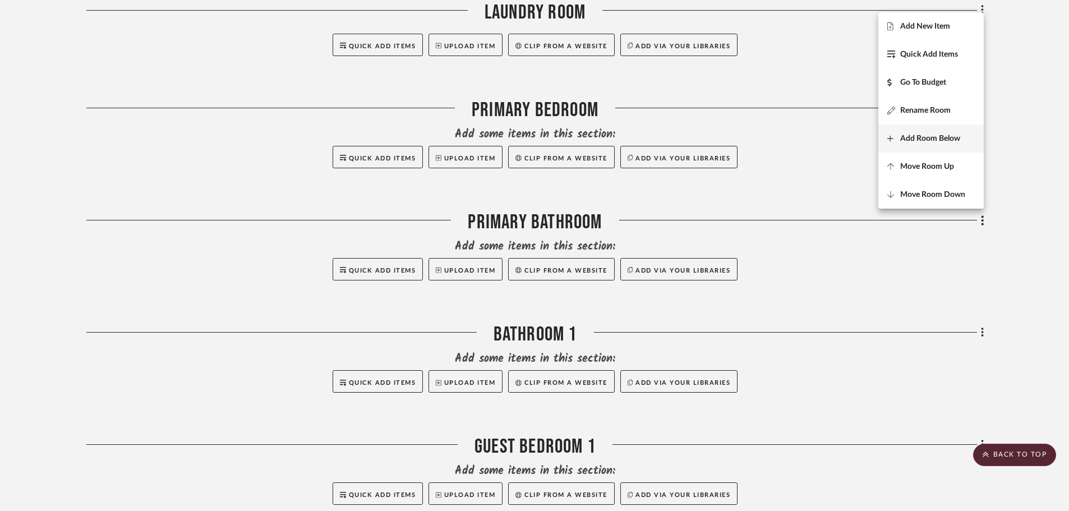
scroll to position [1290, 0]
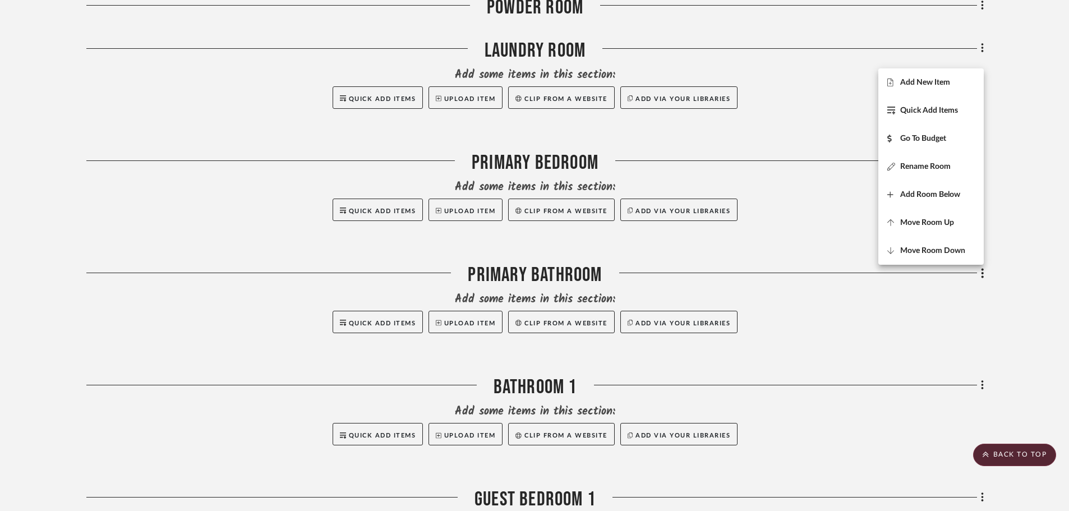
click at [943, 312] on div at bounding box center [534, 255] width 1069 height 511
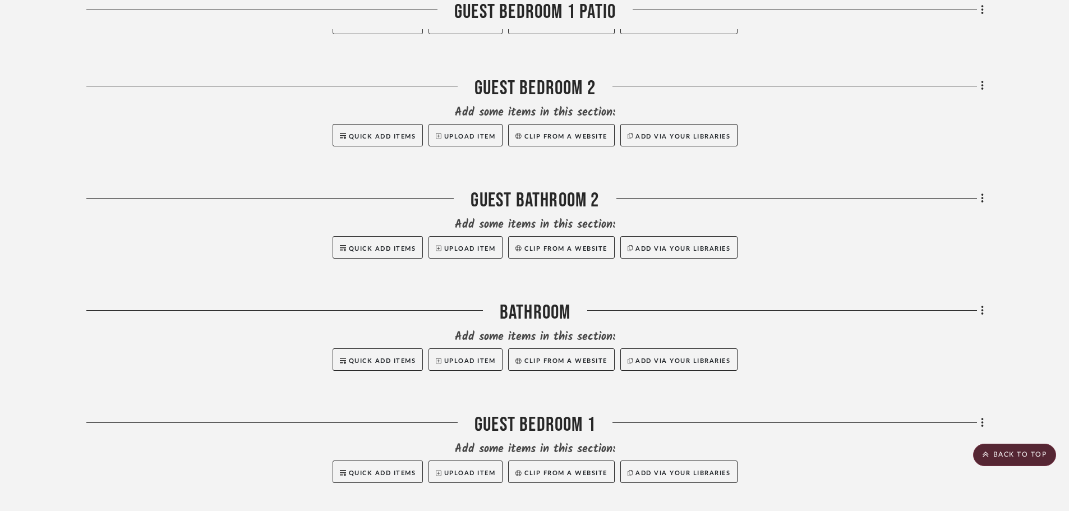
scroll to position [2224, 0]
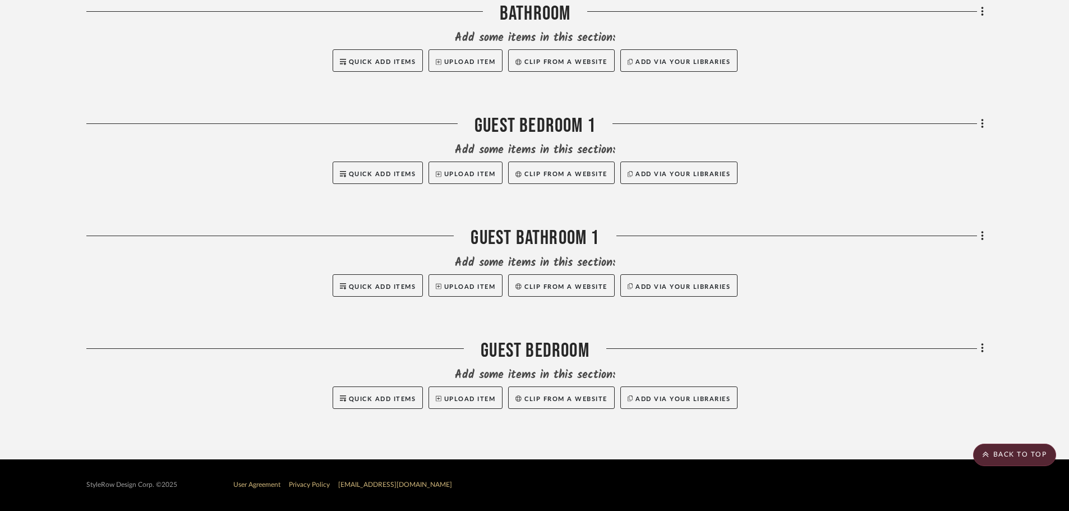
drag, startPoint x: 534, startPoint y: 358, endPoint x: 985, endPoint y: 350, distance: 450.9
click at [981, 350] on icon at bounding box center [982, 348] width 3 height 12
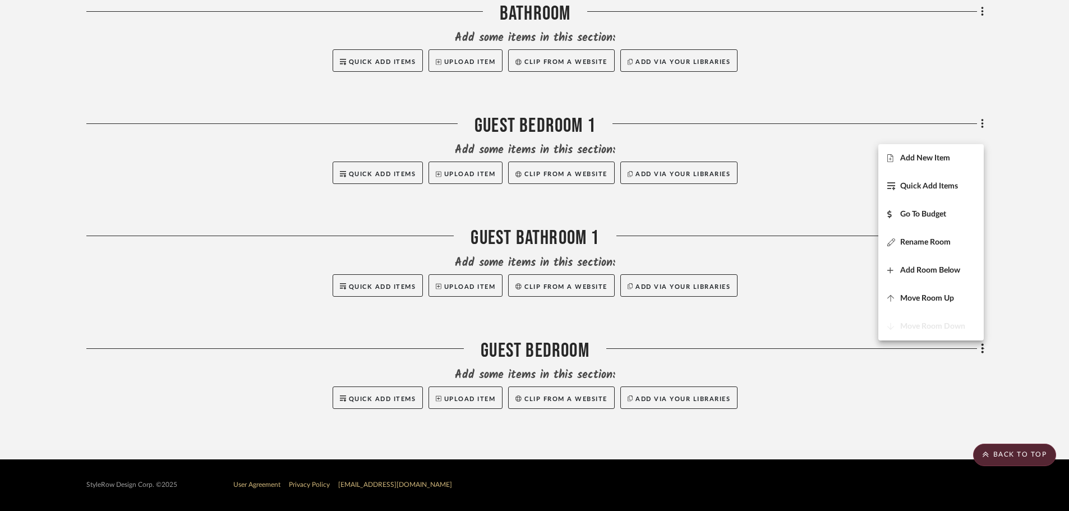
click at [770, 258] on div at bounding box center [534, 255] width 1069 height 511
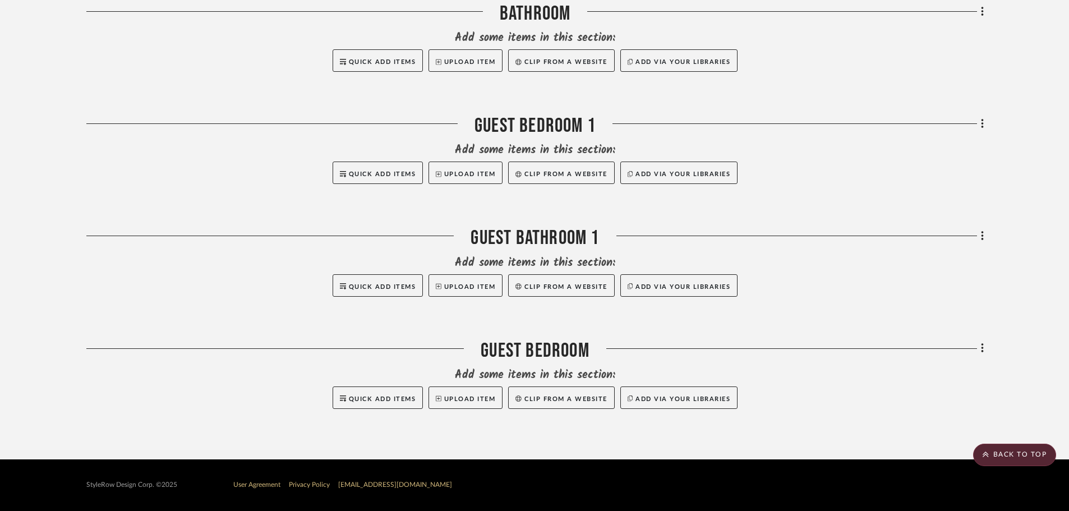
click at [791, 269] on div "Add some items in this section:" at bounding box center [534, 263] width 897 height 16
drag, startPoint x: 557, startPoint y: 346, endPoint x: 495, endPoint y: 345, distance: 62.8
click at [497, 345] on div "Guest Bedroom" at bounding box center [534, 353] width 897 height 29
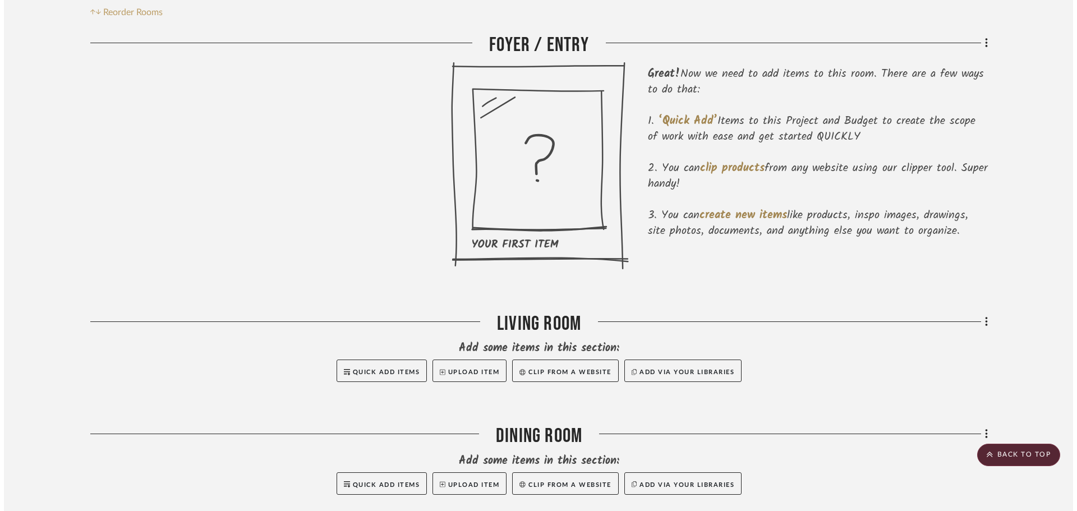
scroll to position [0, 0]
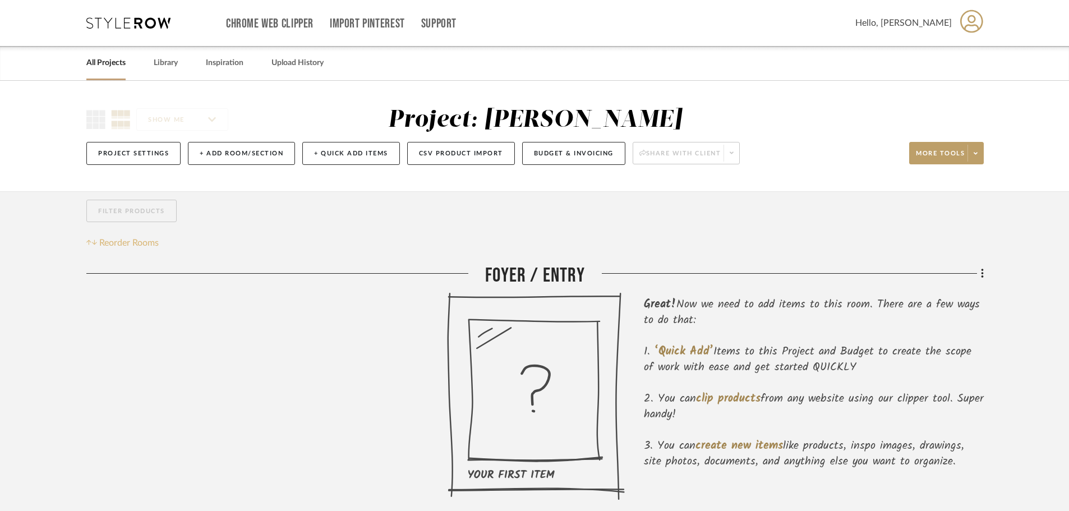
click at [139, 238] on span "Reorder Rooms" at bounding box center [128, 242] width 59 height 13
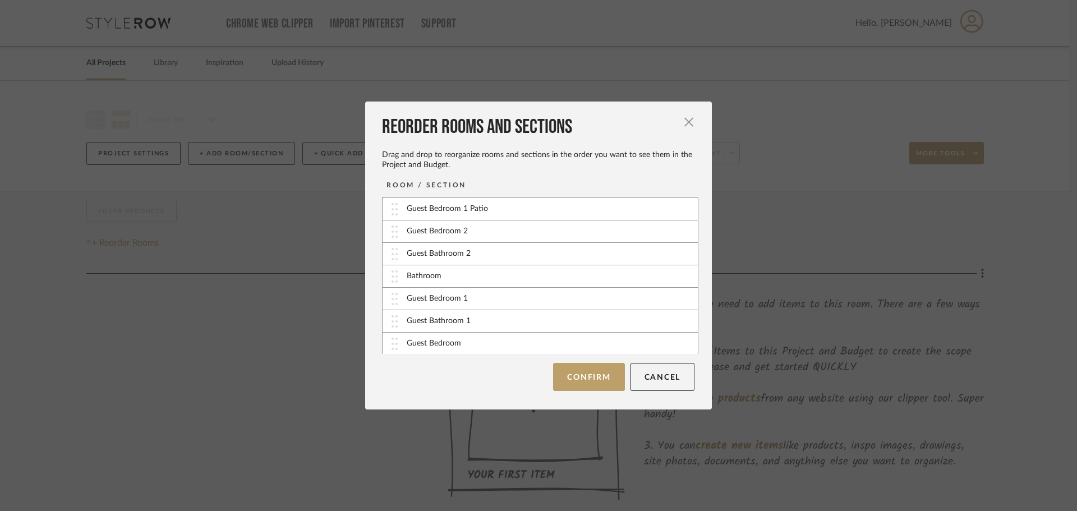
scroll to position [292, 0]
drag, startPoint x: 454, startPoint y: 342, endPoint x: 437, endPoint y: 344, distance: 17.5
click at [438, 344] on div "Guest Bedroom" at bounding box center [434, 342] width 54 height 12
click at [435, 344] on div "Guest Bedroom" at bounding box center [434, 342] width 54 height 12
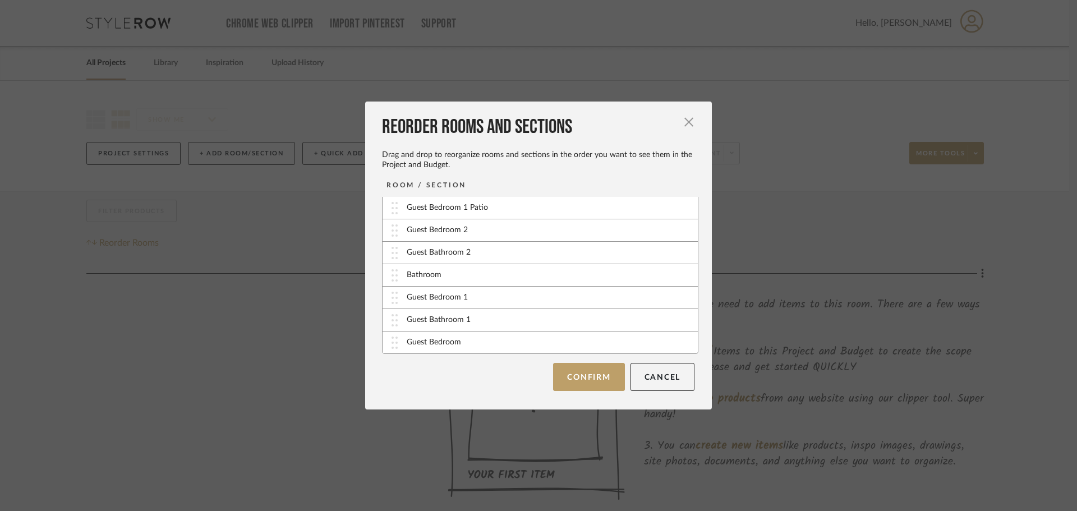
drag, startPoint x: 435, startPoint y: 344, endPoint x: 409, endPoint y: 344, distance: 25.2
click at [409, 344] on div "Guest Bedroom" at bounding box center [434, 342] width 54 height 12
drag, startPoint x: 389, startPoint y: 343, endPoint x: 449, endPoint y: 343, distance: 60.0
click at [449, 343] on div "Guest Bedroom" at bounding box center [539, 342] width 315 height 22
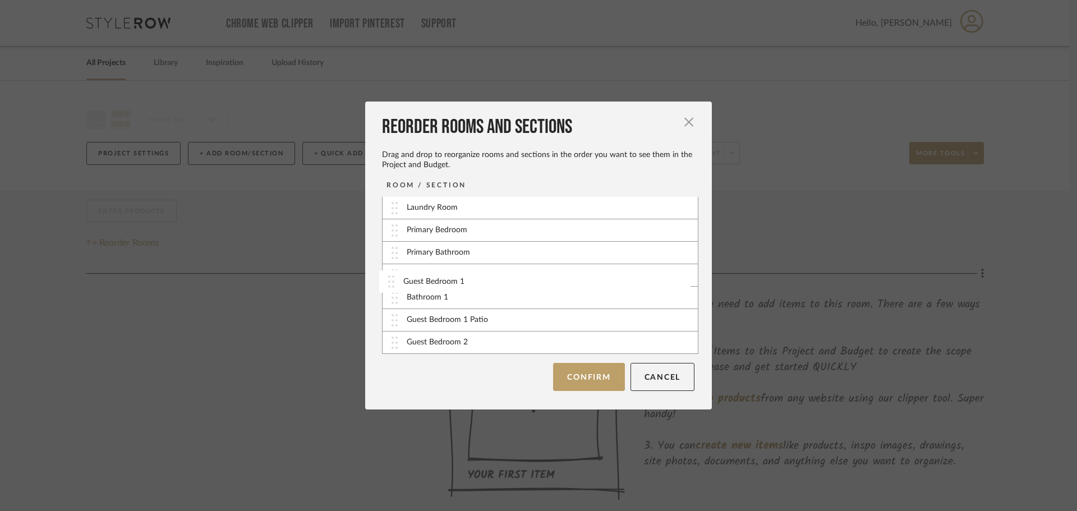
drag, startPoint x: 386, startPoint y: 297, endPoint x: 387, endPoint y: 280, distance: 16.3
drag, startPoint x: 395, startPoint y: 295, endPoint x: 399, endPoint y: 341, distance: 46.1
drag, startPoint x: 386, startPoint y: 297, endPoint x: 393, endPoint y: 319, distance: 23.4
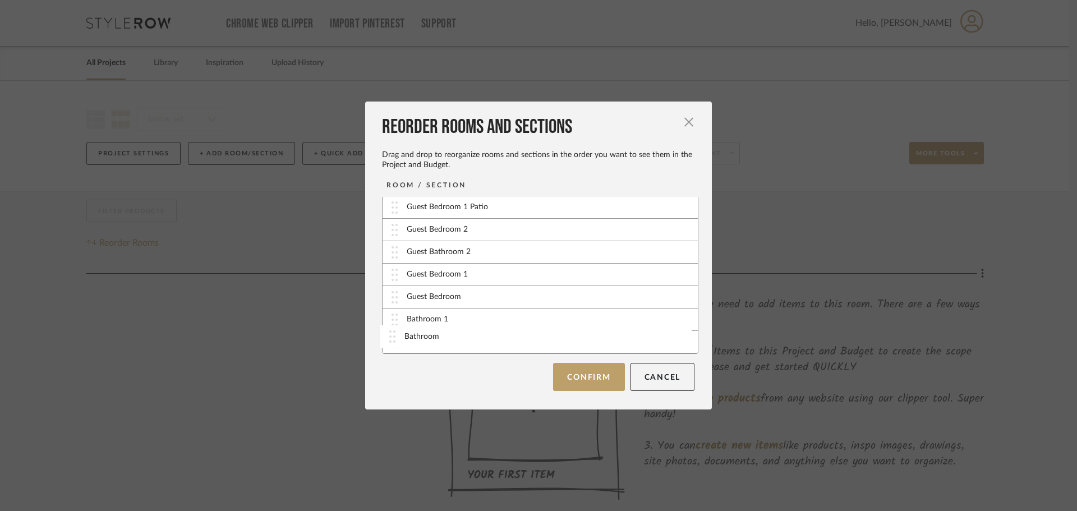
drag, startPoint x: 387, startPoint y: 273, endPoint x: 389, endPoint y: 334, distance: 61.1
drag, startPoint x: 395, startPoint y: 282, endPoint x: 395, endPoint y: 303, distance: 21.3
click at [574, 367] on button "Confirm" at bounding box center [588, 377] width 71 height 28
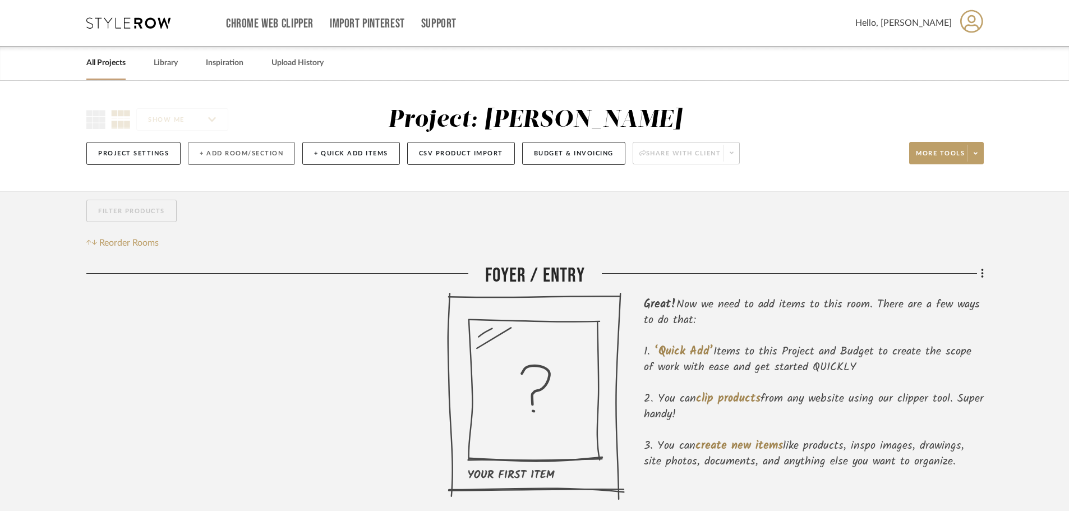
click at [210, 156] on button "+ Add Room/Section" at bounding box center [241, 153] width 107 height 23
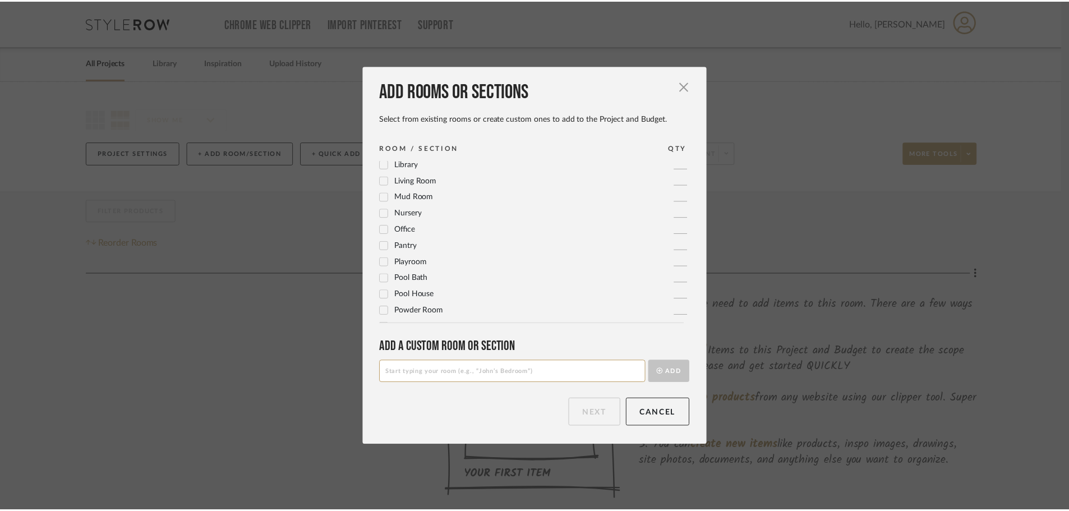
scroll to position [374, 0]
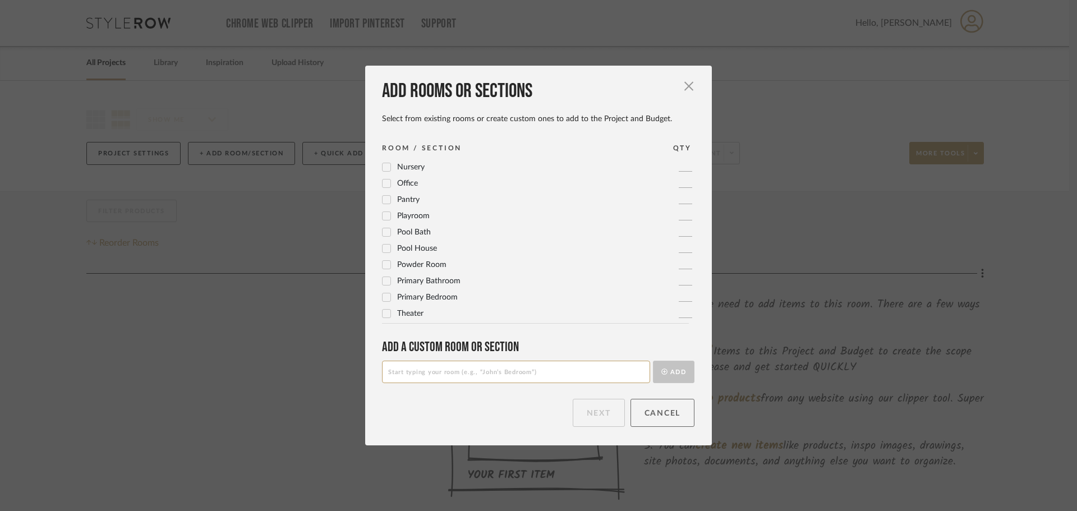
click at [660, 410] on button "Cancel" at bounding box center [662, 413] width 64 height 28
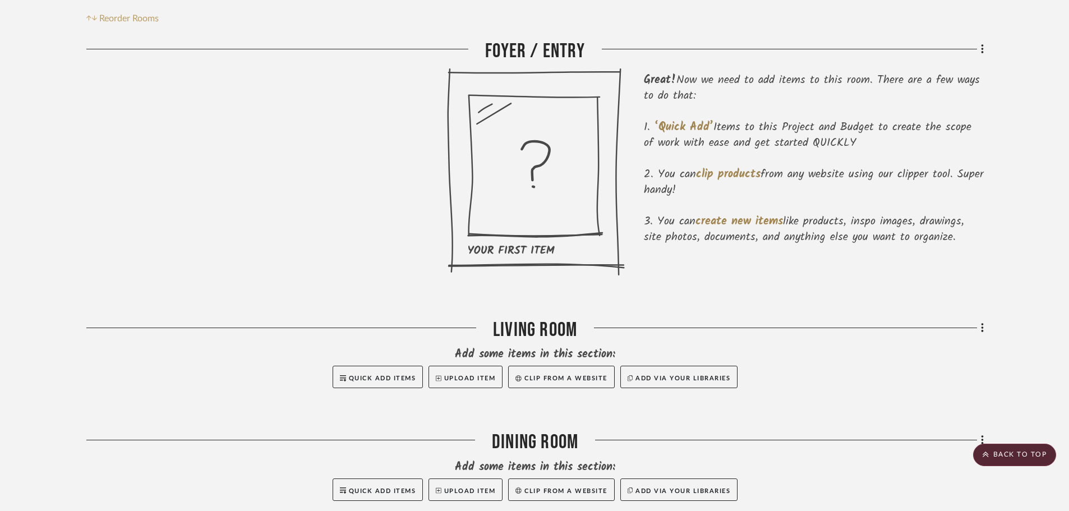
scroll to position [56, 0]
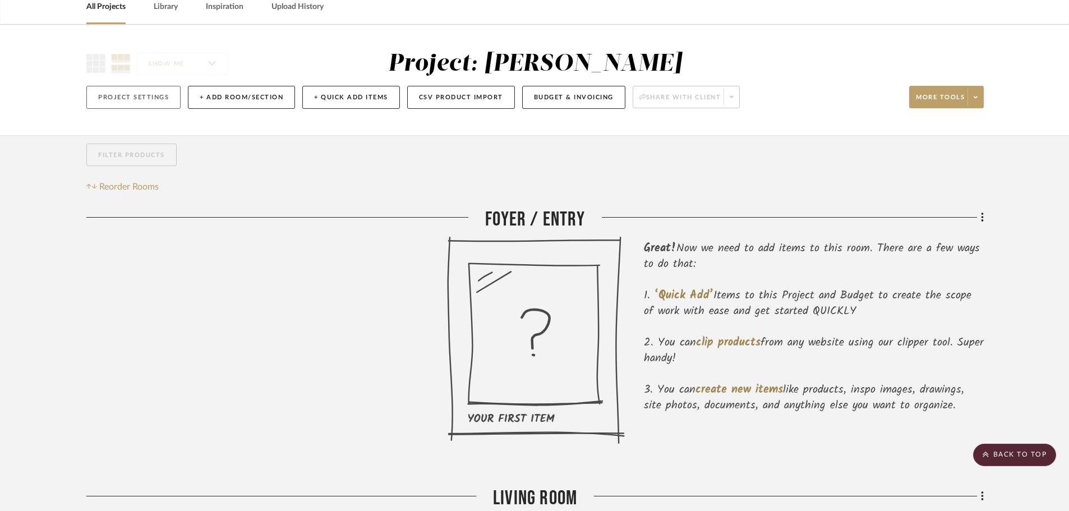
click at [135, 101] on button "Project Settings" at bounding box center [133, 97] width 94 height 23
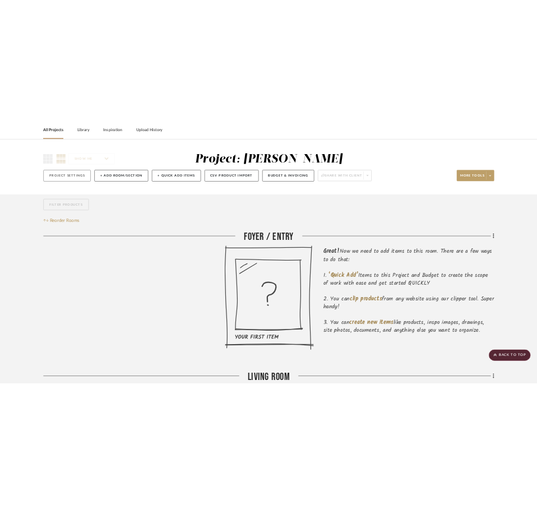
scroll to position [0, 0]
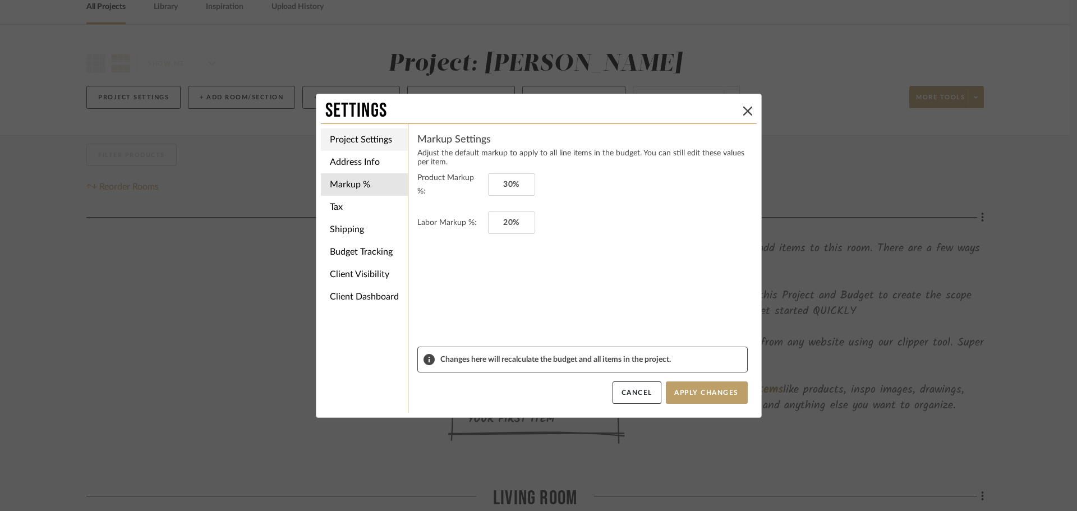
click at [369, 144] on li "Project Settings" at bounding box center [364, 139] width 87 height 22
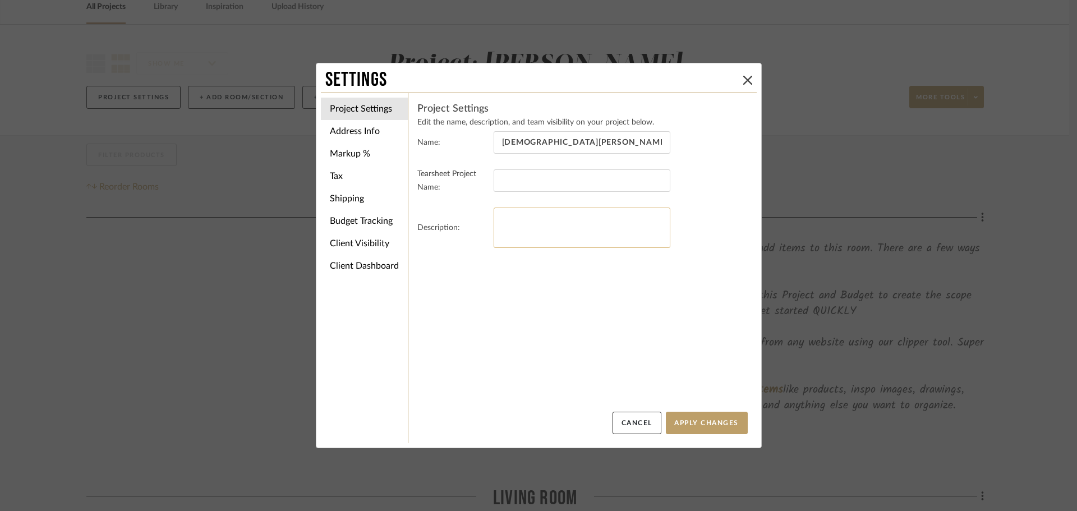
click at [520, 227] on textarea at bounding box center [581, 227] width 177 height 40
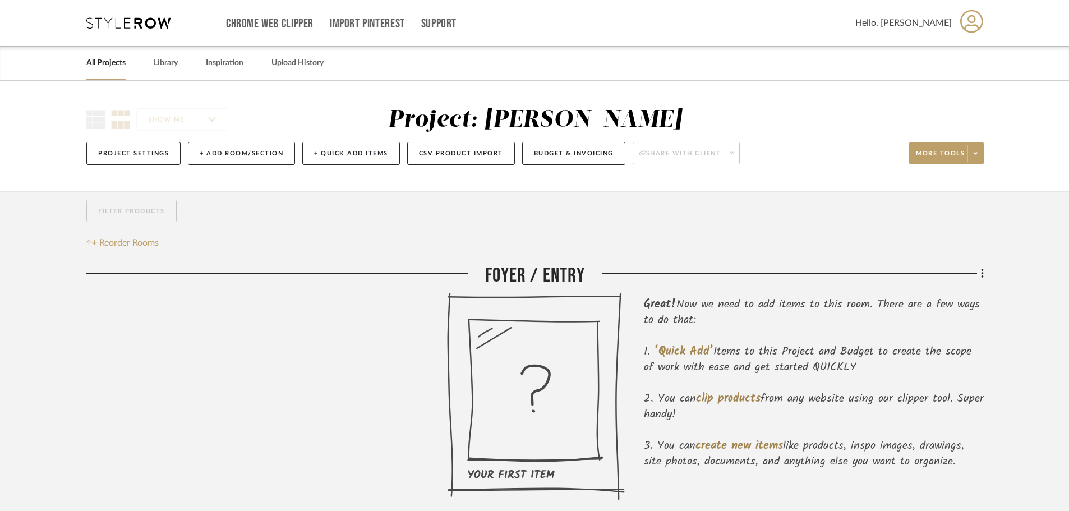
click at [136, 138] on div "Project Settings + Add Room/Section + Quick Add Items CSV Product Import Budget…" at bounding box center [534, 154] width 897 height 38
click at [135, 147] on button "Project Settings" at bounding box center [133, 153] width 94 height 23
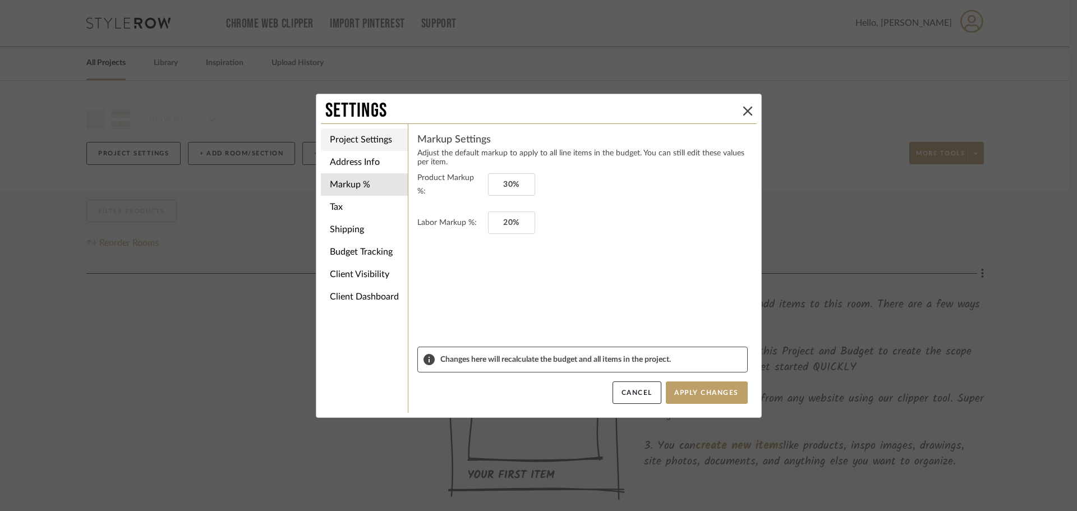
click at [354, 142] on li "Project Settings" at bounding box center [364, 139] width 87 height 22
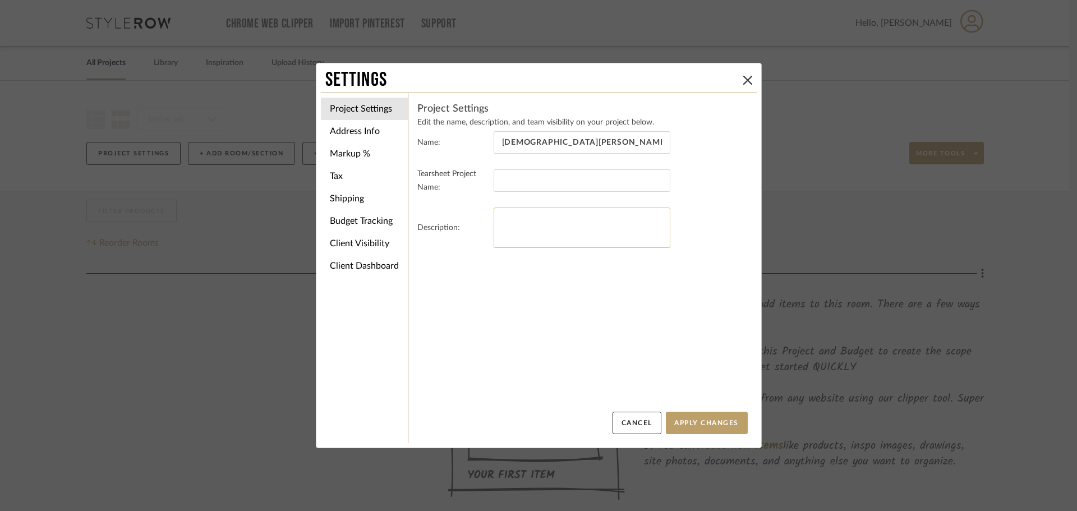
click at [495, 220] on textarea at bounding box center [581, 227] width 177 height 40
click at [504, 243] on textarea "SCOPE: Living Room: - New Sectional (modular, comfy) - Coffee Table - rectagula…" at bounding box center [581, 227] width 177 height 40
click at [589, 242] on textarea "SCOPE: Living Room: - New Sectional (modular, comfy) - Coffee Table - Rectagula…" at bounding box center [581, 227] width 177 height 40
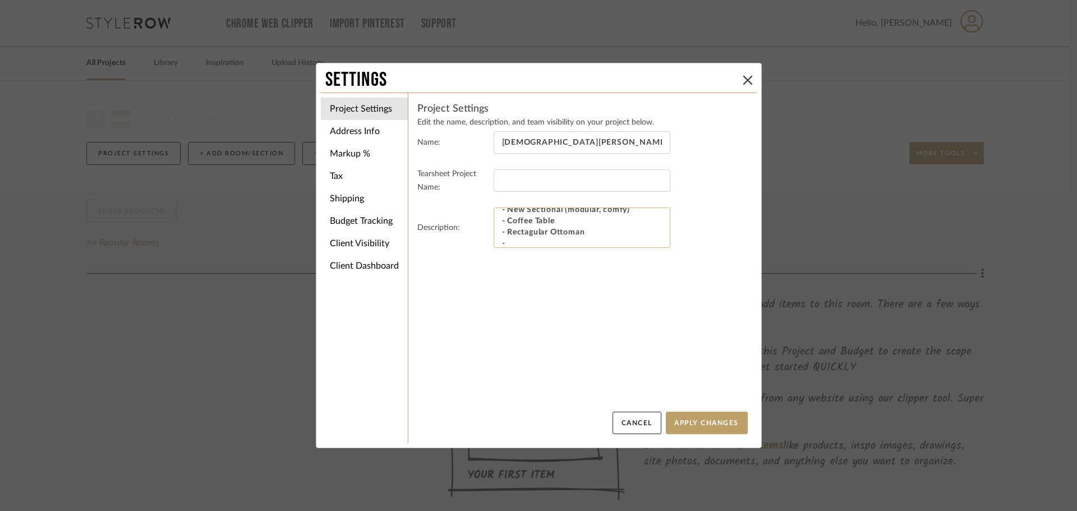
click at [525, 230] on textarea "SCOPE: Living Room: - New Sectional (modular, comfy) - Coffee Table - Rectagula…" at bounding box center [581, 227] width 177 height 40
click at [522, 242] on textarea "SCOPE: Living Room: - New Sectional (modular, comfy) - Coffee Table - Rectangul…" at bounding box center [581, 227] width 177 height 40
click at [511, 235] on textarea "SCOPE: Living Room: - New Sectional (modular, comfy) - Coffee Table - Rectangul…" at bounding box center [581, 227] width 177 height 40
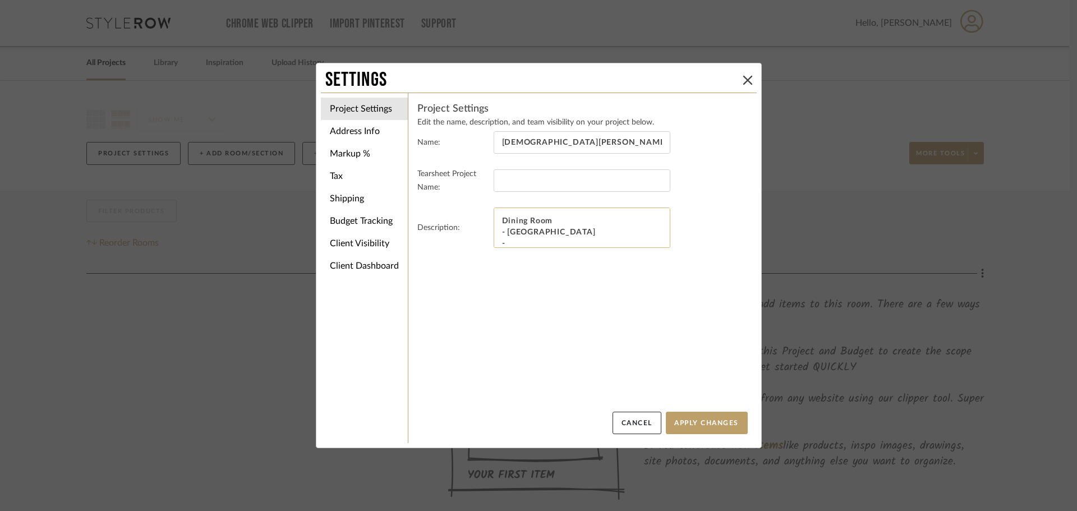
click at [512, 243] on textarea "SCOPE: Living Room: - New Sectional (modular, comfy) - Coffee Table - Rectangul…" at bounding box center [581, 227] width 177 height 40
click at [561, 242] on textarea "SCOPE: Living Room: - New Sectional (modular, comfy) - Coffee Table - Rectangul…" at bounding box center [581, 227] width 177 height 40
click at [628, 243] on textarea "SCOPE: Living Room: - New Sectional (modular, comfy) - Coffee Table - Rectangul…" at bounding box center [581, 227] width 177 height 40
click at [510, 241] on textarea "SCOPE: Living Room: - New Sectional (modular, comfy) - Coffee Table - Rectangul…" at bounding box center [581, 227] width 177 height 40
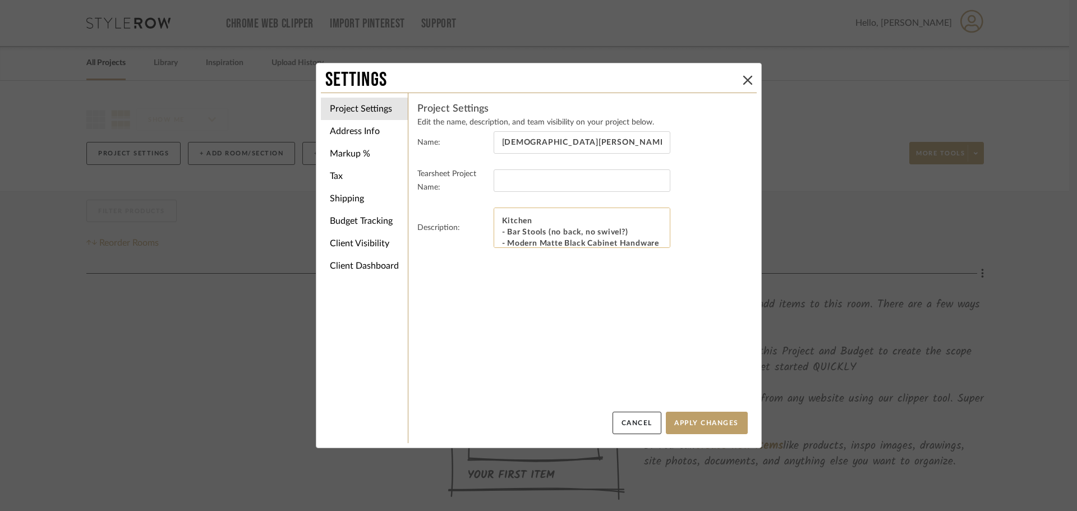
click at [616, 242] on textarea "SCOPE: Living Room: - New Sectional (modular, comfy) - Coffee Table - Rectangul…" at bounding box center [581, 227] width 177 height 40
click at [497, 240] on textarea "SCOPE: Living Room: - New Sectional (modular, comfy) - Coffee Table - Rectangul…" at bounding box center [581, 227] width 177 height 40
click at [496, 242] on textarea "SCOPE: Living Room: - New Sectional (modular, comfy) - Coffee Table - Rectangul…" at bounding box center [581, 227] width 177 height 40
click at [528, 242] on textarea "SCOPE: Living Room: - New Sectional (modular, comfy) - Coffee Table - Rectangul…" at bounding box center [581, 227] width 177 height 40
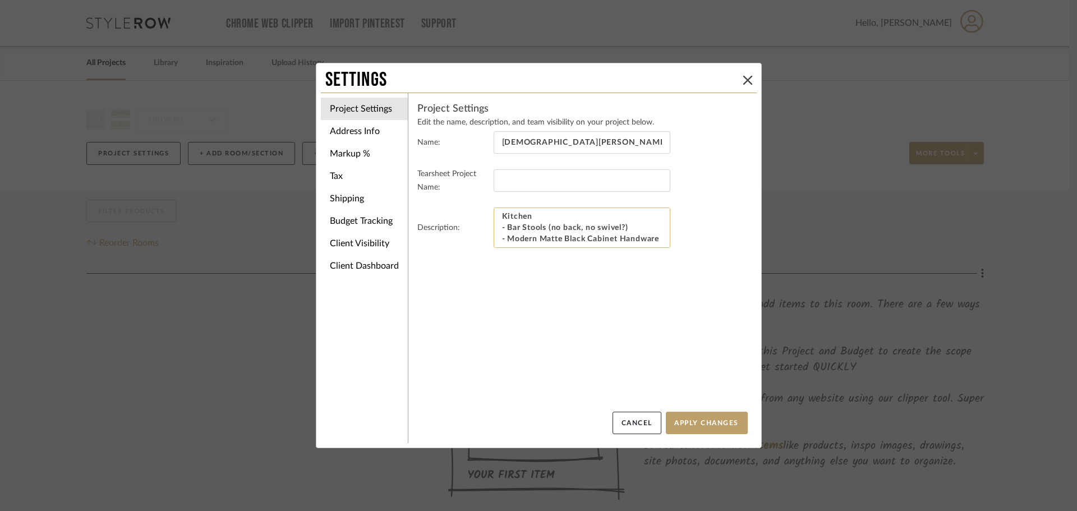
click at [513, 244] on textarea "SCOPE: Living Room: - New Sectional (modular, comfy) - Coffee Table - Rectangul…" at bounding box center [581, 227] width 177 height 40
click at [543, 239] on textarea "SCOPE: Living Room: - New Sectional (modular, comfy) - Coffee Table - Rectangul…" at bounding box center [581, 227] width 177 height 40
click at [523, 244] on textarea "SCOPE: Living Room: - New Sectional (modular, comfy) - Coffee Table - Rectangul…" at bounding box center [581, 227] width 177 height 40
click at [595, 244] on textarea "SCOPE: Living Room: - New Sectional (modular, comfy) - Coffee Table - Rectangul…" at bounding box center [581, 227] width 177 height 40
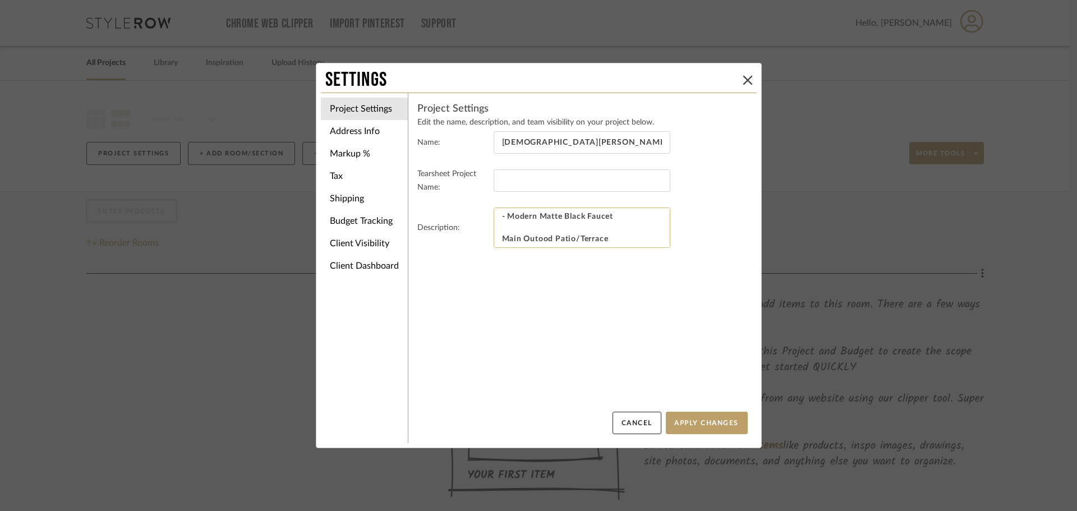
scroll to position [287, 0]
click at [547, 229] on textarea "SCOPE: Living Room: - New Sectional (modular, comfy) - Coffee Table - Rectangul…" at bounding box center [581, 227] width 177 height 40
click at [542, 247] on textarea "SCOPE: Living Room: - New Sectional (modular, comfy) - Coffee Table - Rectangul…" at bounding box center [581, 227] width 177 height 40
click at [533, 231] on textarea "SCOPE: Living Room: - New Sectional (modular, comfy) - Coffee Table - Rectangul…" at bounding box center [581, 227] width 177 height 40
click at [564, 235] on textarea "SCOPE: Living Room: - New Sectional (modular, comfy) - Coffee Table - Rectangul…" at bounding box center [581, 227] width 177 height 40
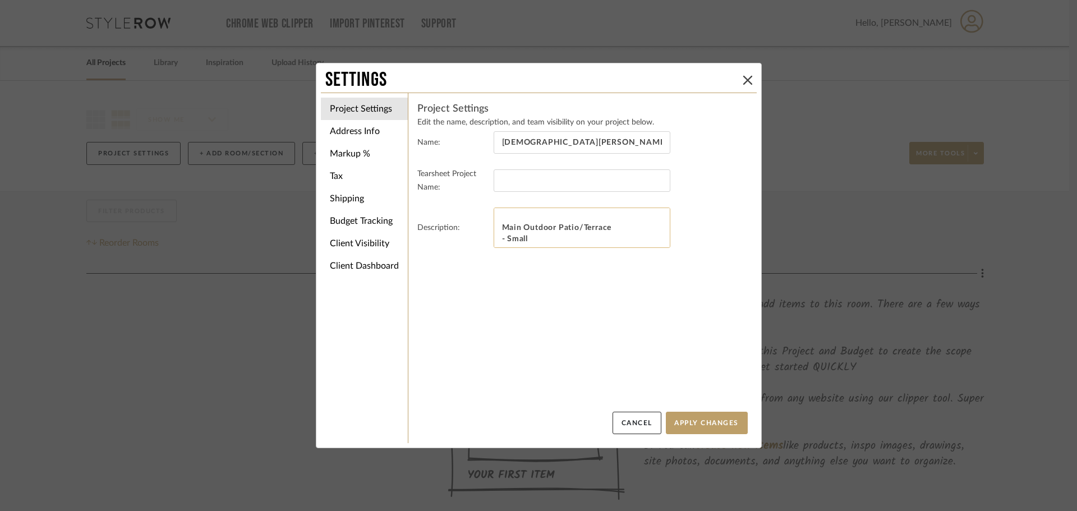
click at [545, 242] on textarea "SCOPE: Living Room: - New Sectional (modular, comfy) - Coffee Table - Rectangul…" at bounding box center [581, 227] width 177 height 40
click at [548, 238] on textarea "SCOPE: Living Room: - New Sectional (modular, comfy) - Coffee Table - Rectangul…" at bounding box center [581, 227] width 177 height 40
click at [546, 239] on textarea "SCOPE: Living Room: - New Sectional (modular, comfy) - Coffee Table - Rectangul…" at bounding box center [581, 227] width 177 height 40
type textarea "SCOPE: Living Room: - New Sectional (modular, comfy) - Coffee Table - Rectangul…"
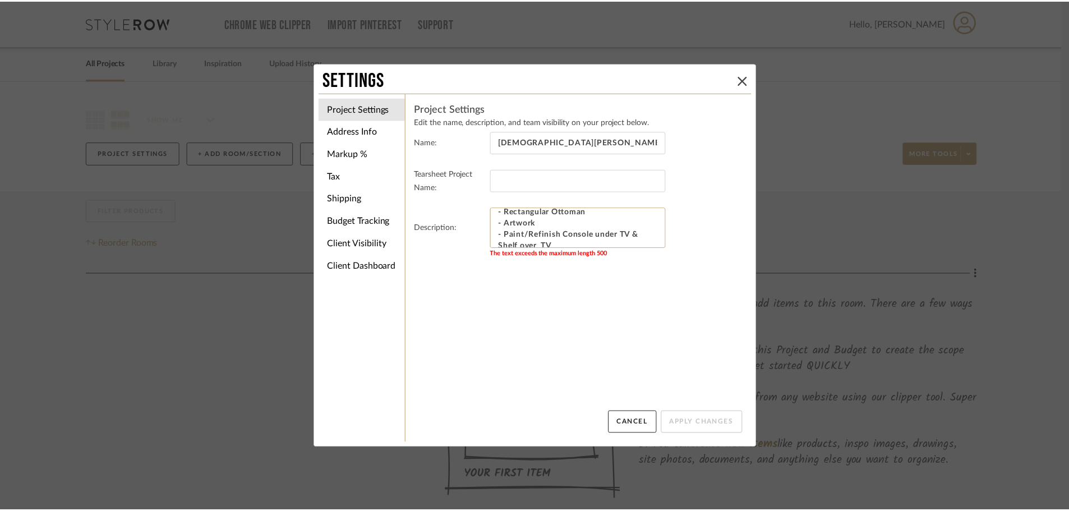
scroll to position [0, 0]
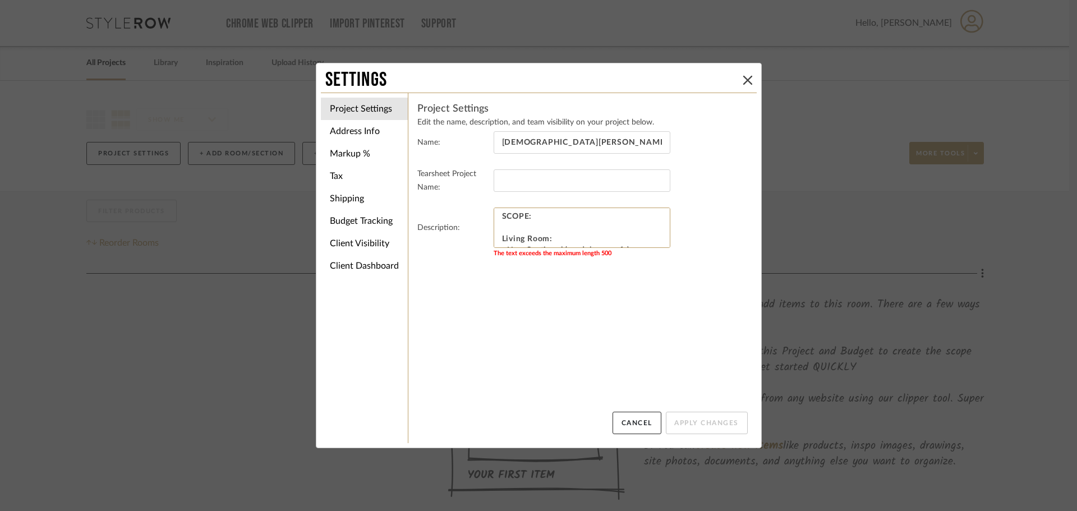
drag, startPoint x: 557, startPoint y: 240, endPoint x: 463, endPoint y: 177, distance: 113.2
click at [463, 177] on form "Project Settings Edit the name, description, and team visibility on your projec…" at bounding box center [582, 181] width 330 height 159
click at [631, 415] on button "Cancel" at bounding box center [636, 423] width 49 height 22
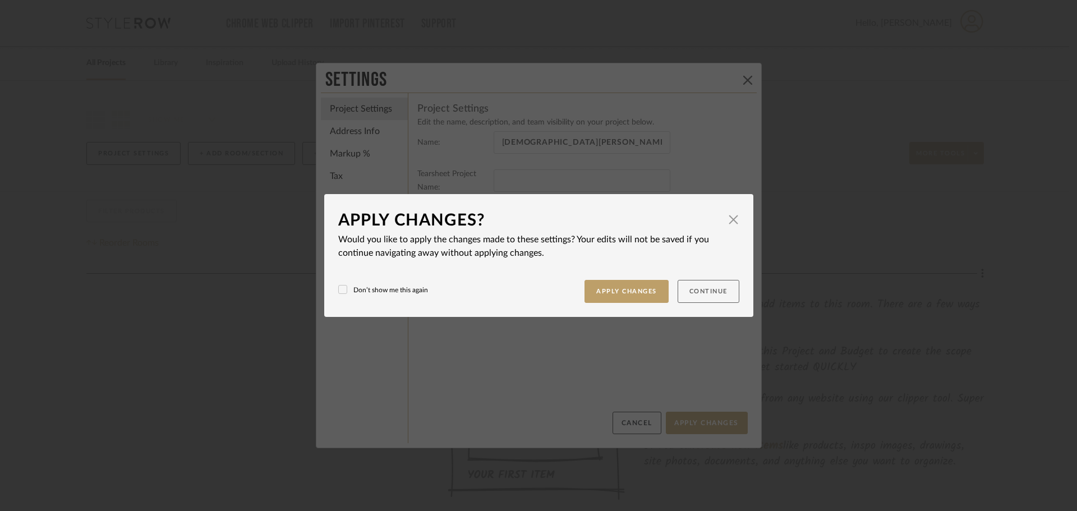
click at [677, 290] on button "Continue" at bounding box center [708, 291] width 62 height 23
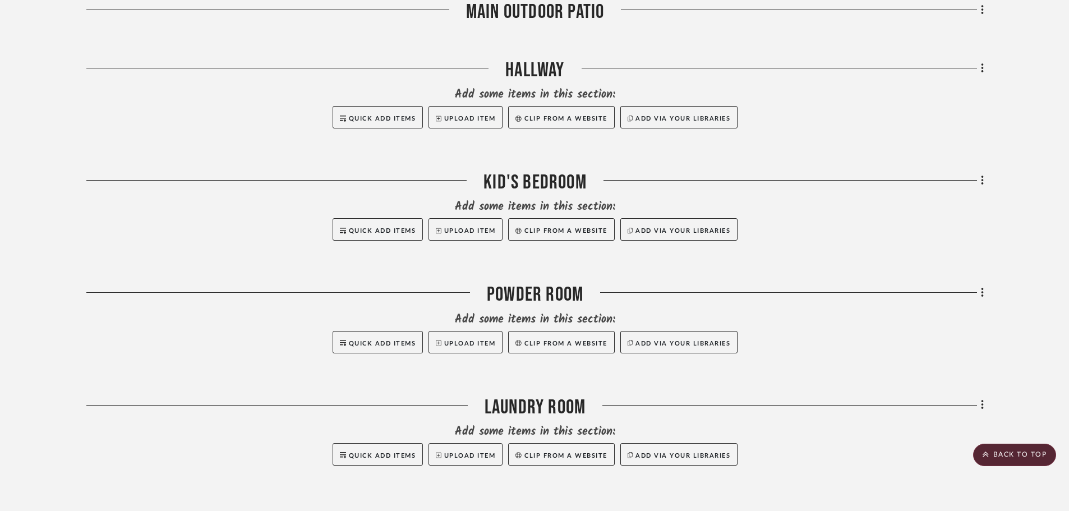
scroll to position [1121, 0]
